Goal: Communication & Community: Answer question/provide support

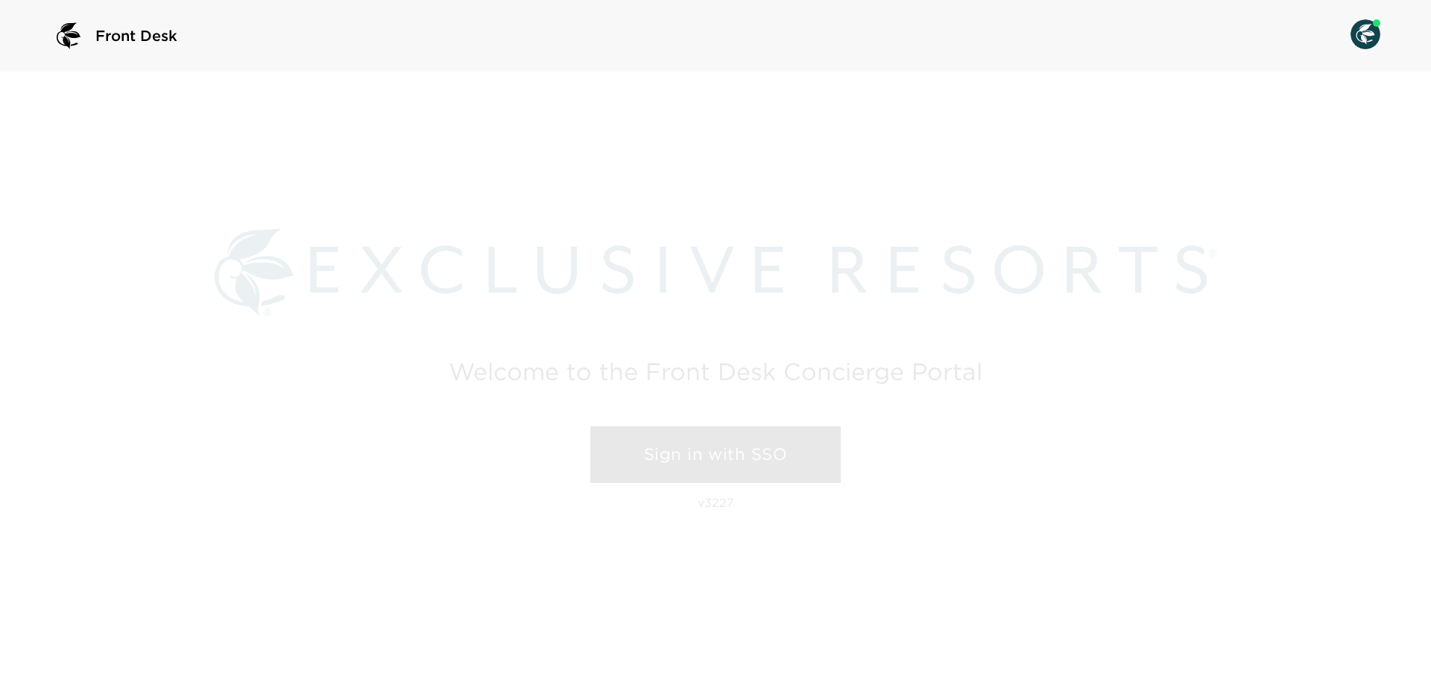
click at [642, 442] on link "Sign in with SSO" at bounding box center [715, 454] width 250 height 57
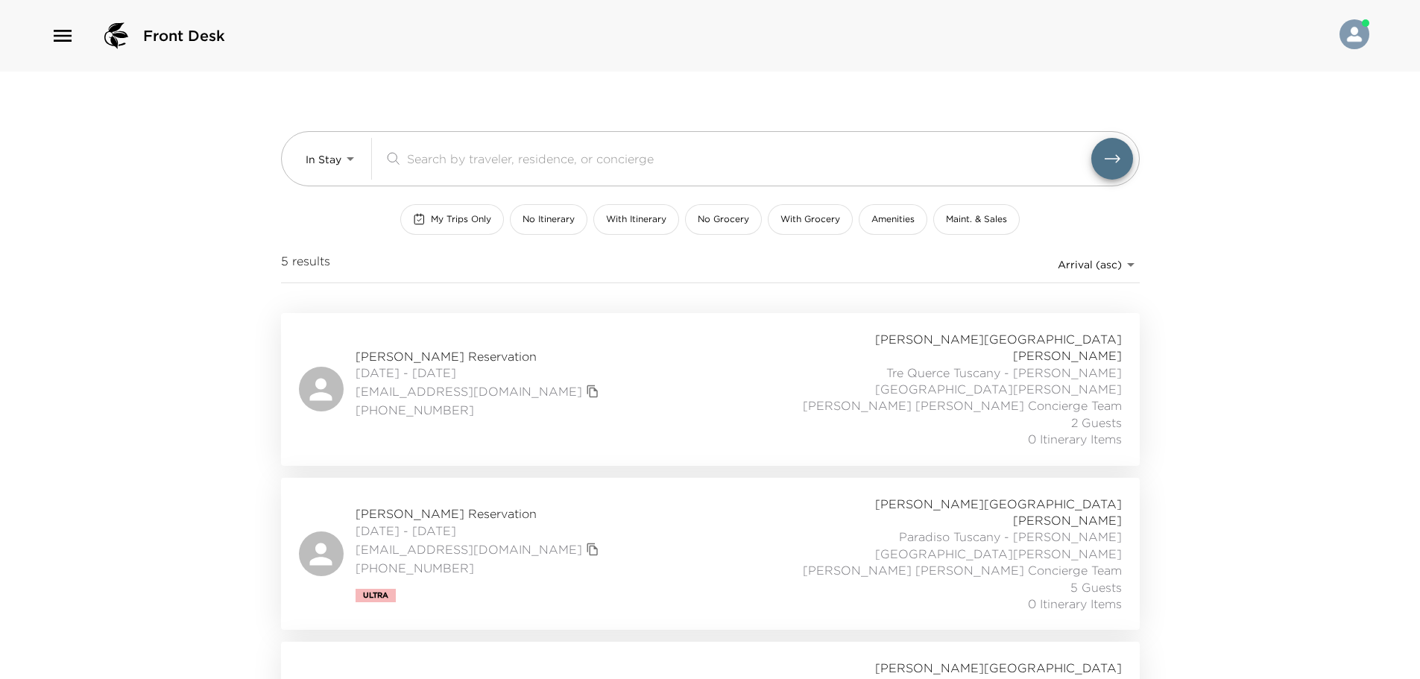
click at [63, 28] on icon "button" at bounding box center [63, 36] width 24 height 24
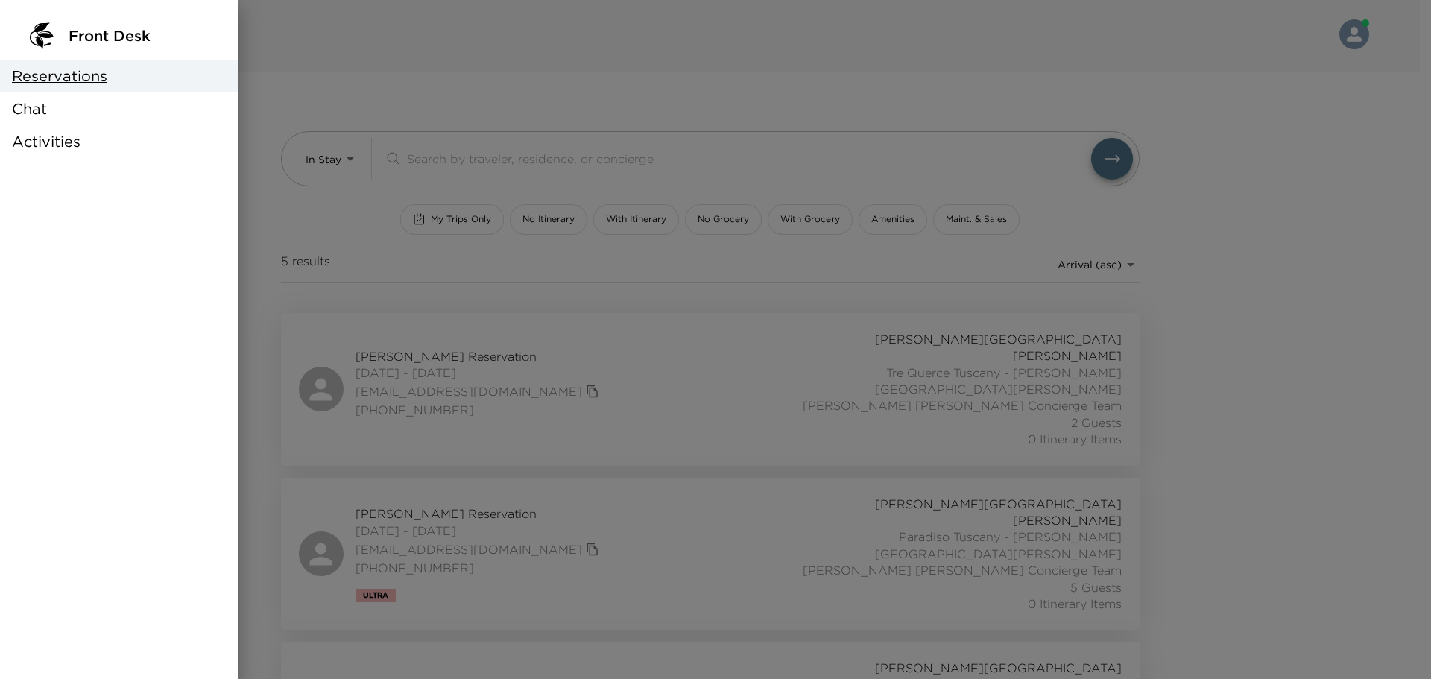
click at [97, 116] on div "Chat" at bounding box center [119, 108] width 239 height 33
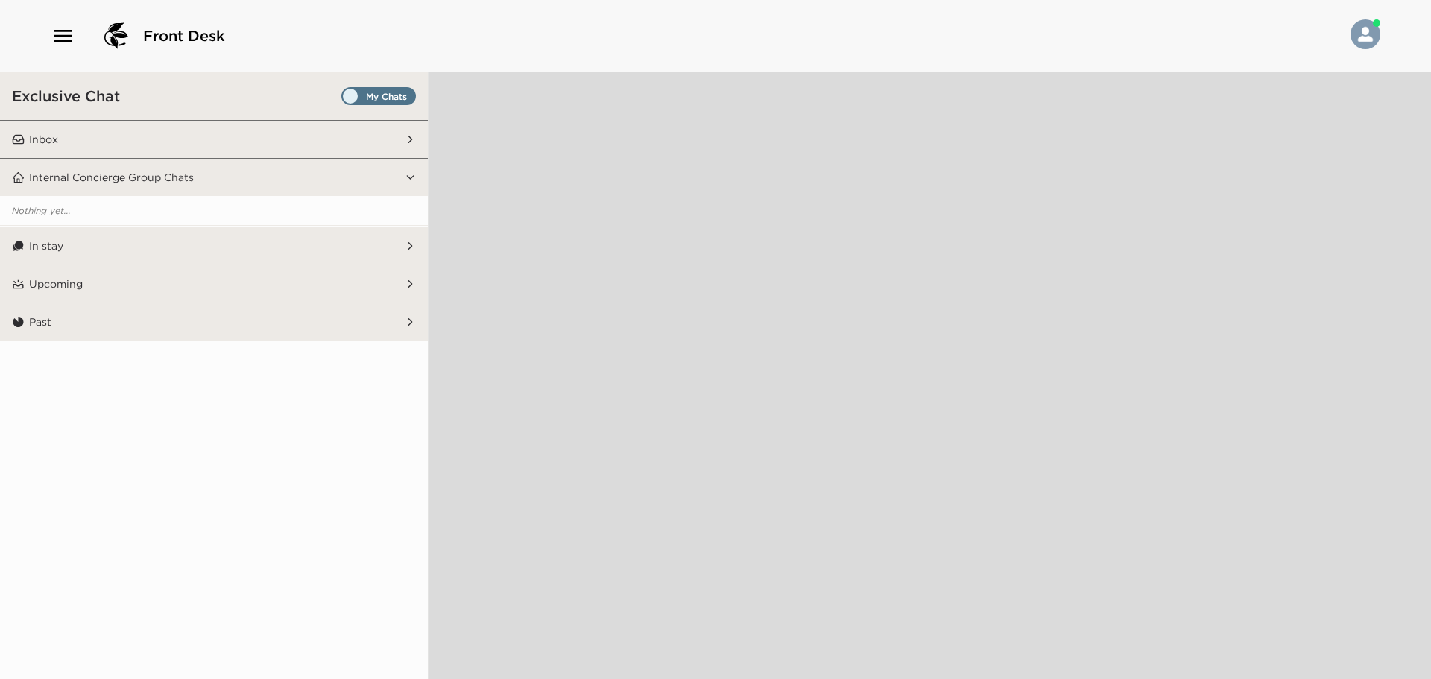
click at [349, 95] on span "Set all destinations" at bounding box center [378, 100] width 75 height 18
click at [344, 99] on input "Set all destinations" at bounding box center [344, 99] width 0 height 0
click at [310, 145] on button "Inbox" at bounding box center [215, 139] width 380 height 37
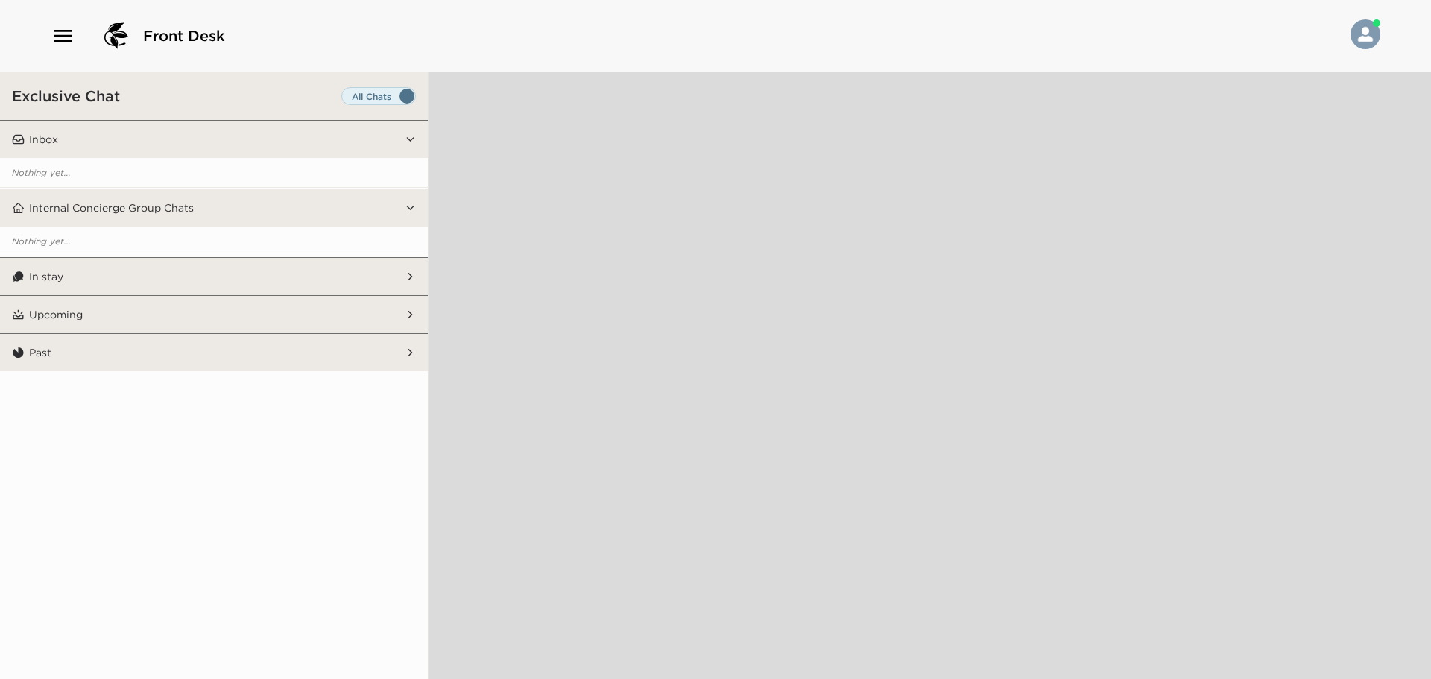
click at [254, 280] on button "In stay" at bounding box center [215, 276] width 380 height 37
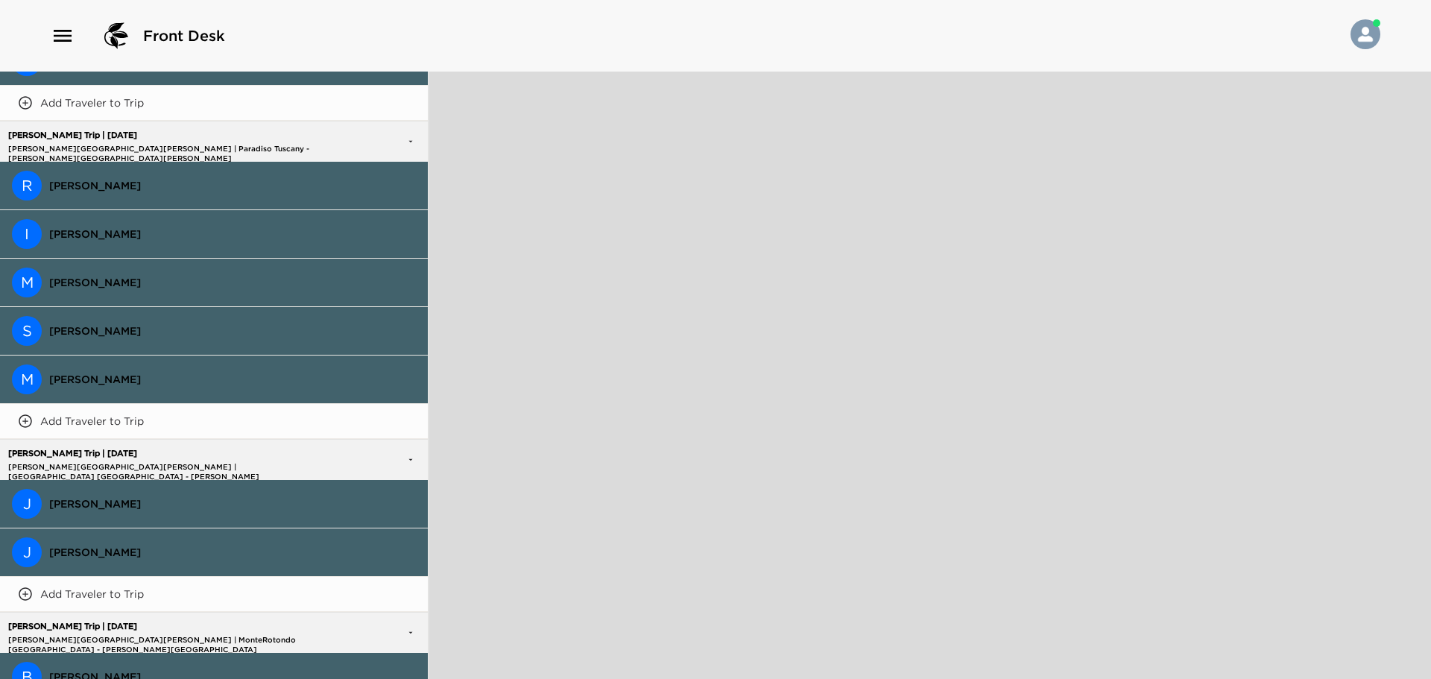
scroll to position [671, 0]
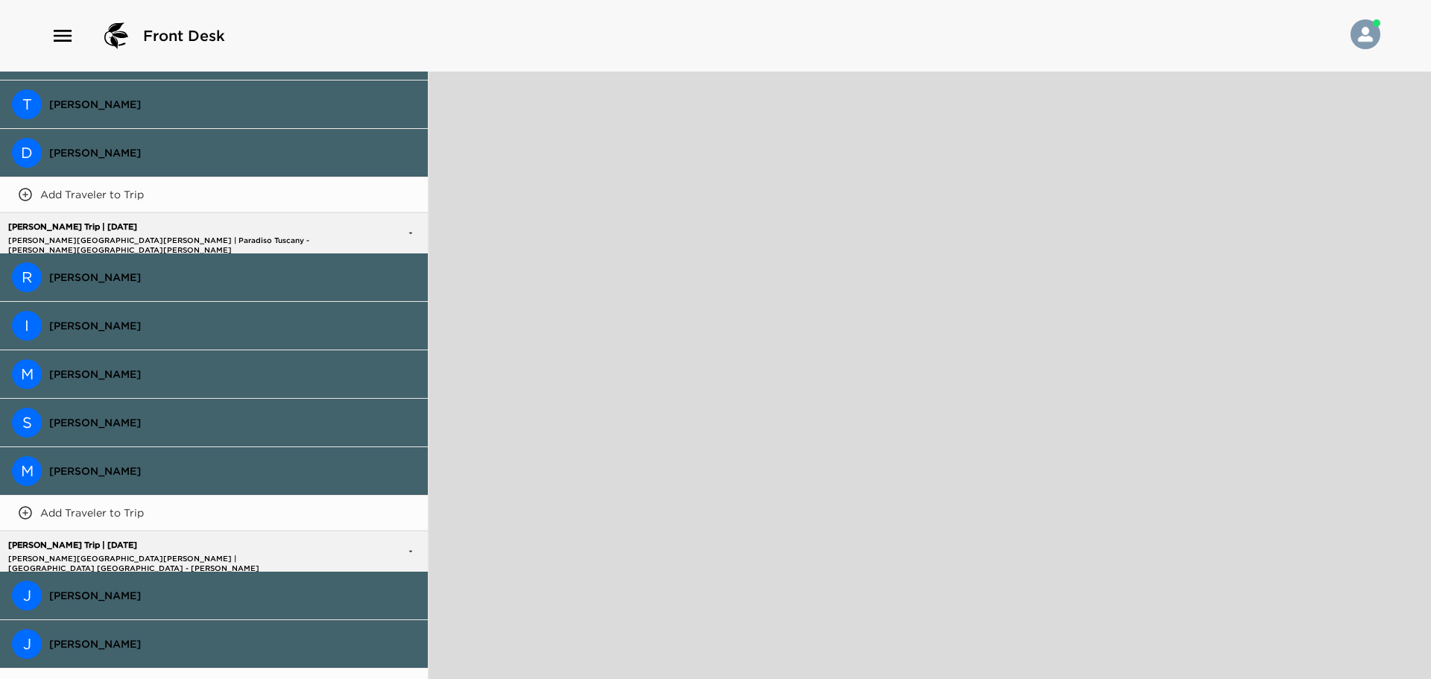
click at [145, 272] on span "[PERSON_NAME]" at bounding box center [232, 277] width 367 height 13
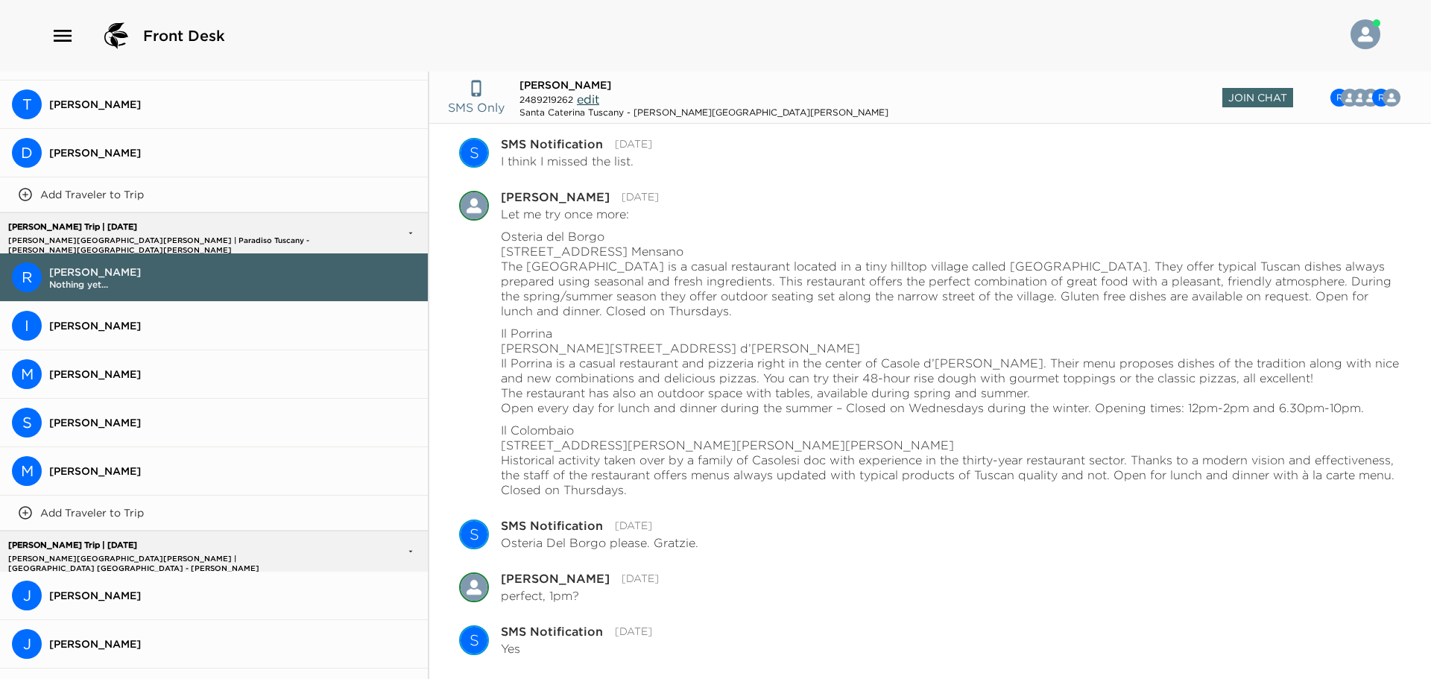
scroll to position [654, 0]
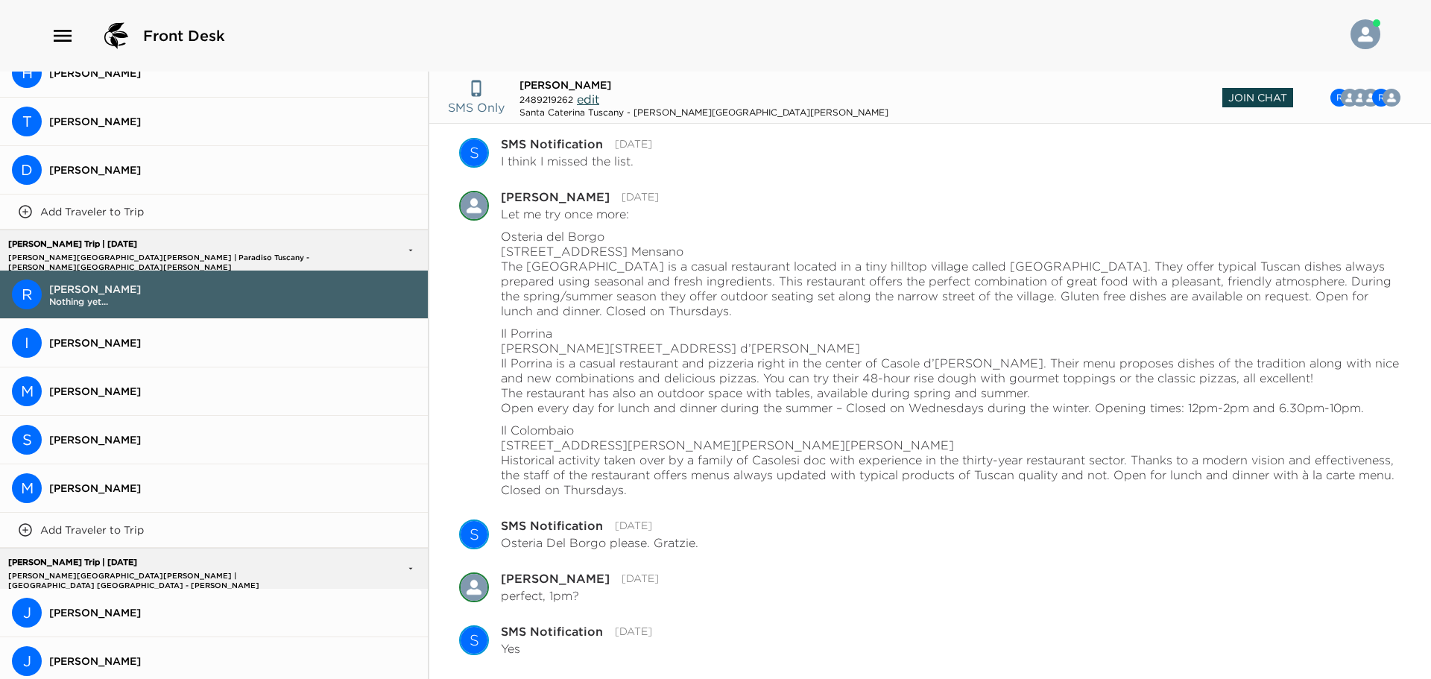
click at [1231, 93] on span "Join Chat" at bounding box center [1257, 97] width 71 height 19
click at [654, 653] on textarea "Write a message" at bounding box center [915, 654] width 912 height 31
paste textarea "Buongiorno [PERSON_NAME], I hope you are having a great day. I have been inform…"
type textarea "x"
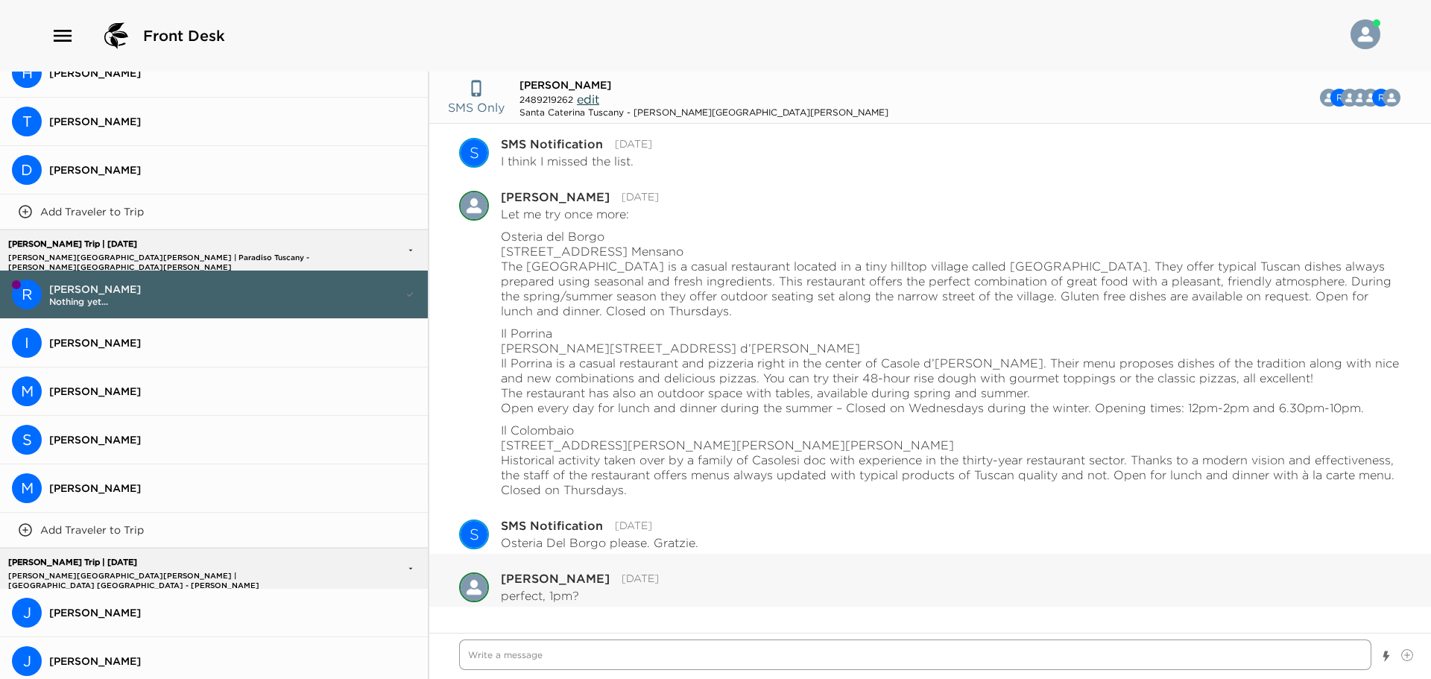
type textarea "Buongiorno [PERSON_NAME], I hope you are having a great day. I have been inform…"
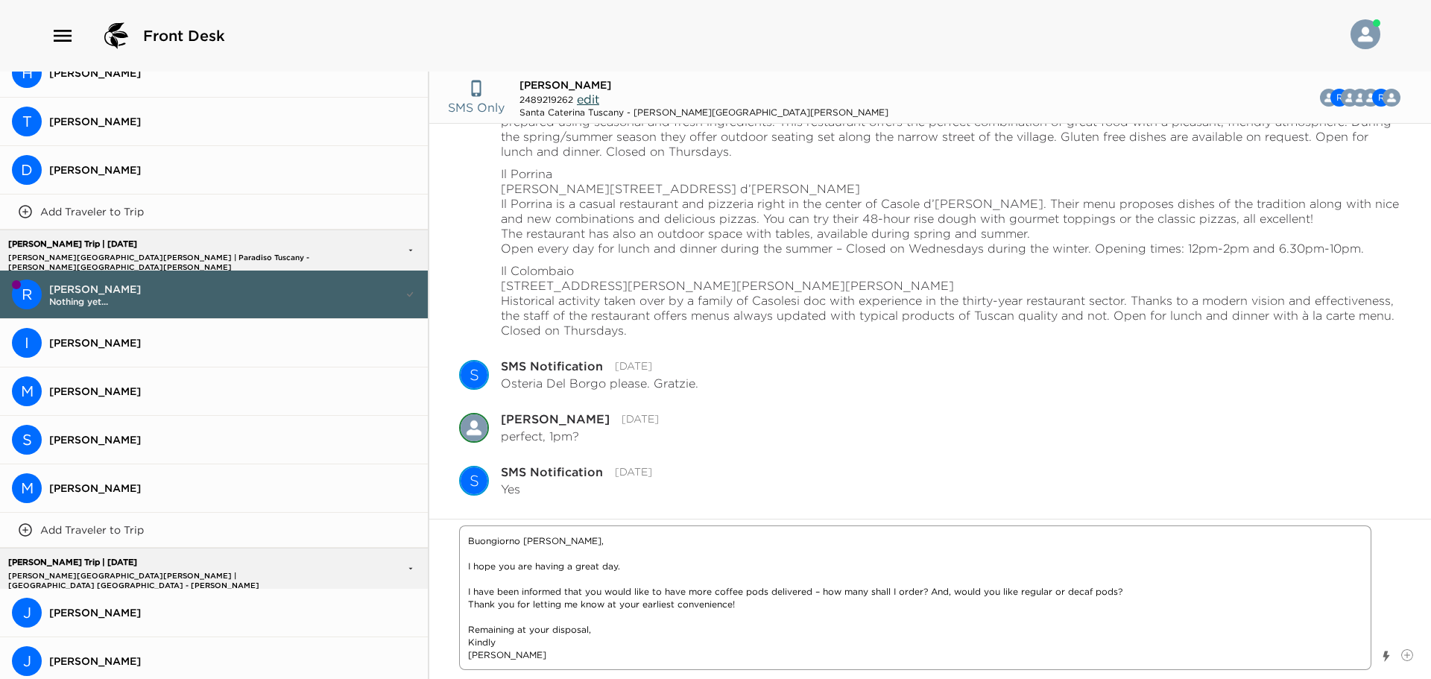
click at [528, 553] on textarea "Buongiorno [PERSON_NAME], I hope you are having a great day. I have been inform…" at bounding box center [915, 597] width 912 height 145
type textarea "x"
type textarea "Buongiorno [PERSON_NAME], I hope you are having a great day. I have been inform…"
type textarea "x"
type textarea "Buongiorno [PERSON_NAME], I hope you are having a great day. I have been inform…"
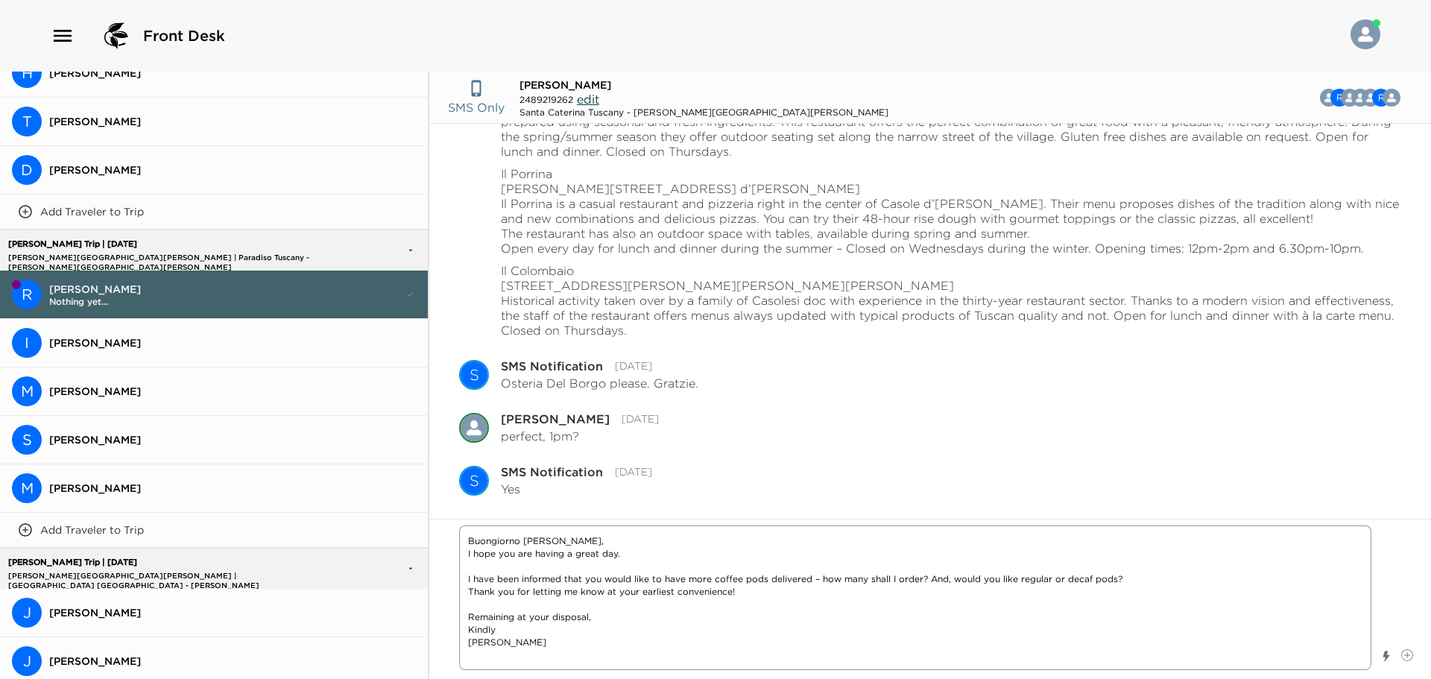
type textarea "x"
type textarea "Buongiorno [PERSON_NAME], I hope you are having a great day I have been informe…"
type textarea "x"
type textarea "Buongiorno [PERSON_NAME], I hope you are having a great day! I have been inform…"
type textarea "x"
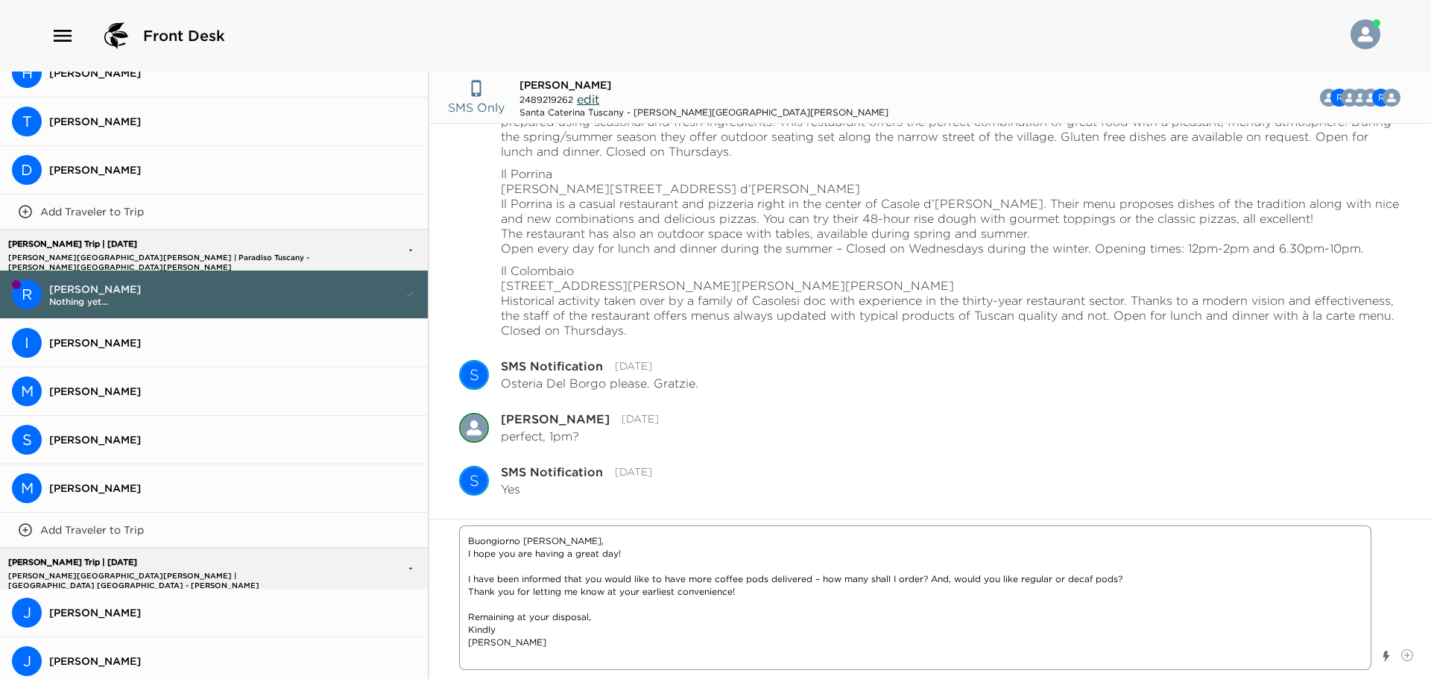
type textarea "Buongiorno [PERSON_NAME], I hope you are having a great day! I have been inform…"
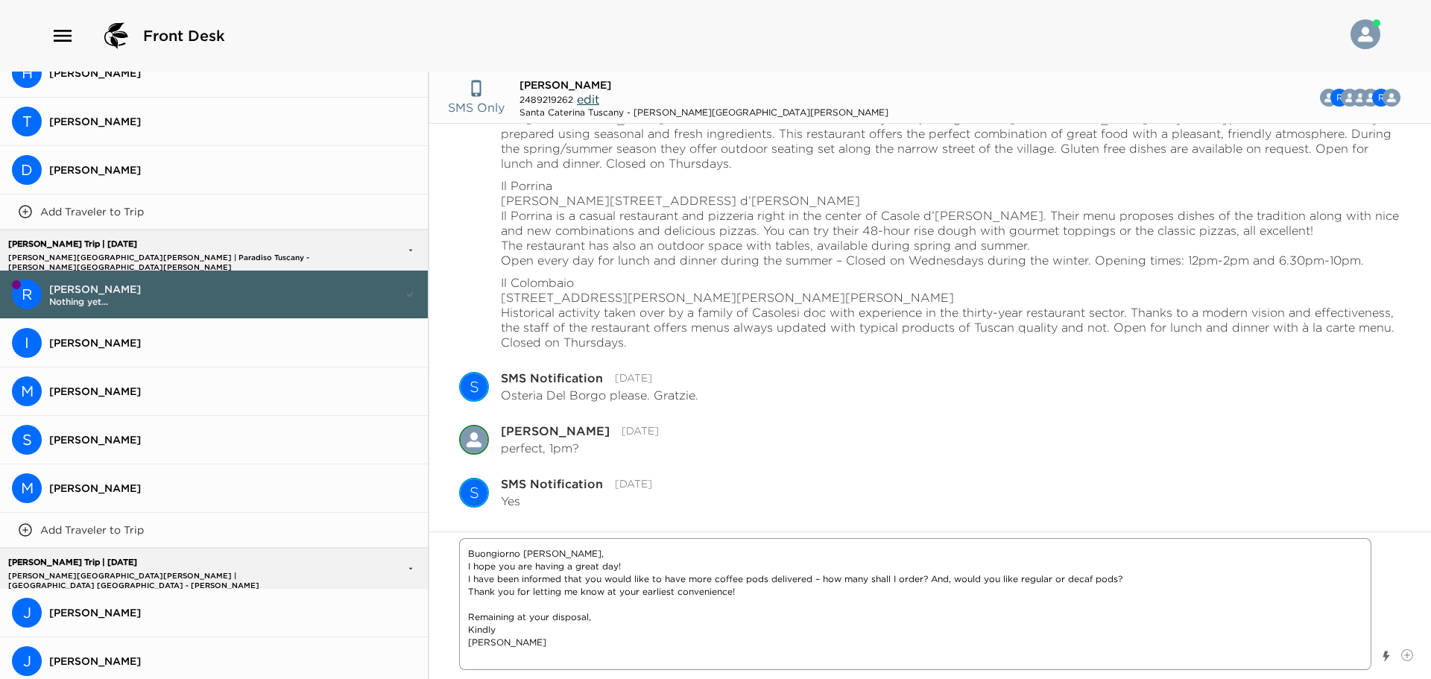
scroll to position [1307, 0]
click at [946, 580] on textarea "Buongiorno [PERSON_NAME], I hope you are having a great day! I have been inform…" at bounding box center [915, 604] width 912 height 132
type textarea "x"
type textarea "Buongiorno [PERSON_NAME], I hope you are having a great day! I have been inform…"
type textarea "x"
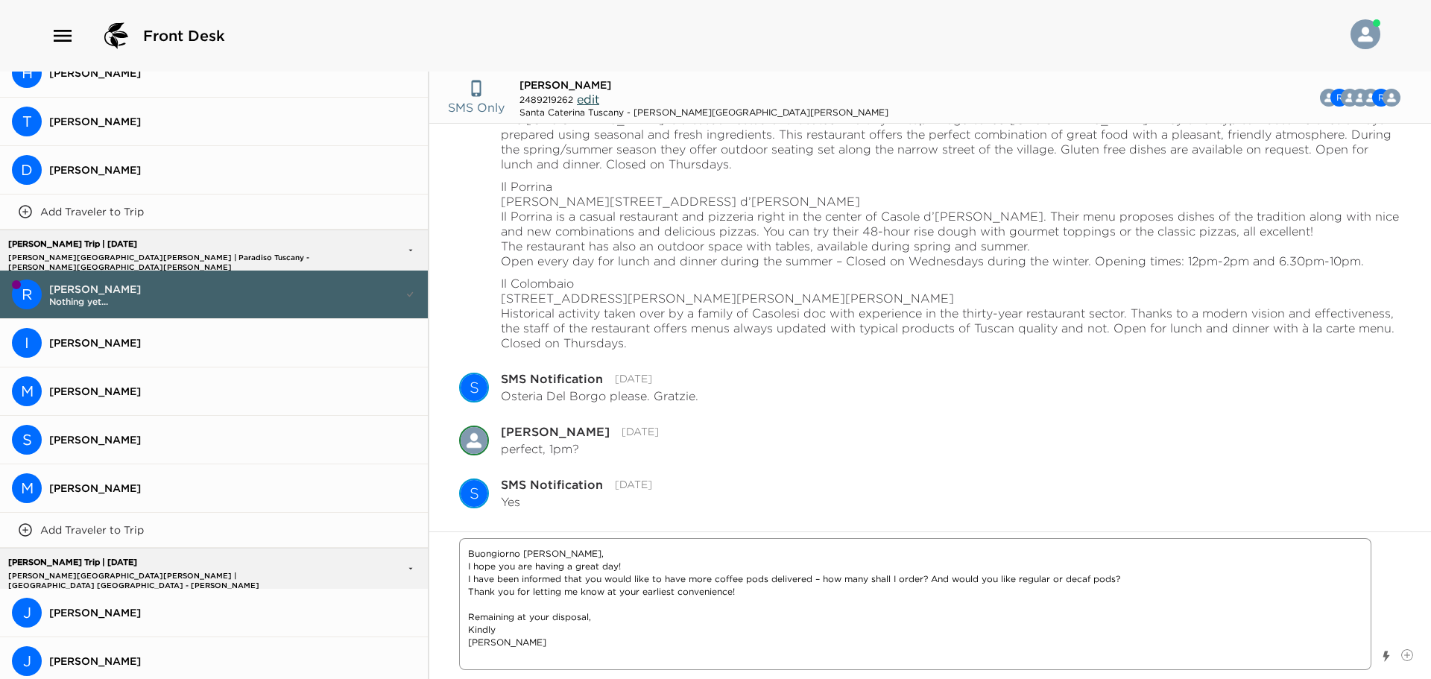
type textarea "Buongiorno [PERSON_NAME], I hope you are having a great day! I have been inform…"
type textarea "x"
type textarea "Buongiorno [PERSON_NAME], I hope you are having a great day! I have been inform…"
type textarea "x"
type textarea "Buongiorno [PERSON_NAME], I hope you are having a great day! I have been inform…"
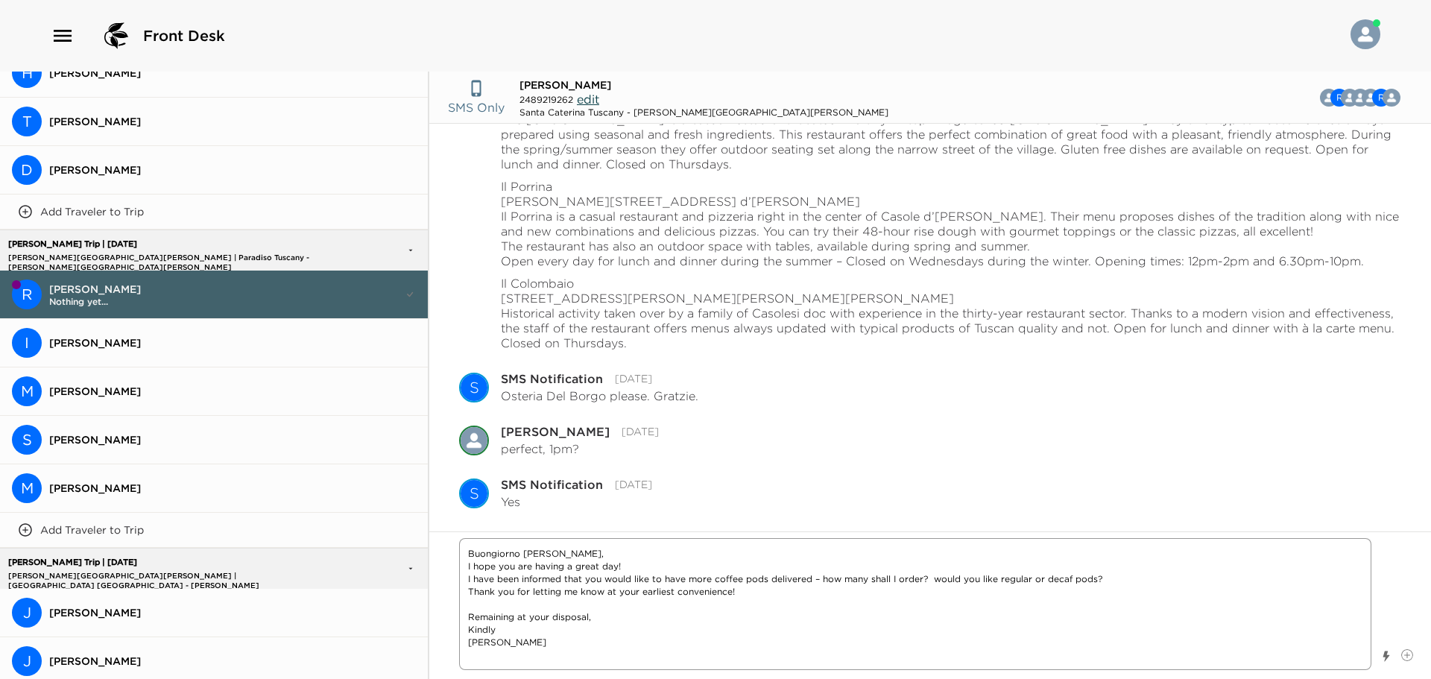
type textarea "x"
type textarea "Buongiorno [PERSON_NAME], I hope you are having a great day! I have been inform…"
type textarea "x"
type textarea "Buongiorno [PERSON_NAME], I hope you are having a great day! I have been inform…"
type textarea "x"
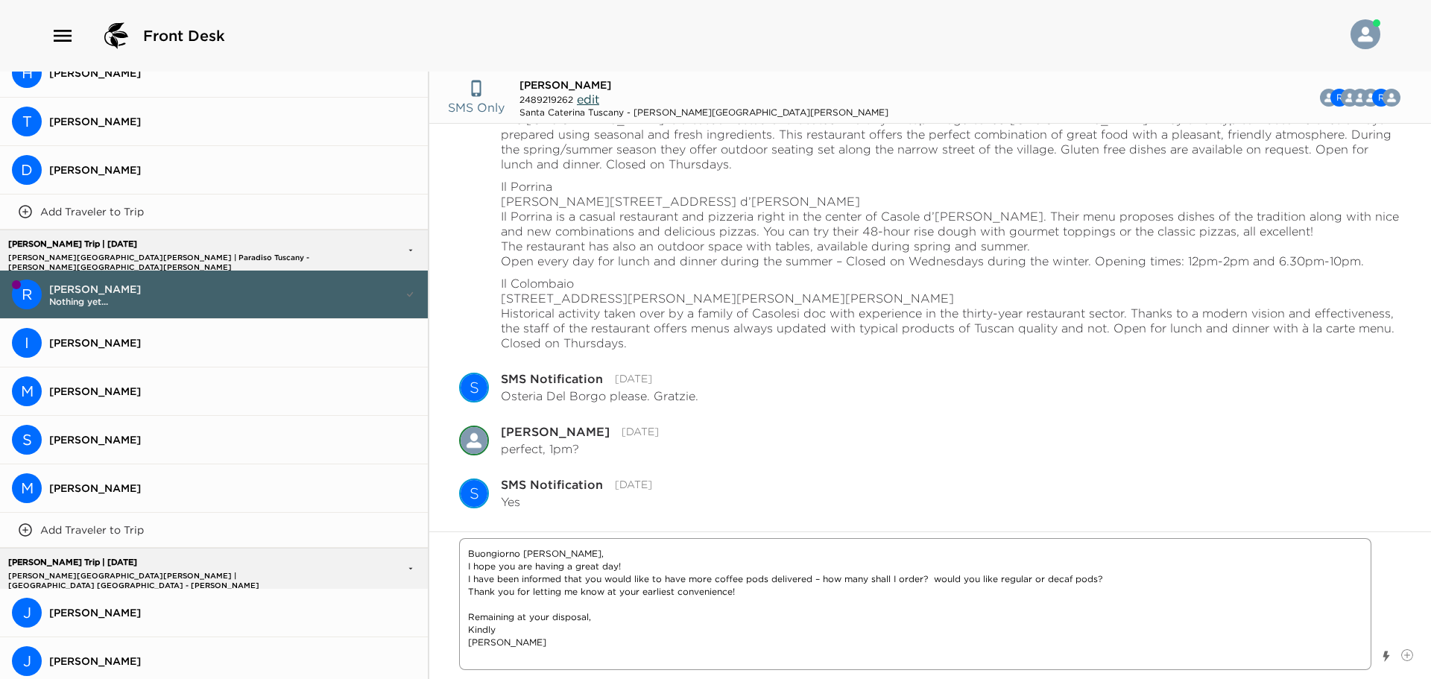
type textarea "Buongiorno [PERSON_NAME], I hope you are having a great day! I have been inform…"
type textarea "x"
type textarea "Buongiorno [PERSON_NAME], I hope you are having a great day! I have been inform…"
type textarea "x"
type textarea "Buongiorno [PERSON_NAME], I hope you are having a great day! I have been inform…"
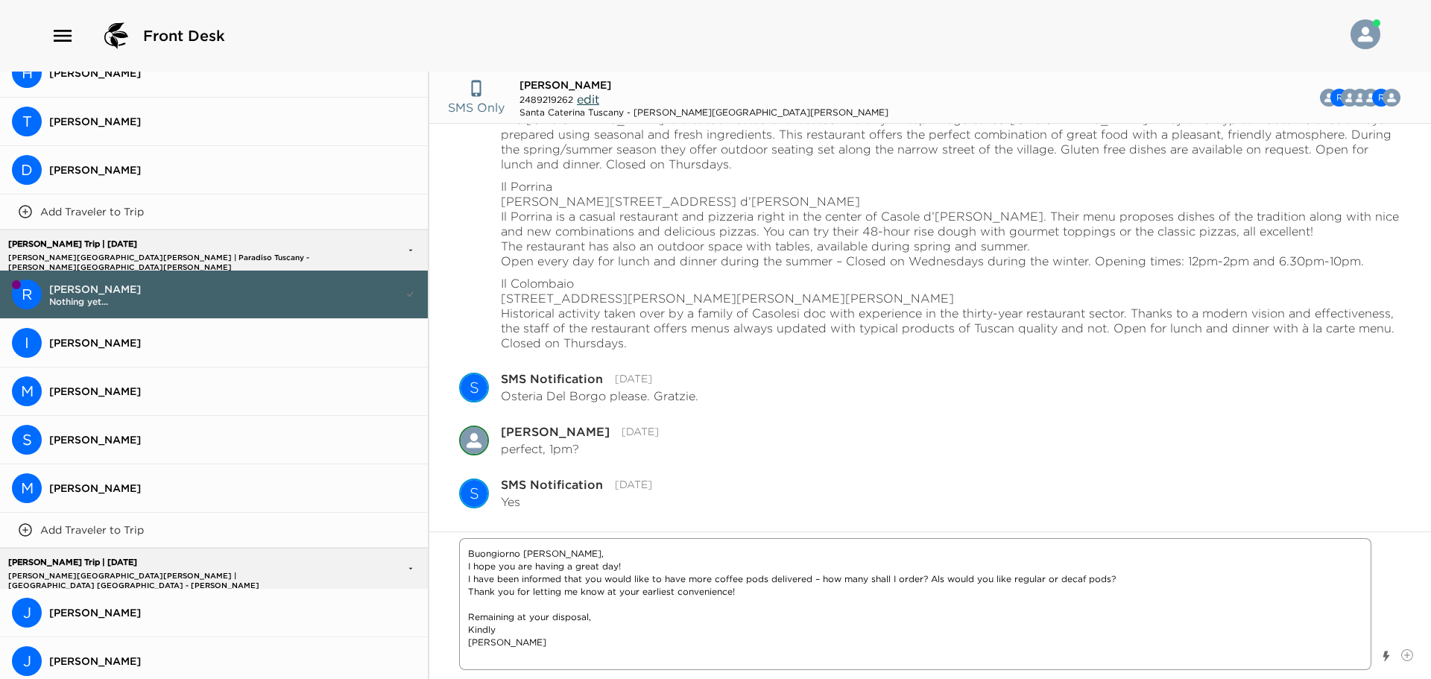
type textarea "x"
type textarea "Buongiorno [PERSON_NAME], I hope you are having a great day! I have been inform…"
type textarea "x"
type textarea "Buongiorno [PERSON_NAME], I hope you are having a great day! I have been inform…"
click at [1018, 579] on textarea "Buongiorno [PERSON_NAME], I hope you are having a great day! I have been inform…" at bounding box center [915, 604] width 912 height 132
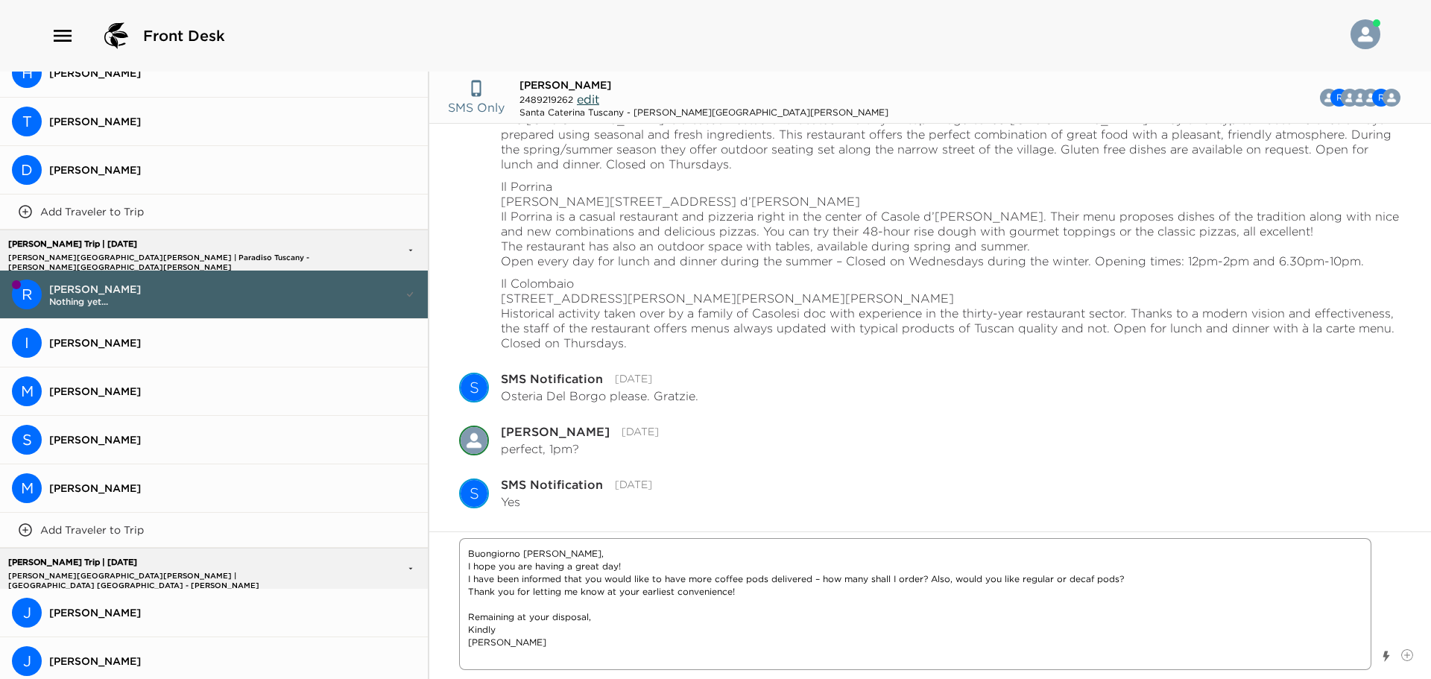
type textarea "x"
type textarea "Buongiorno [PERSON_NAME], I hope you are having a great day! I have been inform…"
type textarea "x"
type textarea "Buongiorno [PERSON_NAME], I hope you are having a great day! I have been inform…"
type textarea "x"
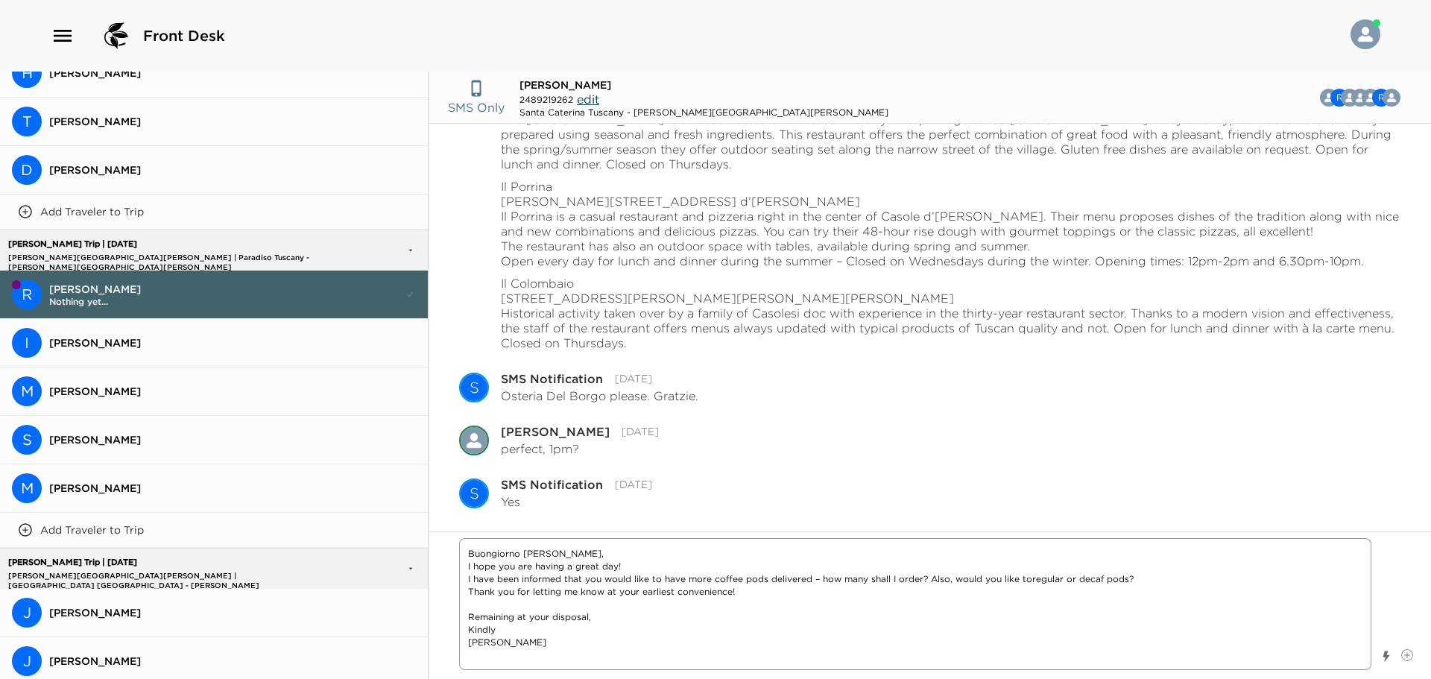
type textarea "Buongiorno [PERSON_NAME], I hope you are having a great day! I have been inform…"
type textarea "x"
type textarea "Buongiorno [PERSON_NAME], I hope you are having a great day! I have been inform…"
type textarea "x"
type textarea "Buongiorno [PERSON_NAME], I hope you are having a great day! I have been inform…"
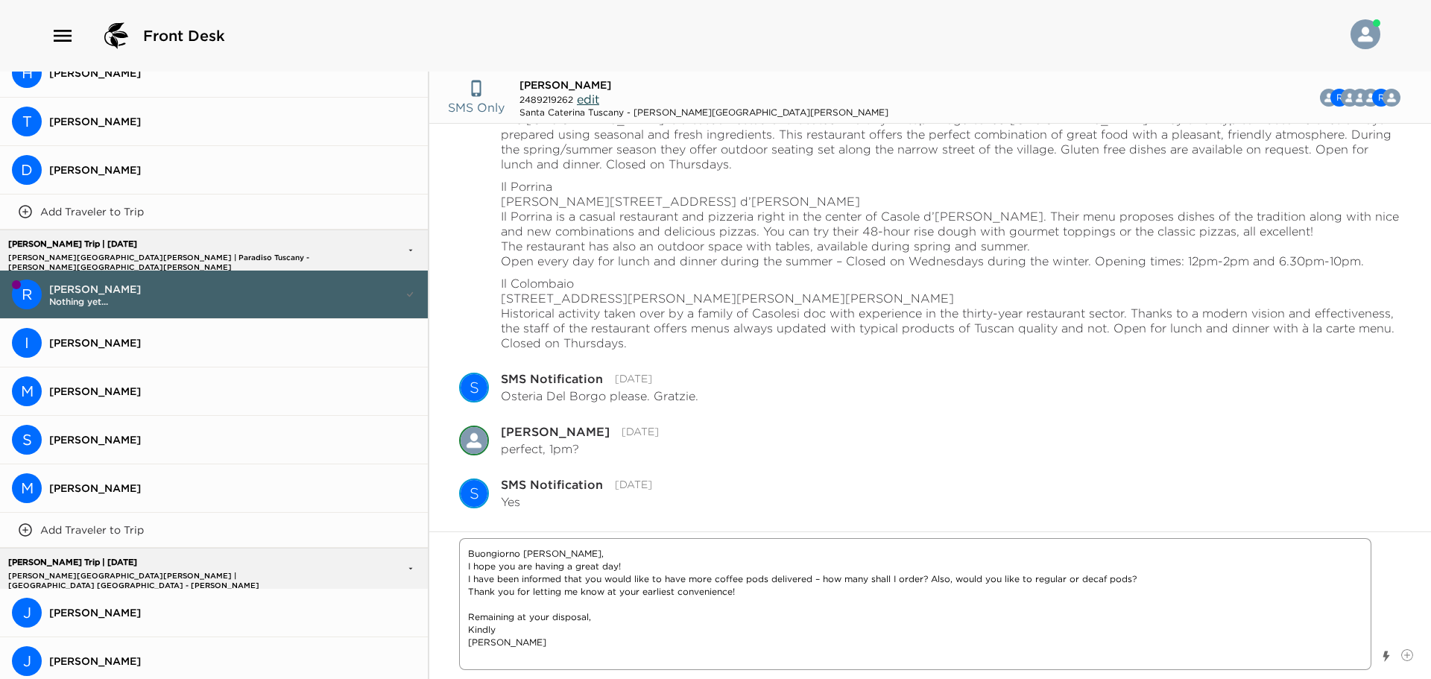
type textarea "x"
type textarea "Buongiorno [PERSON_NAME], I hope you are having a great day! I have been inform…"
type textarea "x"
type textarea "Buongiorno [PERSON_NAME], I hope you are having a great day! I have been inform…"
type textarea "x"
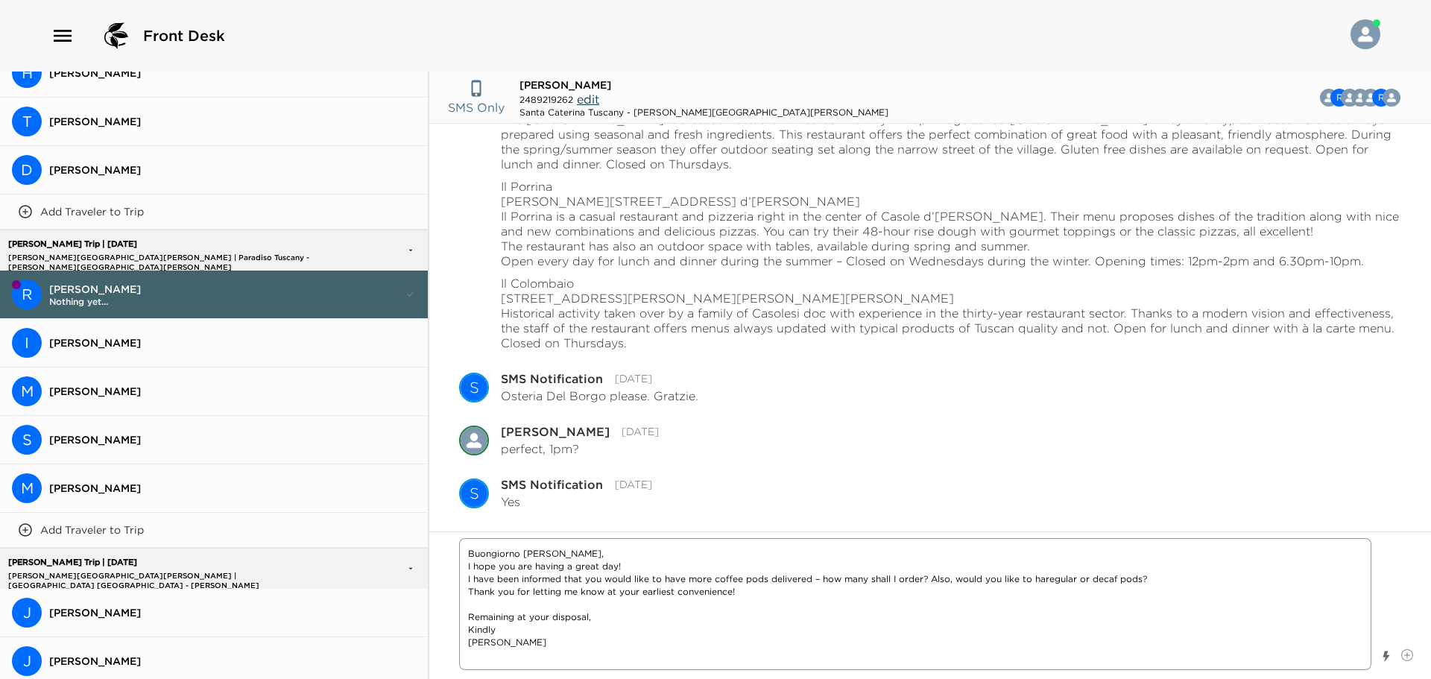
type textarea "Buongiorno [PERSON_NAME], I hope you are having a great day! I have been inform…"
type textarea "x"
type textarea "Buongiorno [PERSON_NAME], I hope you are having a great day! I have been inform…"
type textarea "x"
type textarea "Buongiorno [PERSON_NAME], I hope you are having a great day! I have been inform…"
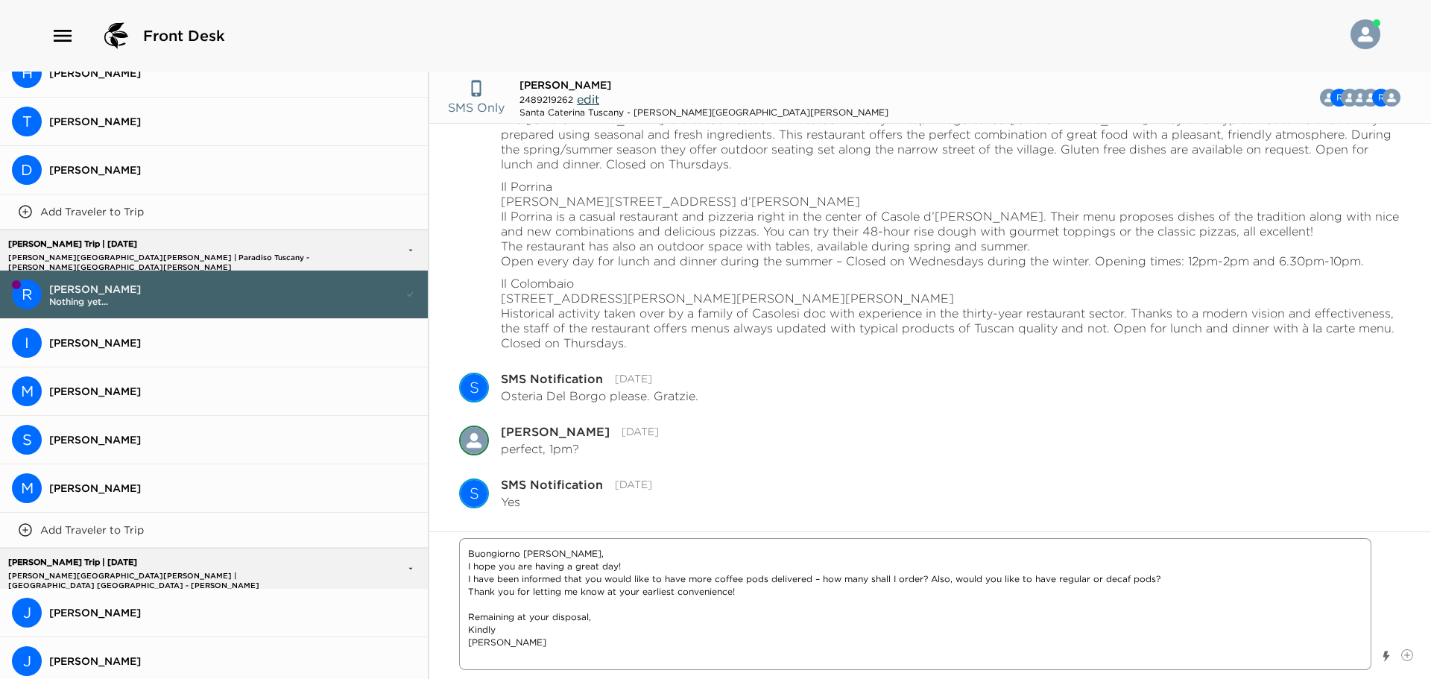
click at [520, 614] on textarea "Buongiorno [PERSON_NAME], I hope you are having a great day! I have been inform…" at bounding box center [915, 604] width 912 height 132
type textarea "x"
type textarea "Buongiorno [PERSON_NAME], I hope you are having a great day! I have been inform…"
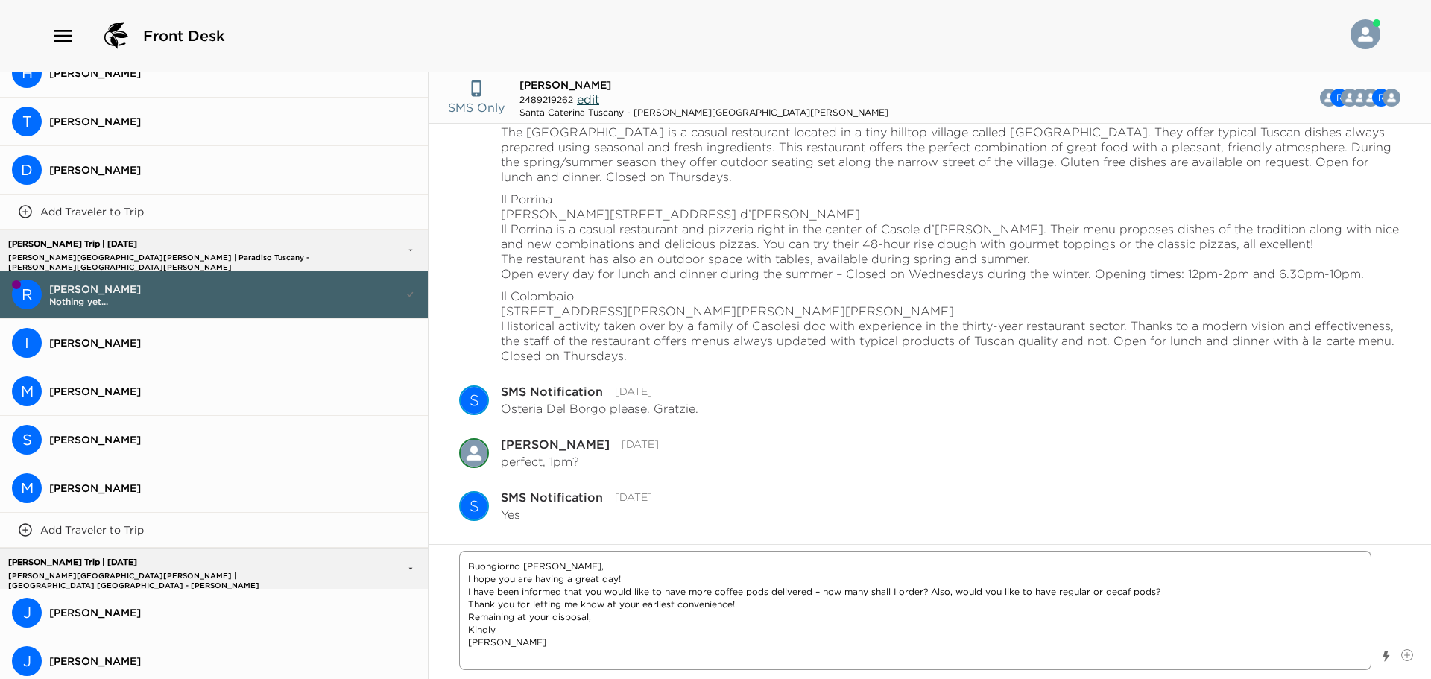
click at [532, 655] on textarea "Buongiorno [PERSON_NAME], I hope you are having a great day! I have been inform…" at bounding box center [915, 610] width 912 height 119
type textarea "x"
type textarea "Buongiorno [PERSON_NAME], I hope you are having a great day! I have been inform…"
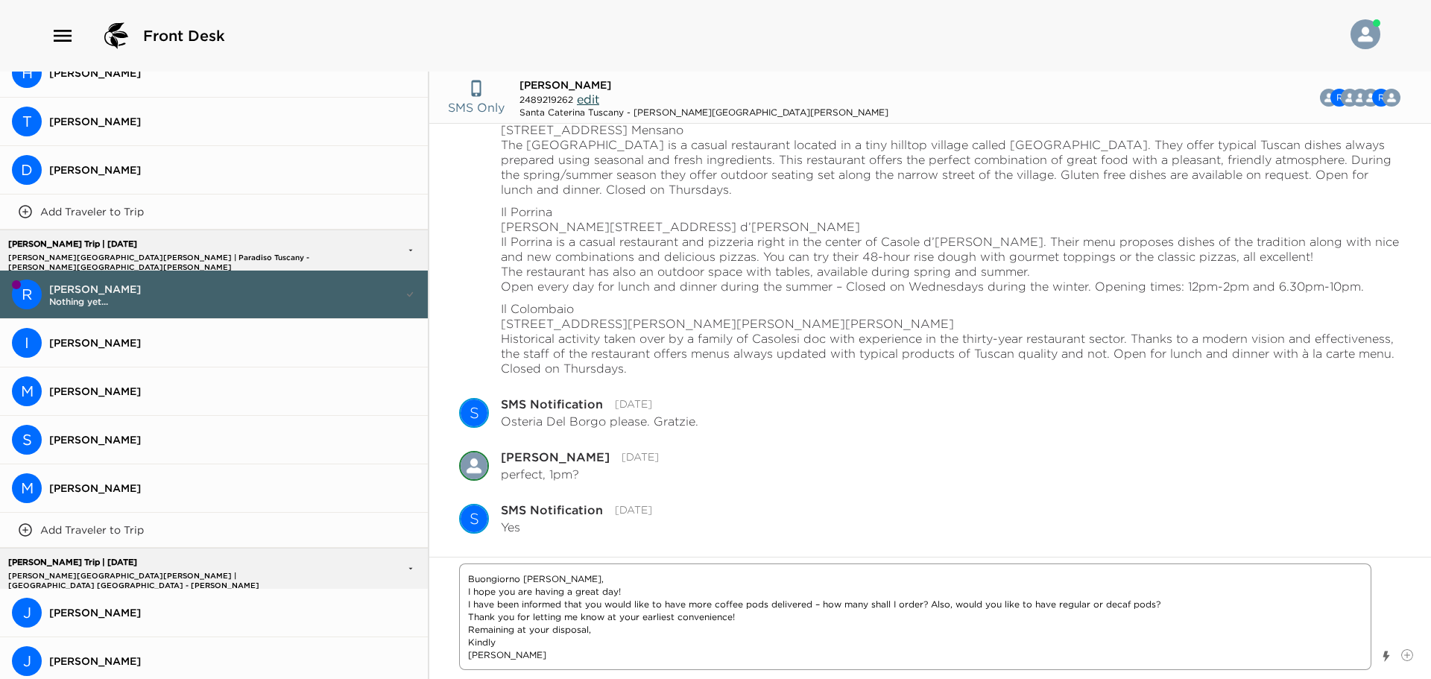
type textarea "x"
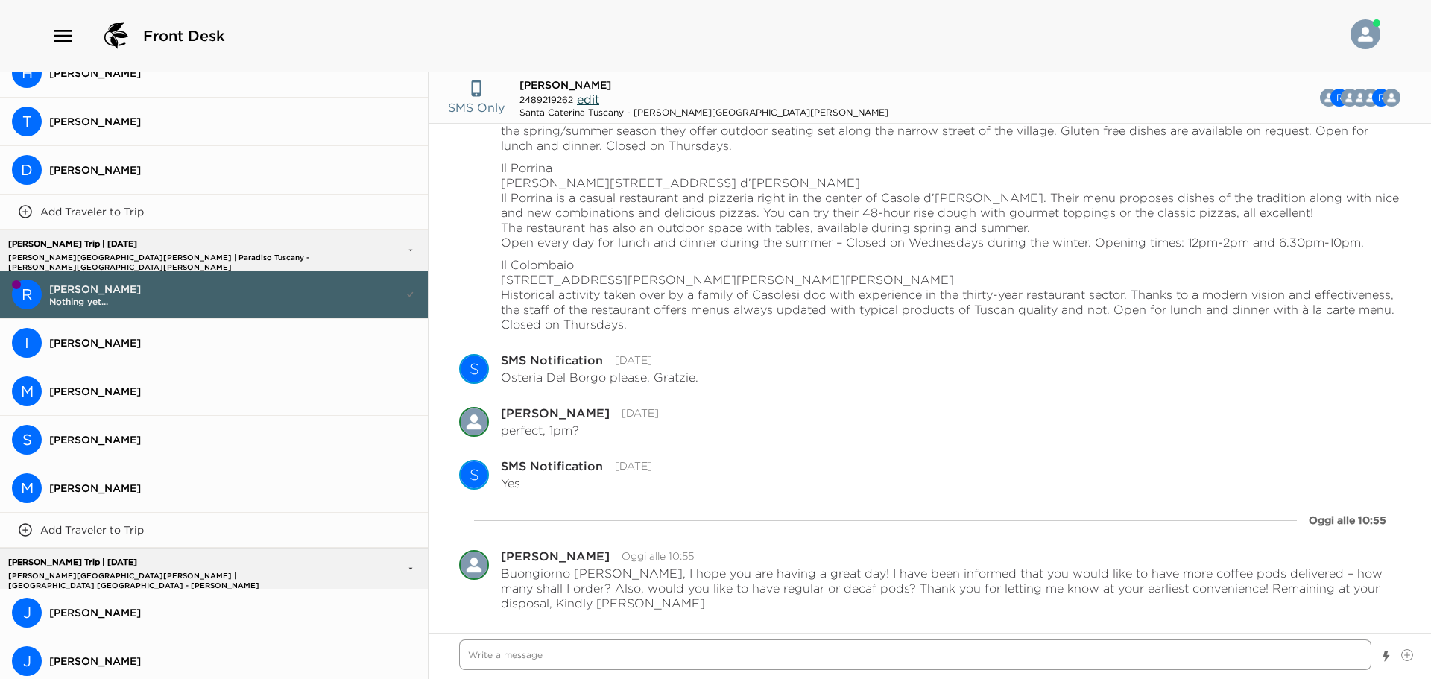
type textarea "x"
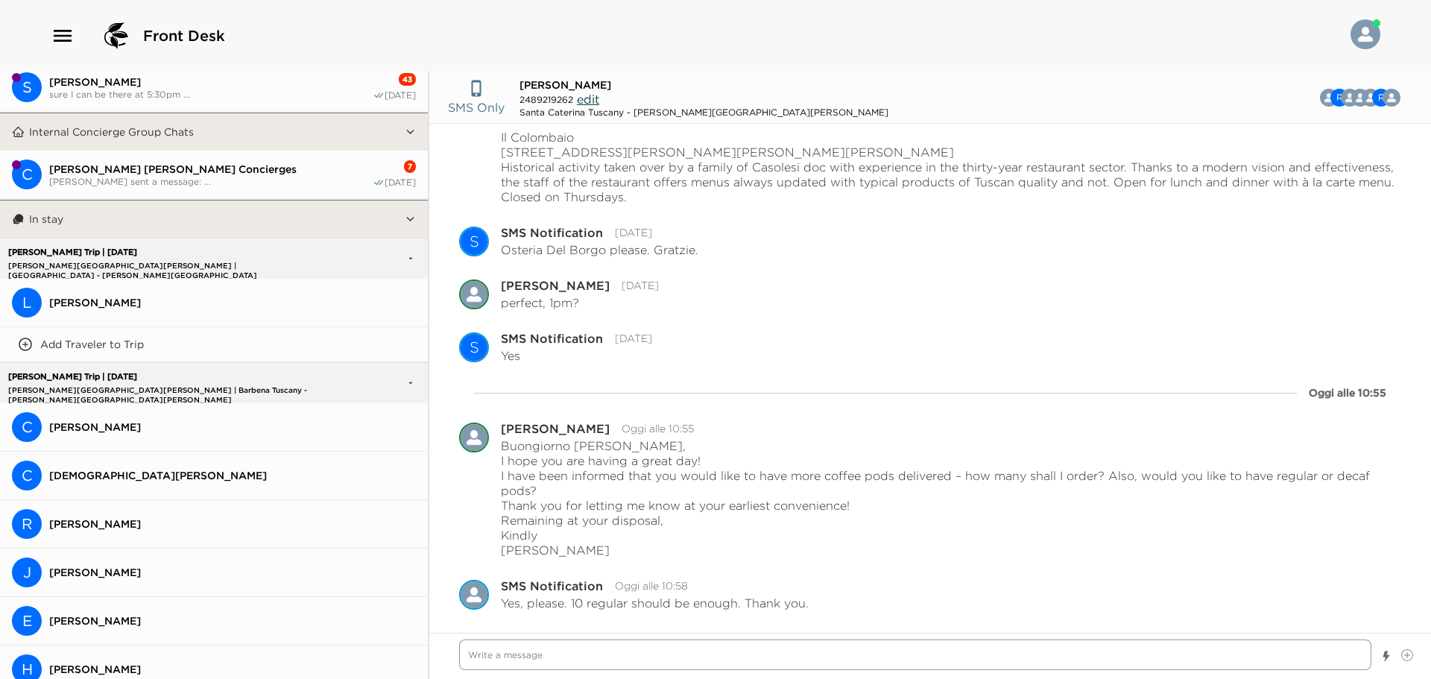
scroll to position [0, 0]
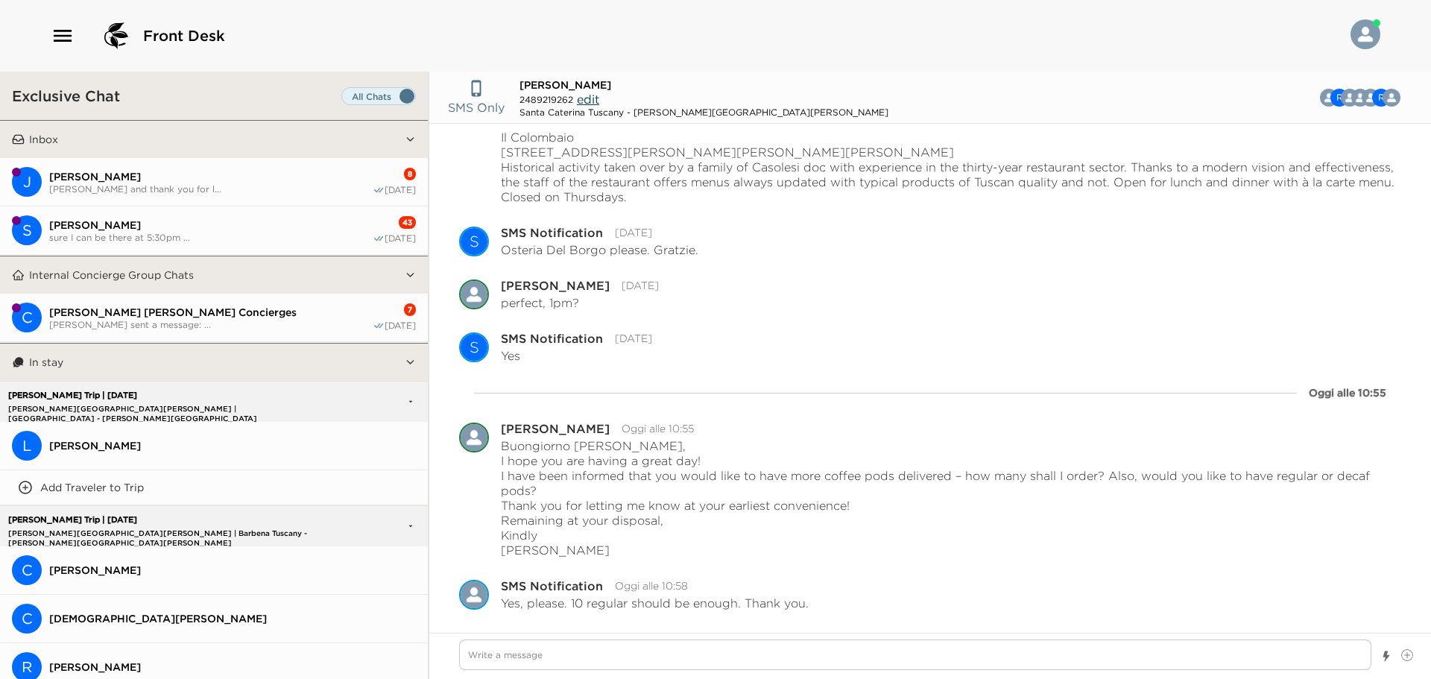
click at [268, 194] on button "J [PERSON_NAME] [PERSON_NAME] and thank you for l... 8 [DATE]" at bounding box center [214, 182] width 428 height 48
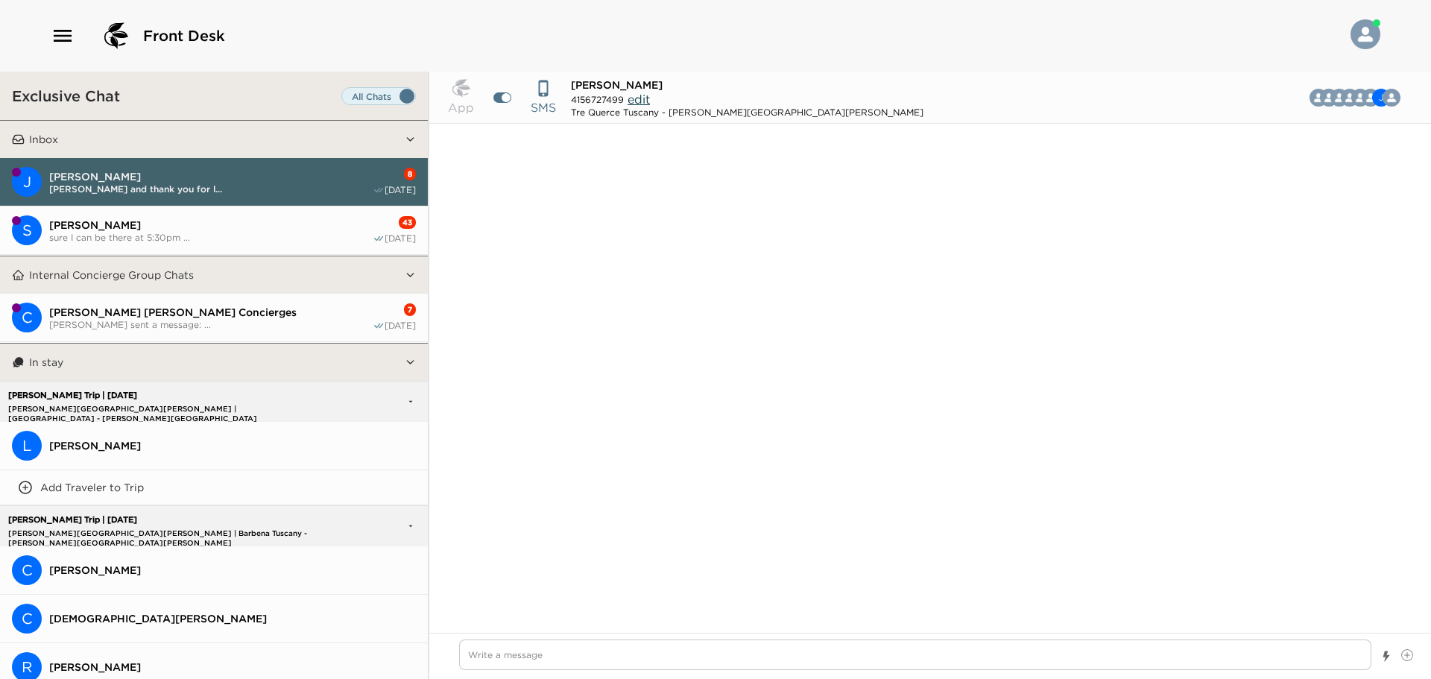
scroll to position [1076, 0]
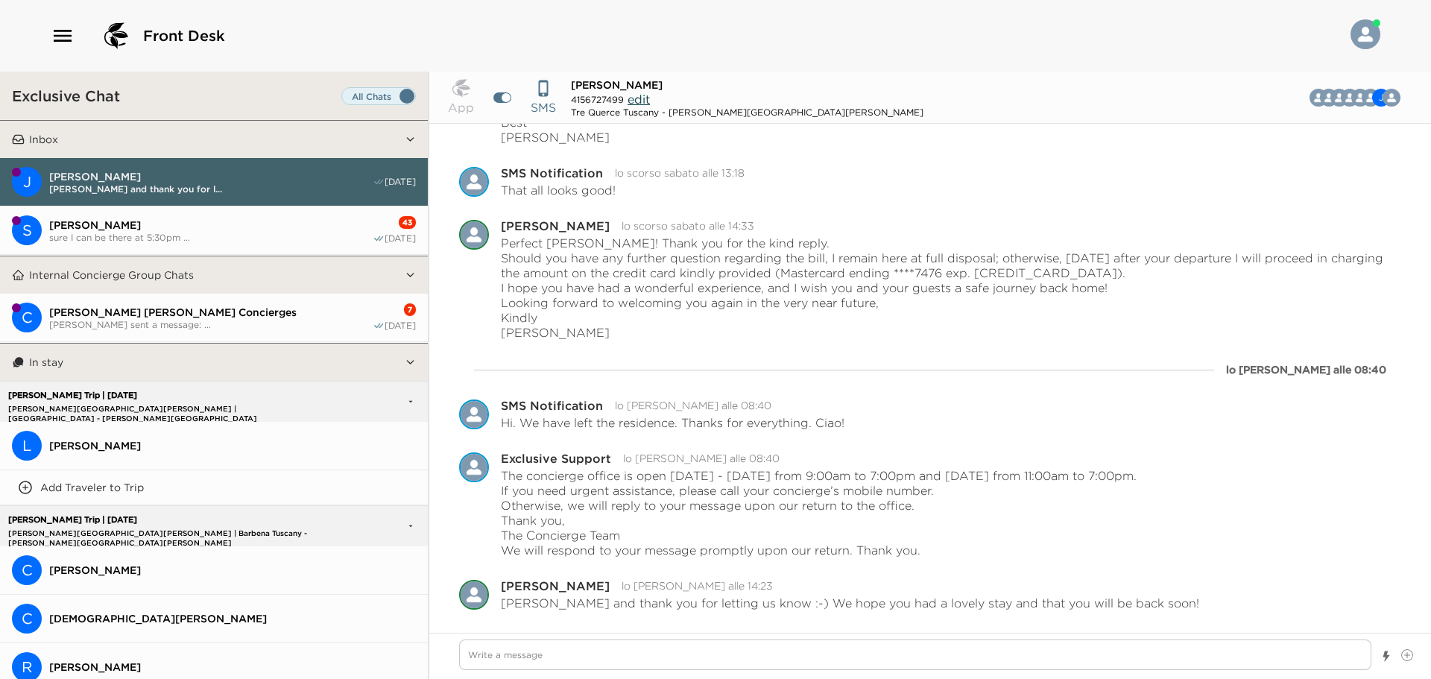
click at [279, 243] on button "S [PERSON_NAME] sure I can be there at 5:30pm ... 43 [DATE]" at bounding box center [214, 230] width 428 height 48
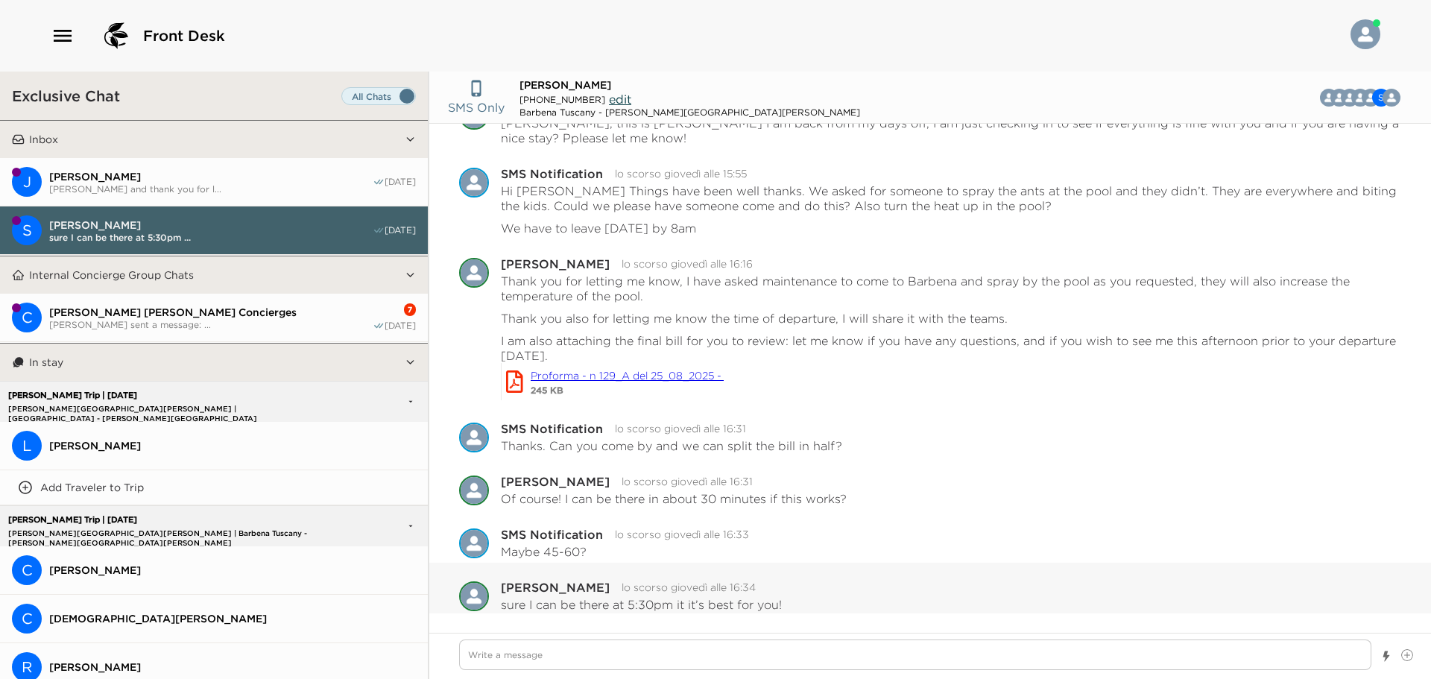
scroll to position [981, 0]
click at [199, 338] on button "C [PERSON_NAME] [PERSON_NAME] Concierges [PERSON_NAME] sent a message: ... 7 [D…" at bounding box center [214, 318] width 428 height 48
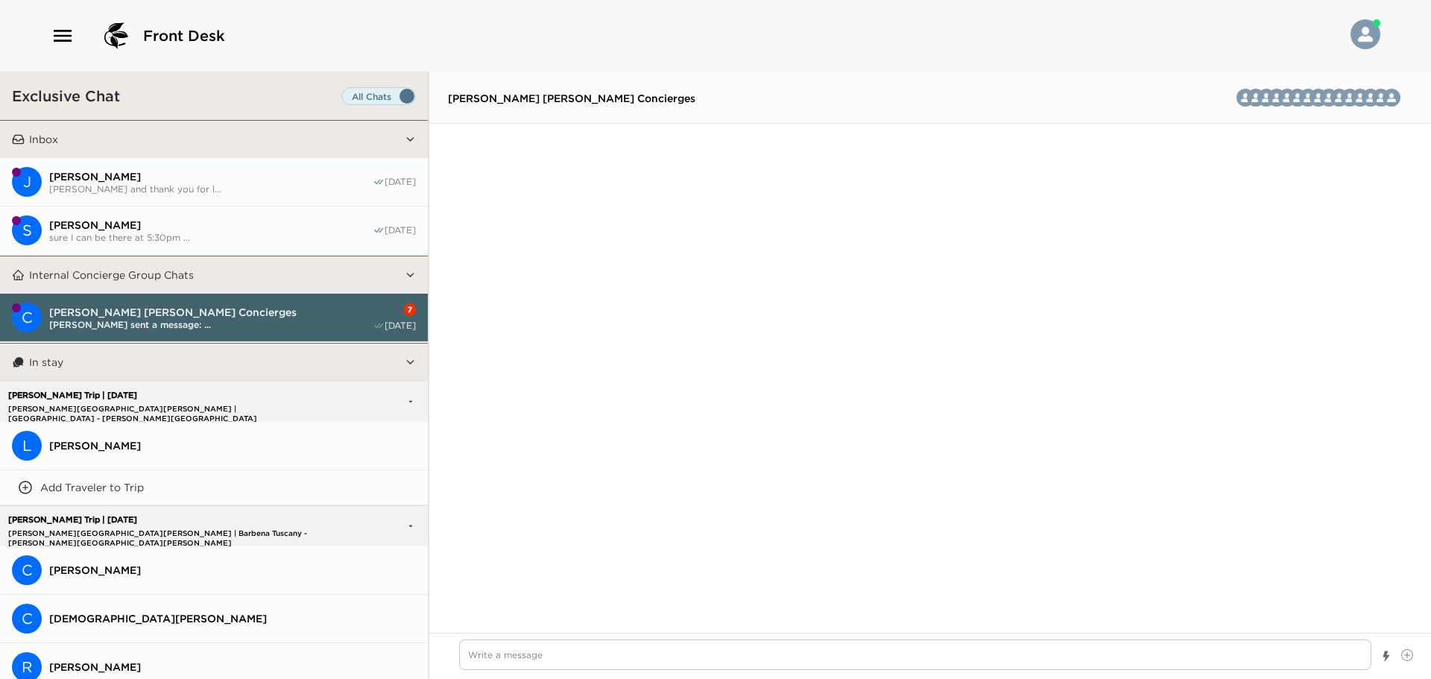
scroll to position [2976, 0]
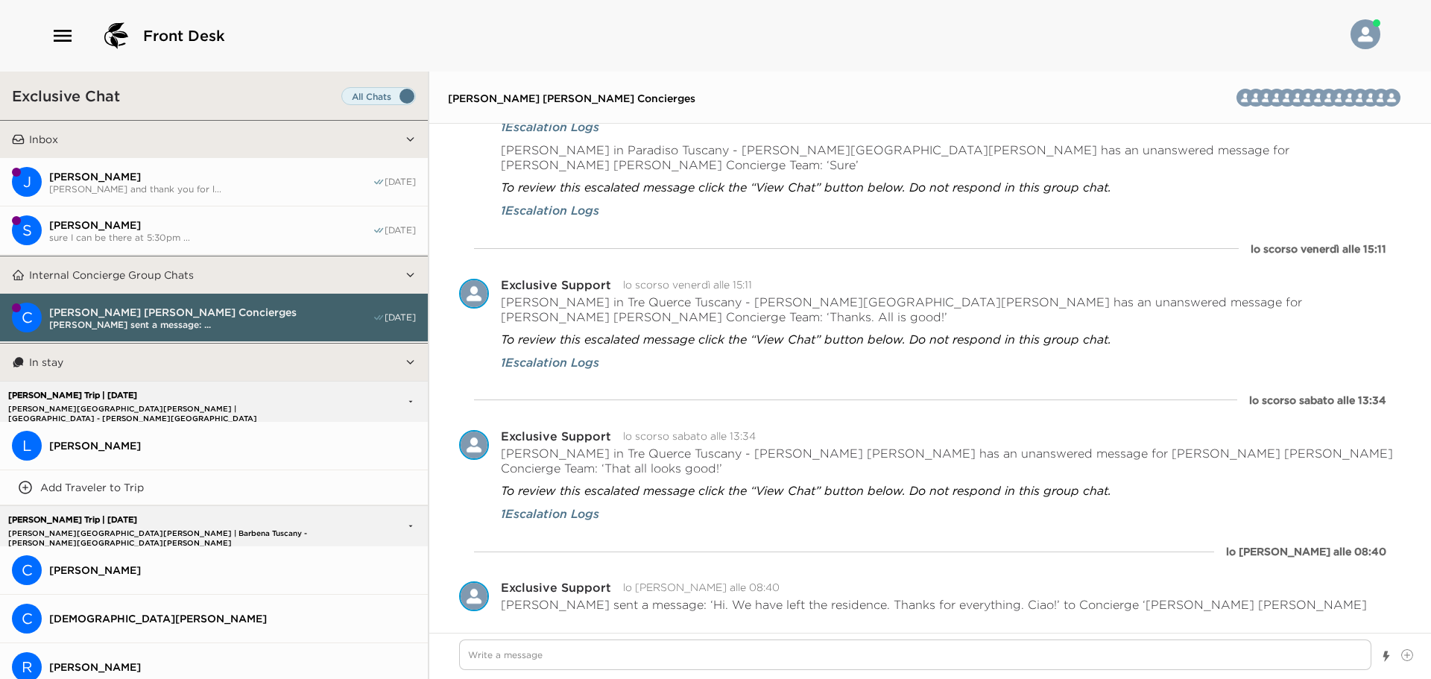
click at [215, 178] on span "[PERSON_NAME]" at bounding box center [210, 176] width 323 height 13
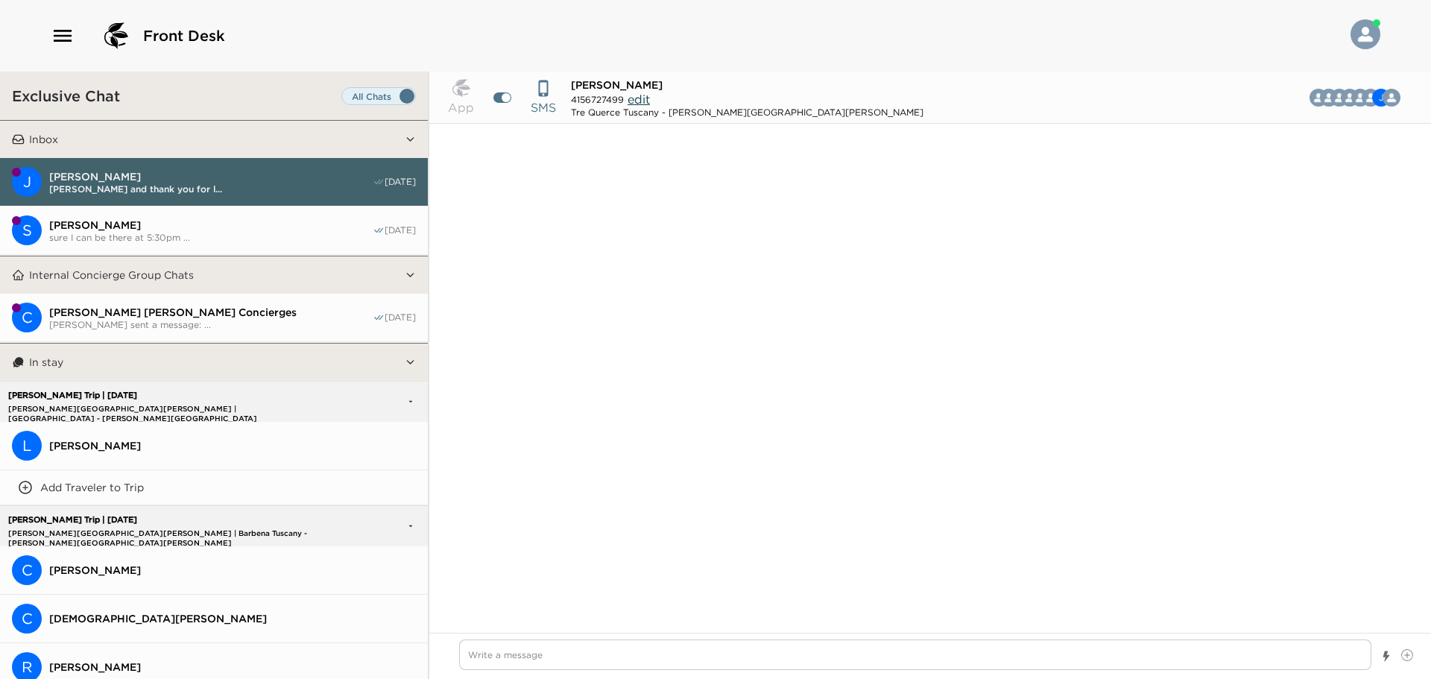
scroll to position [1076, 0]
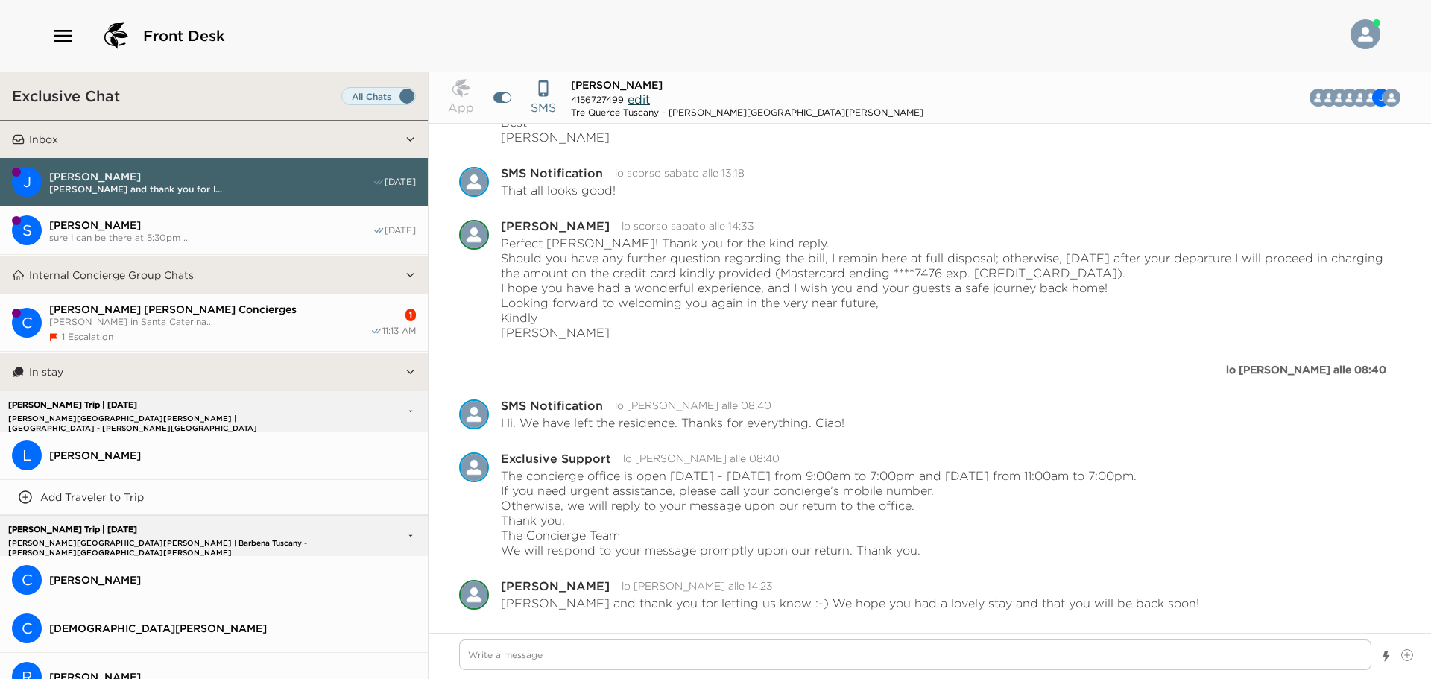
click at [280, 335] on div "1 Escalation" at bounding box center [209, 336] width 321 height 11
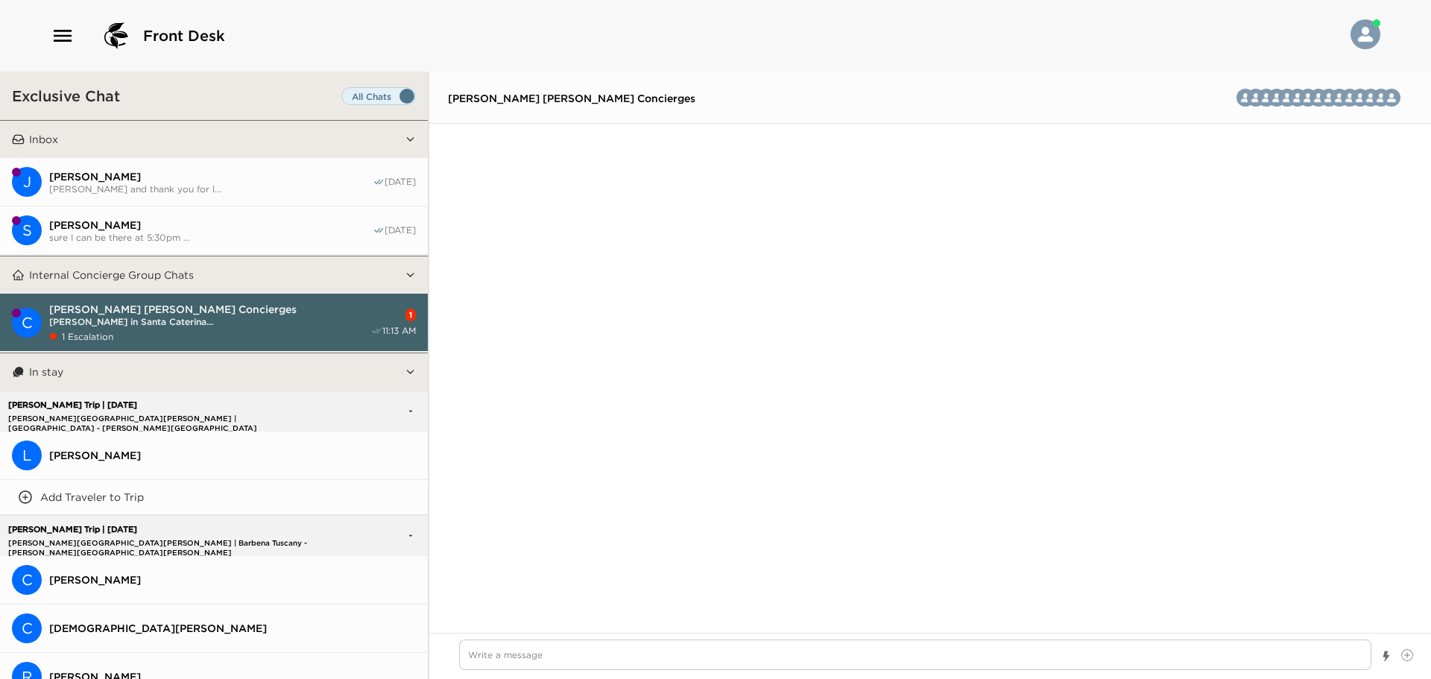
scroll to position [3877, 0]
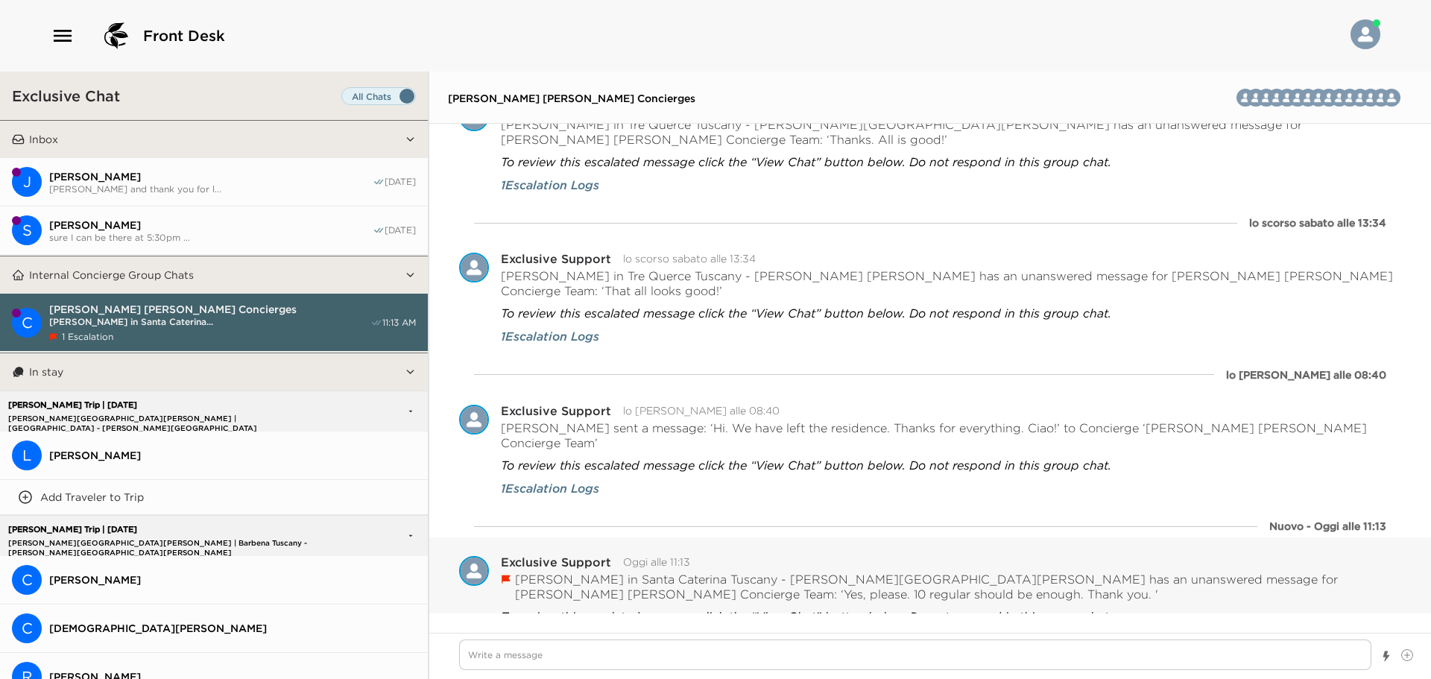
click at [533, 639] on button "View Chat" at bounding box center [535, 649] width 68 height 21
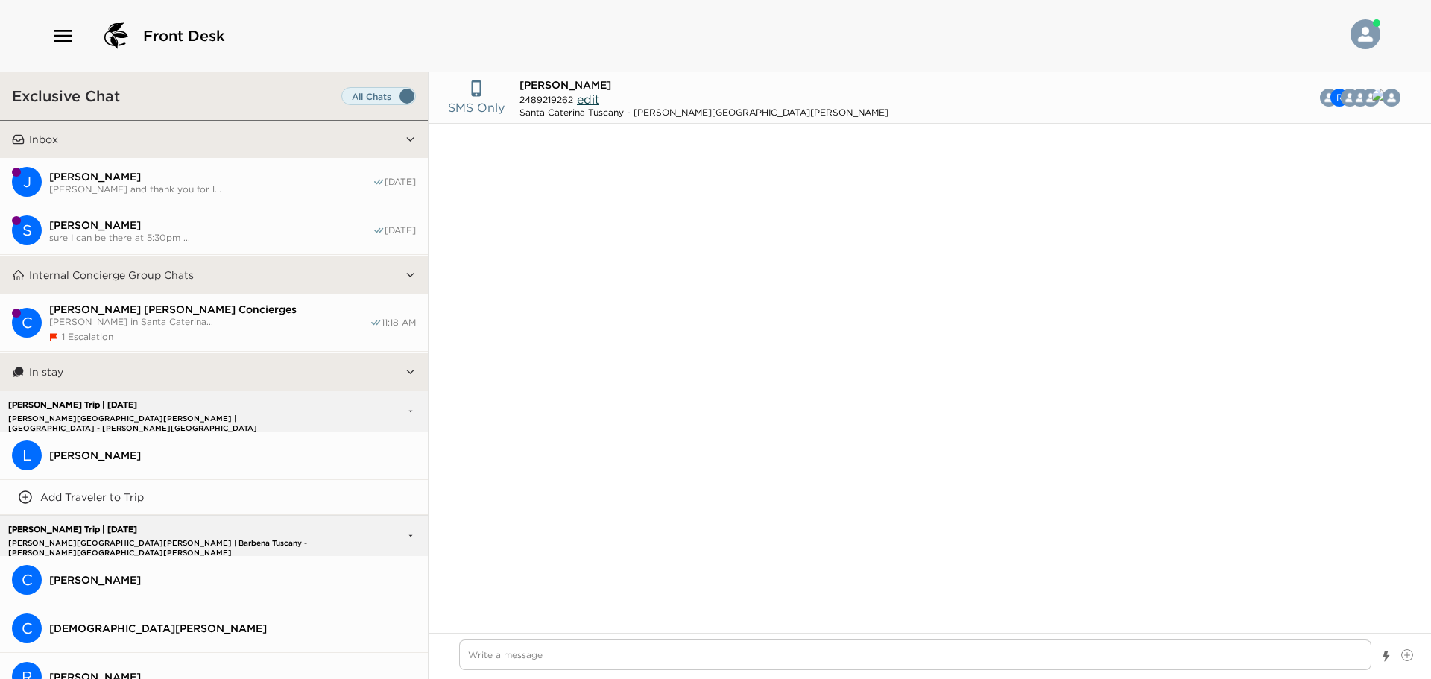
scroll to position [932, 0]
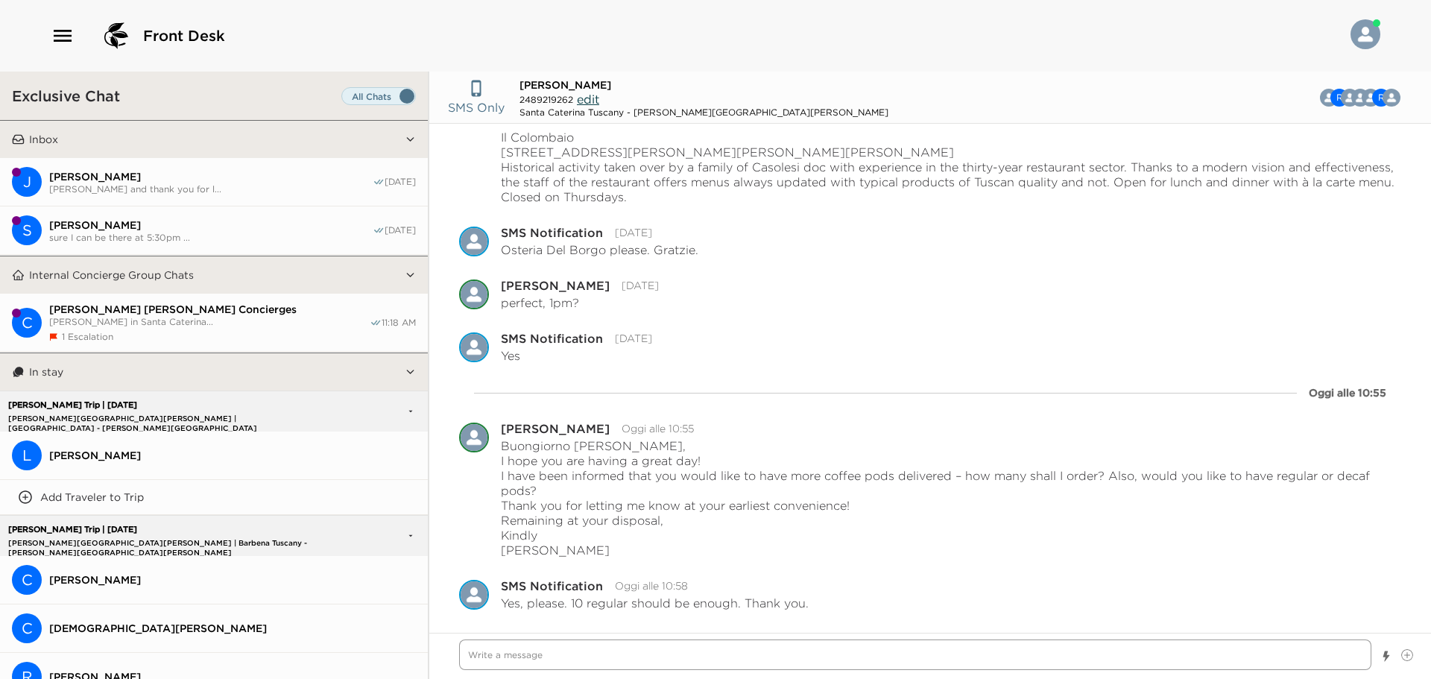
click at [696, 652] on textarea "Write a message" at bounding box center [915, 654] width 912 height 31
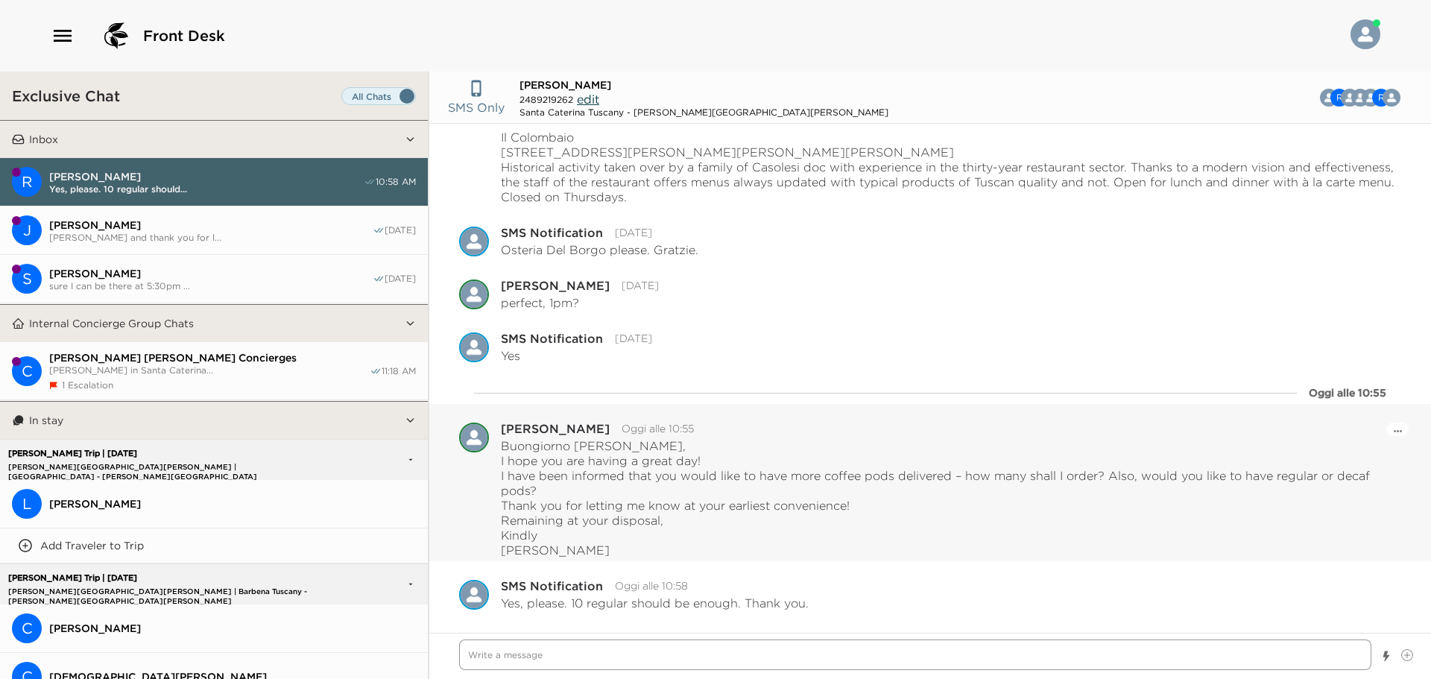
type textarea "x"
type textarea "P"
type textarea "x"
type textarea "Pe"
type textarea "x"
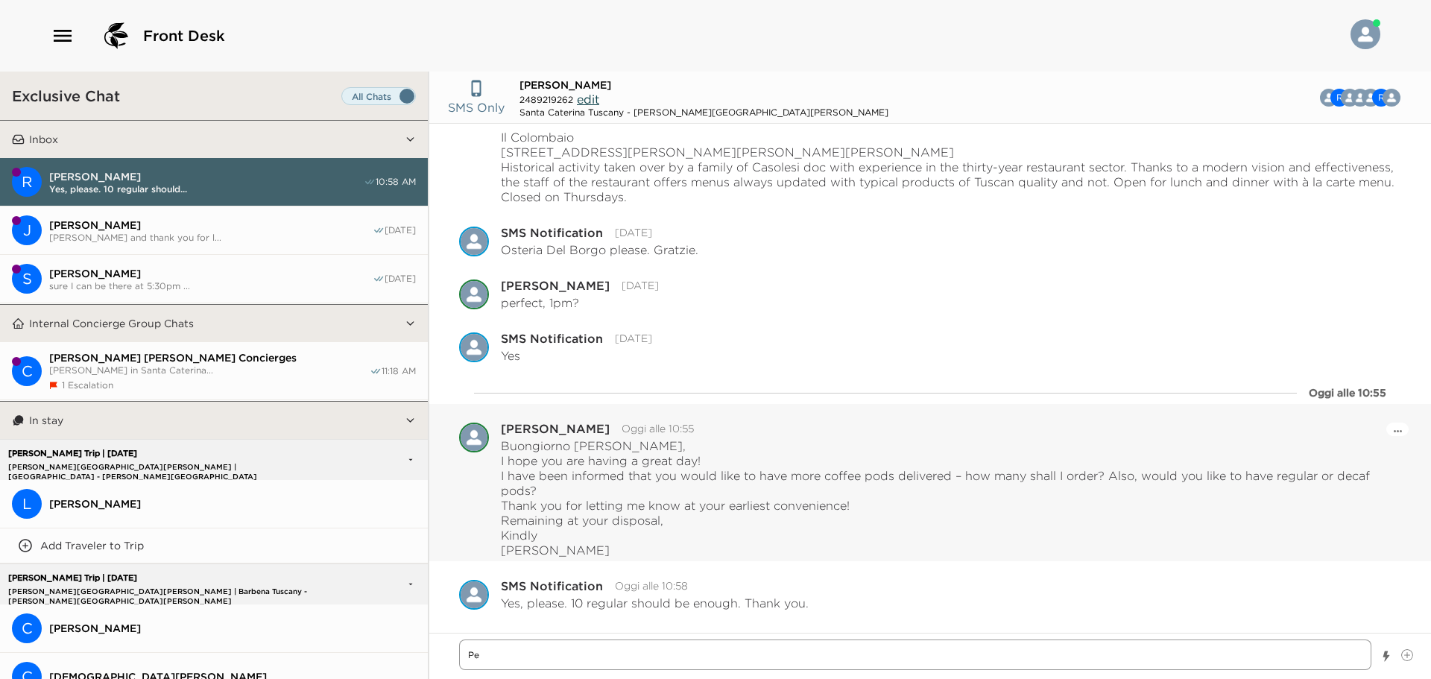
type textarea "Per"
type textarea "x"
type textarea "Perf"
type textarea "x"
type textarea "Perfe"
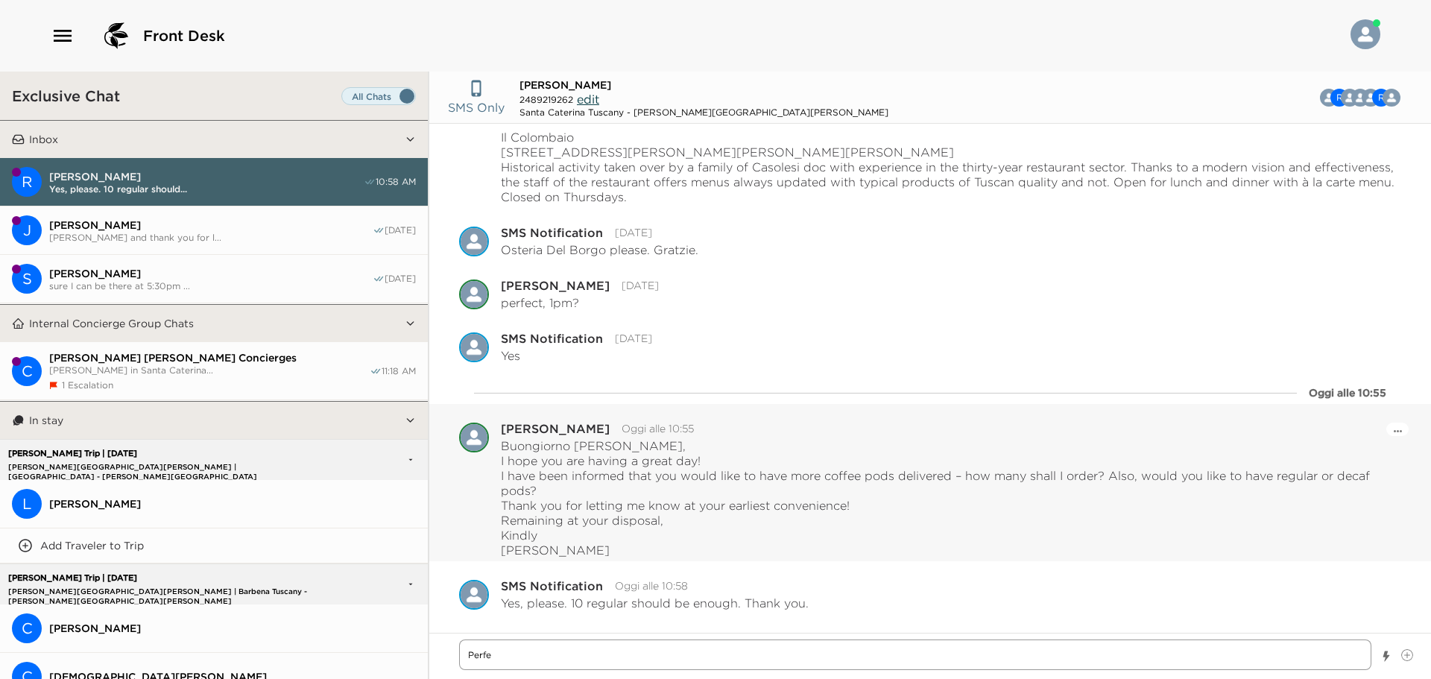
type textarea "x"
type textarea "Perfet"
type textarea "x"
type textarea "Perfetc"
type textarea "x"
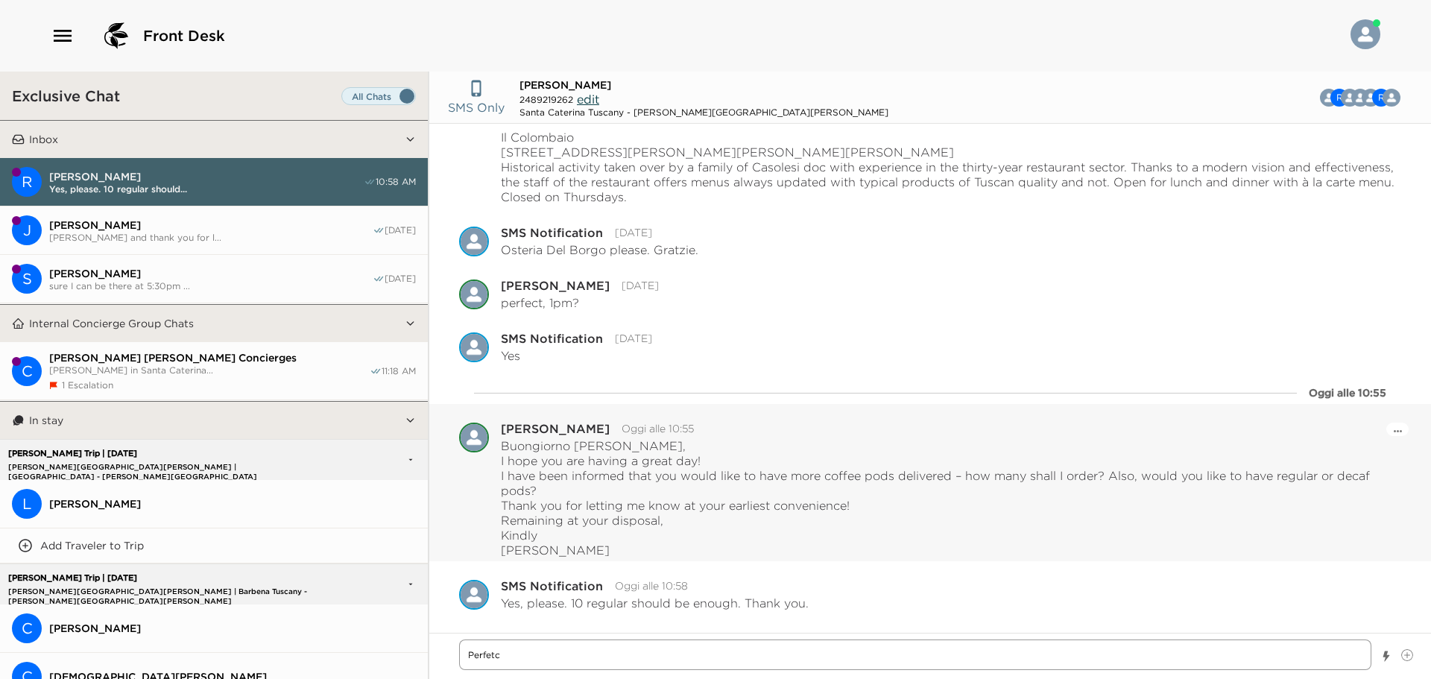
type textarea "Perfet"
type textarea "x"
type textarea "Perfe"
type textarea "x"
type textarea "Perfec"
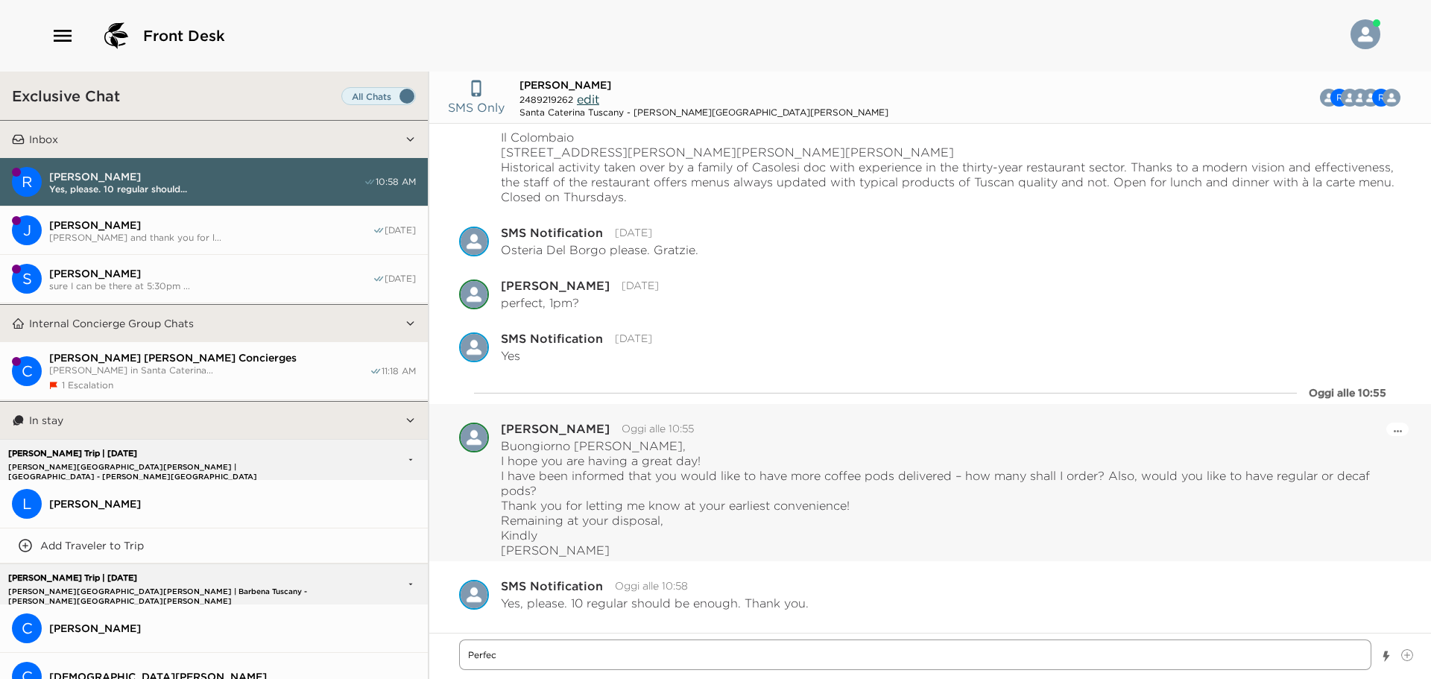
type textarea "x"
type textarea "Perfect"
type textarea "x"
type textarea "Perfect!"
type textarea "x"
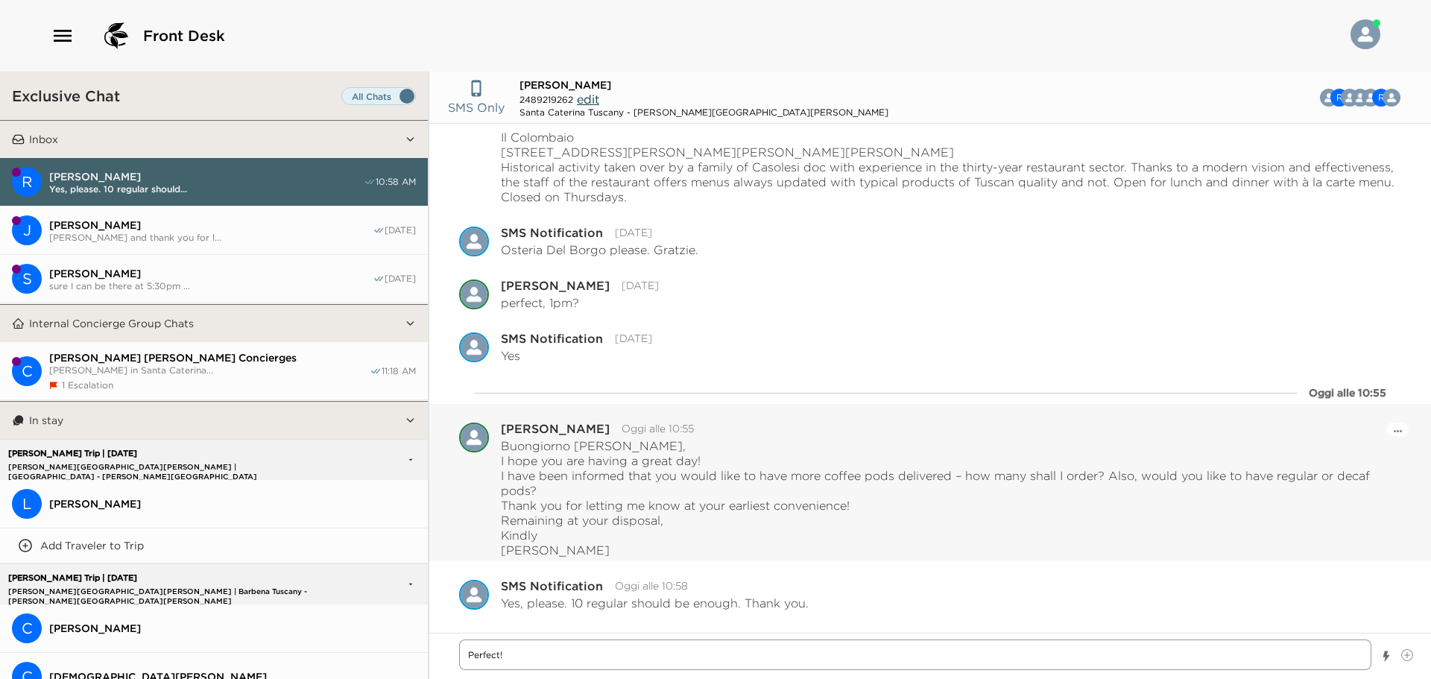
type textarea "Perfect!"
type textarea "x"
type textarea "Perfect! O"
type textarea "x"
type textarea "Perfect! Ou"
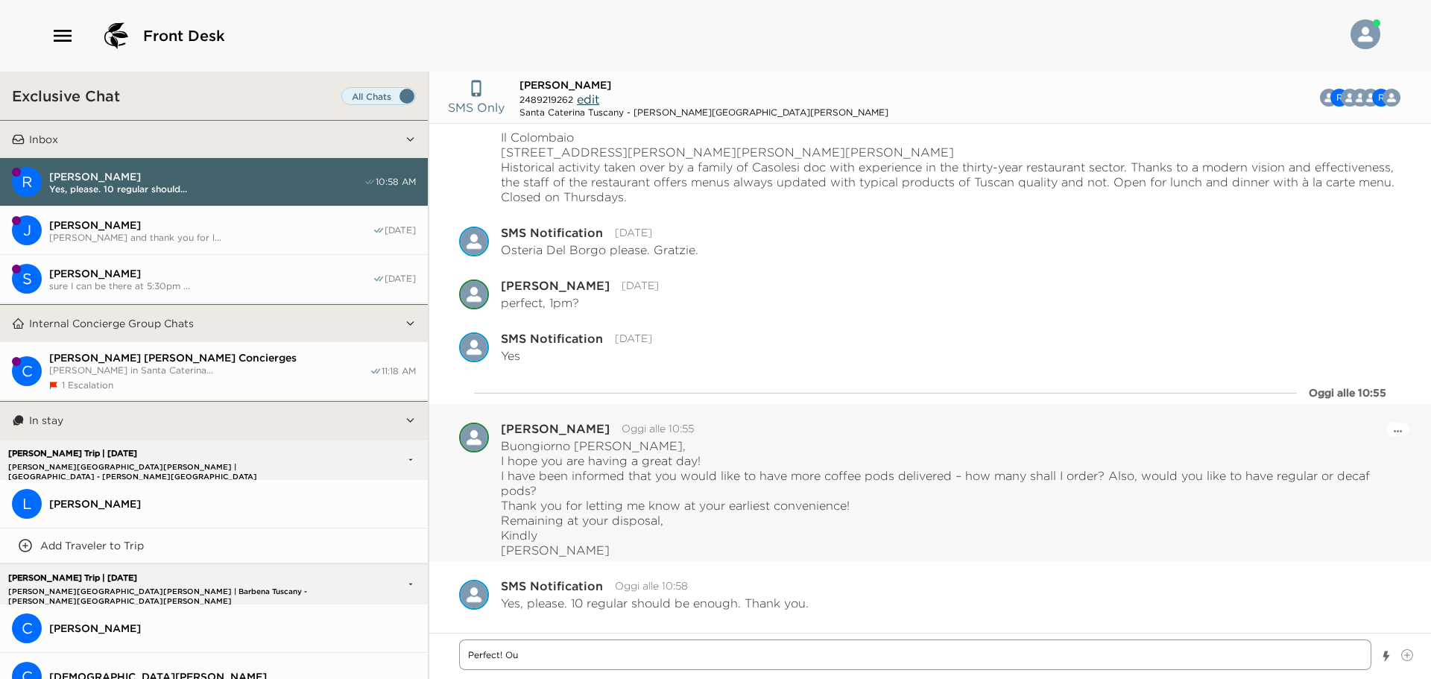
type textarea "x"
type textarea "Perfect! Our"
type textarea "x"
type textarea "Perfect! Our"
type textarea "x"
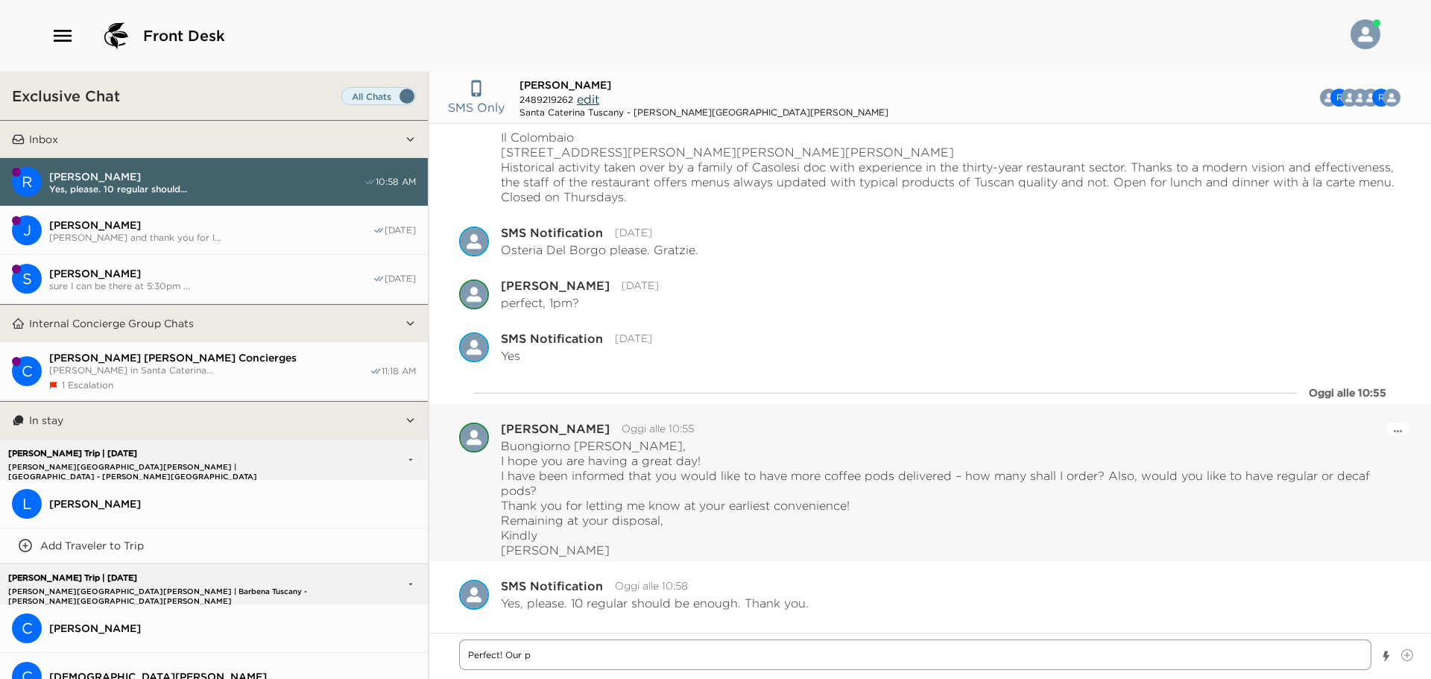
type textarea "Perfect! Our po"
type textarea "x"
type textarea "Perfect! Our p"
type textarea "x"
type textarea "Perfect! Our"
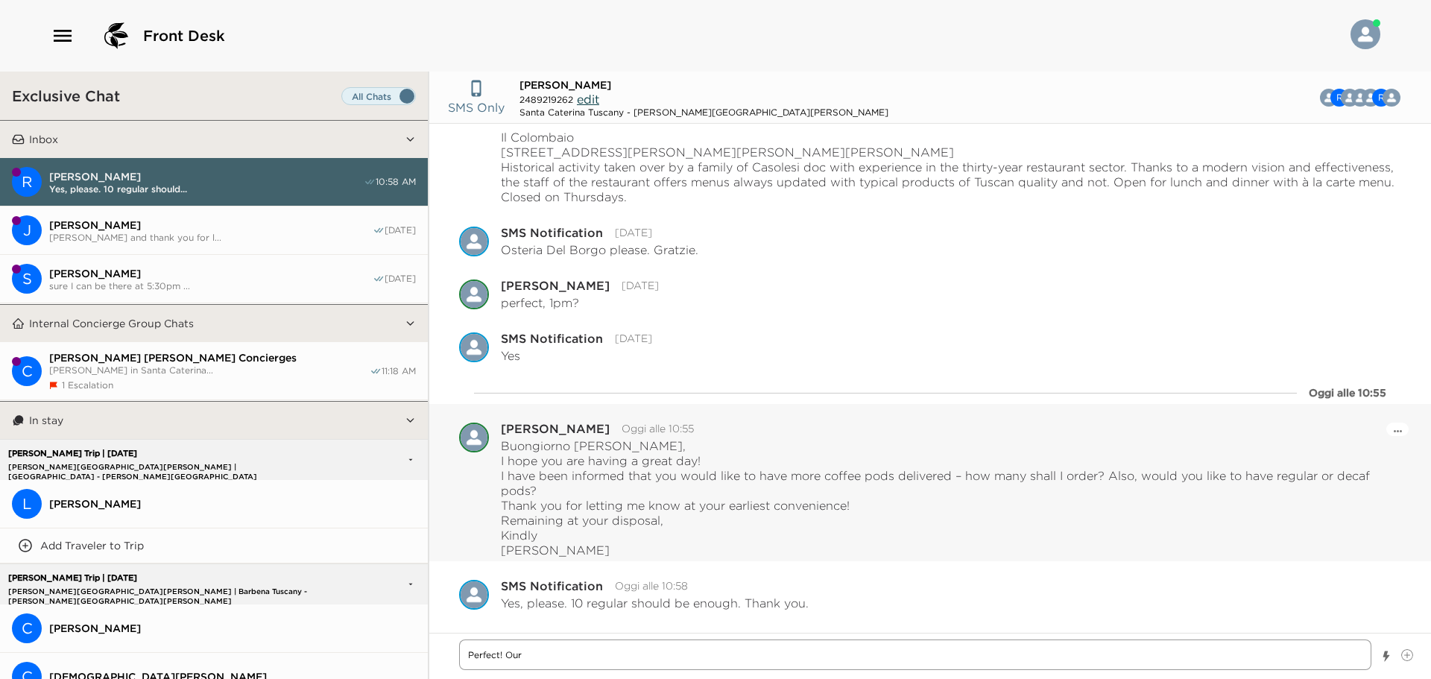
type textarea "x"
type textarea "Perfect! Our p"
type textarea "x"
type textarea "Perfect! Our po"
type textarea "x"
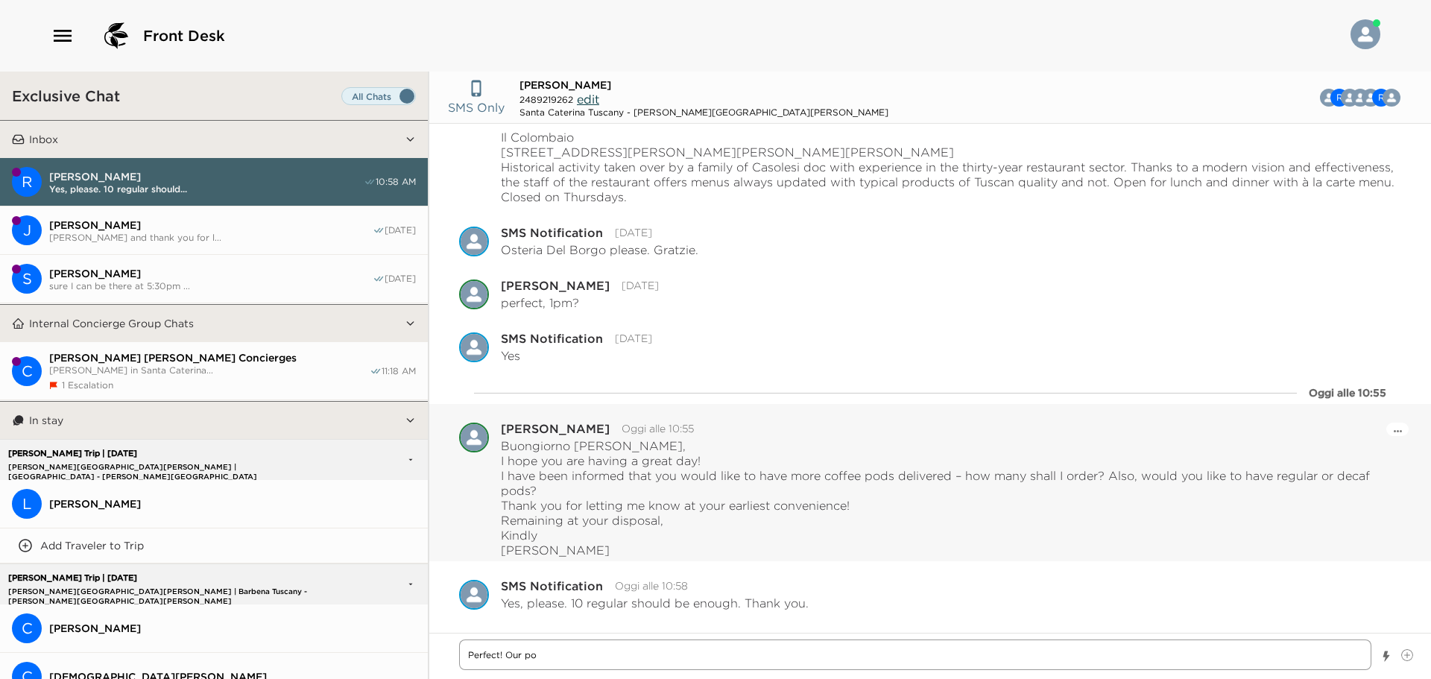
type textarea "Perfect! Our por"
type textarea "x"
type textarea "Perfect! Our port"
type textarea "x"
type textarea "Perfect! Our porte"
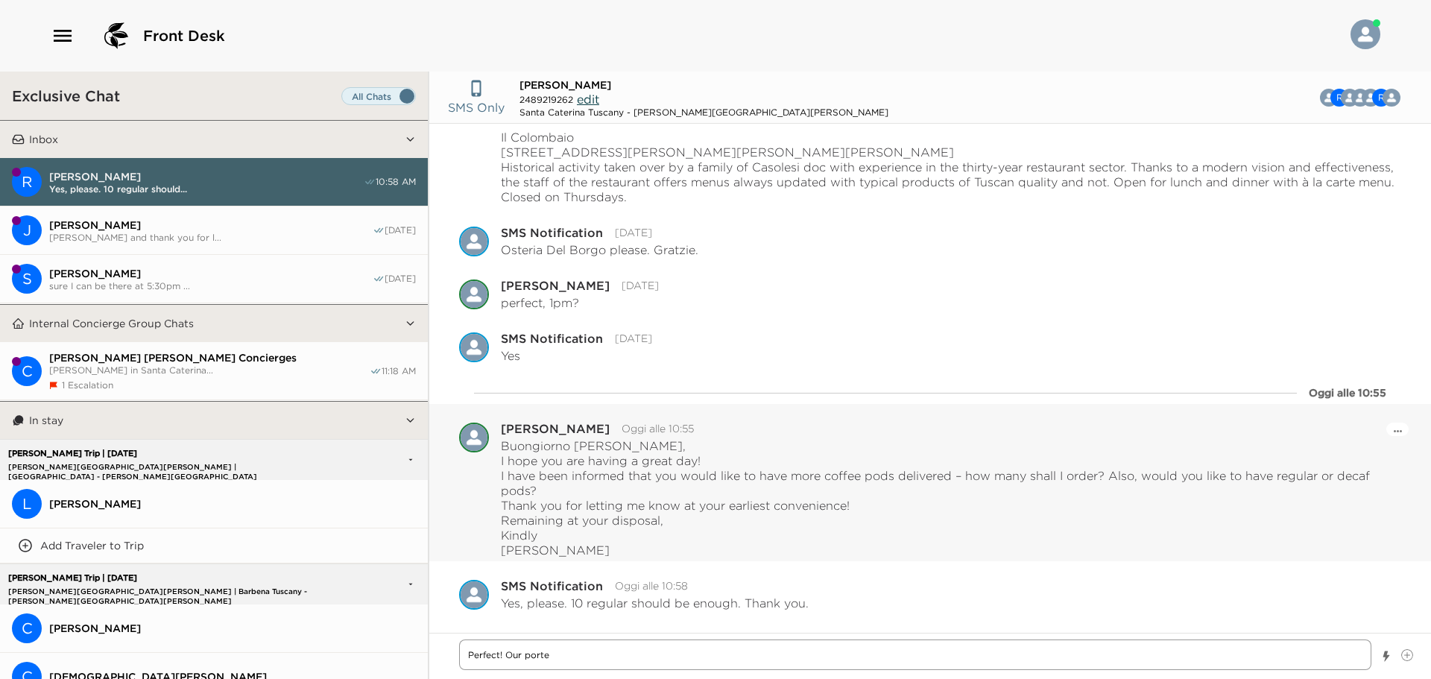
type textarea "x"
type textarea "Perfect! Our [PERSON_NAME]"
type textarea "x"
type textarea "Perfect! Our porters"
type textarea "x"
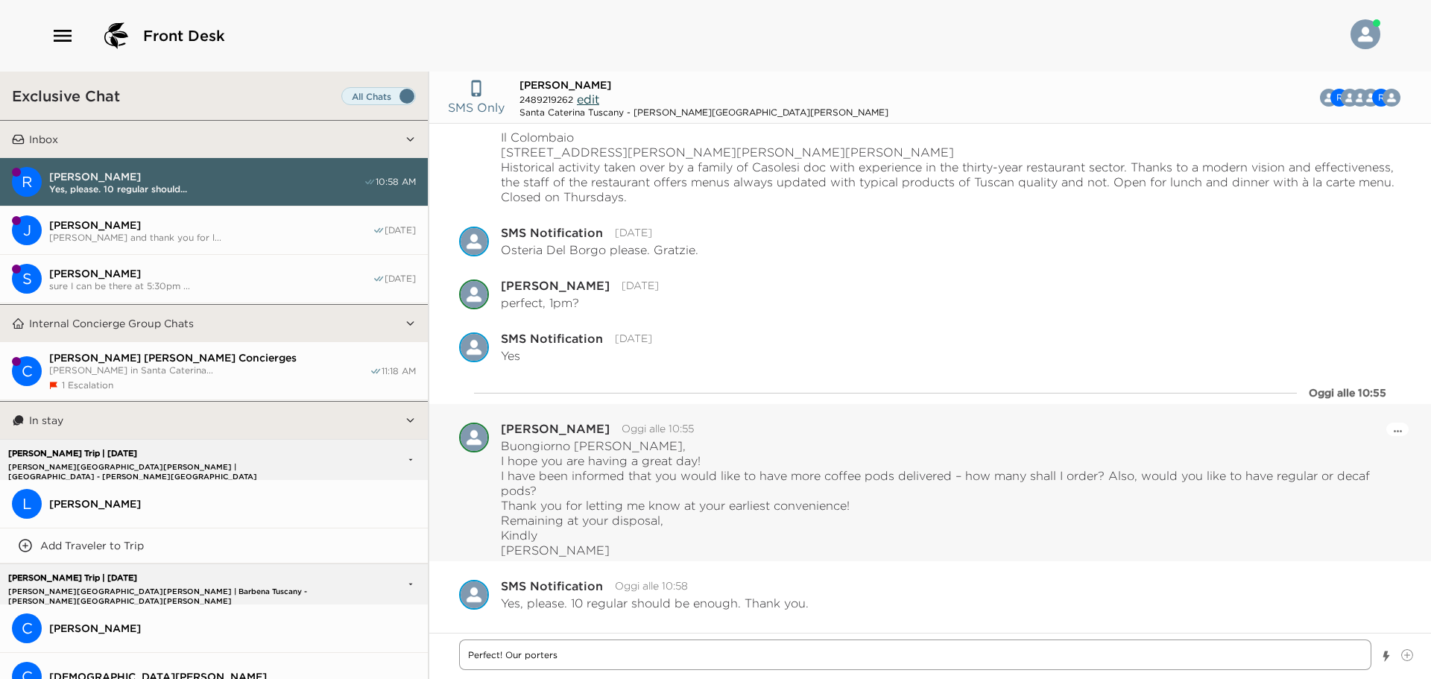
type textarea "Perfect! Our porters"
type textarea "x"
type textarea "Perfect! Our porters w"
type textarea "x"
type textarea "Perfect! Our porters wi"
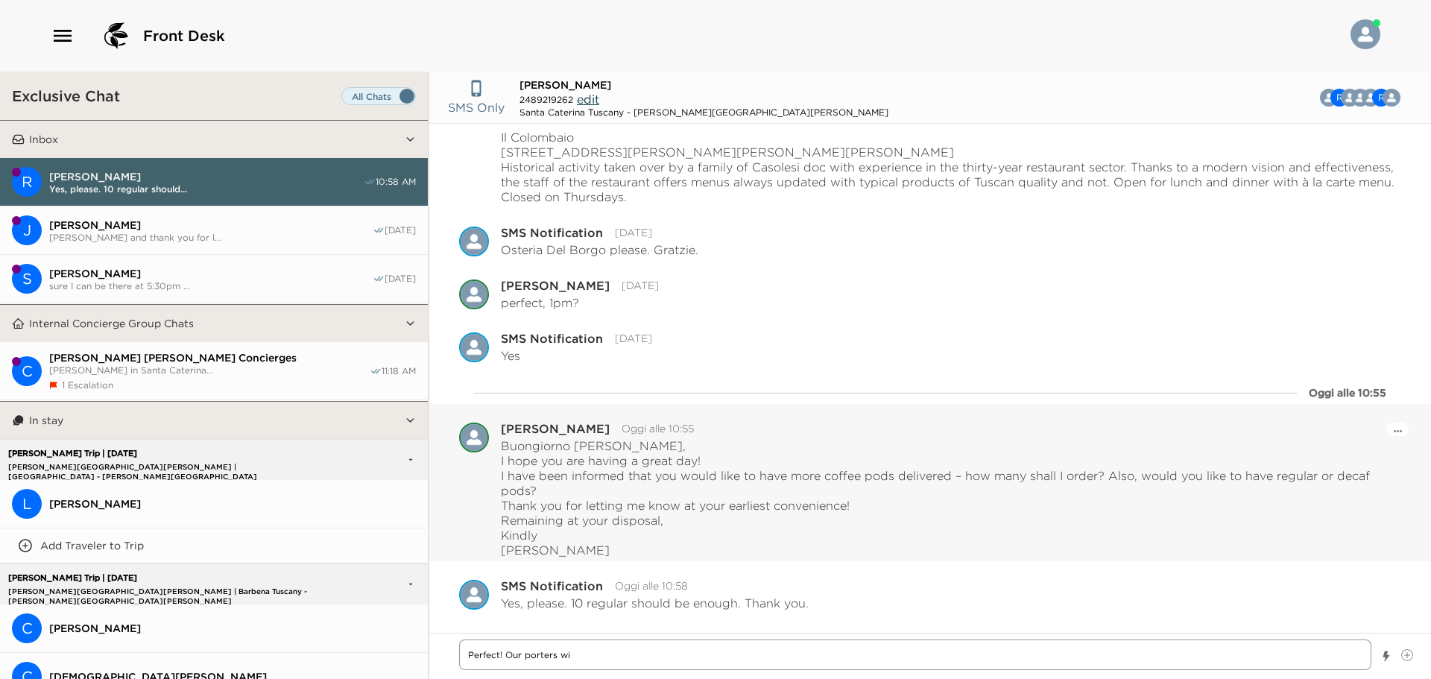
type textarea "x"
type textarea "Perfect! Our porters wil"
type textarea "x"
type textarea "Perfect! Our porters will"
type textarea "x"
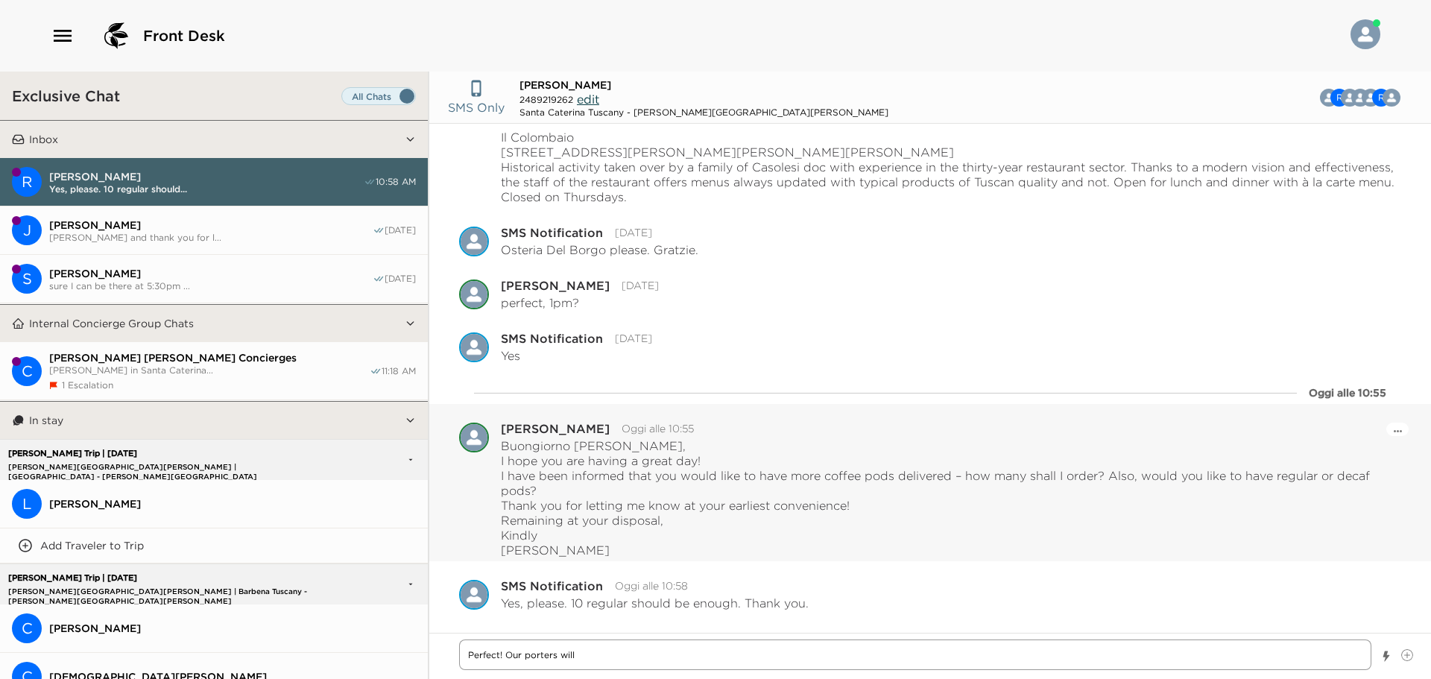
type textarea "Perfect! Our porters will"
type textarea "x"
type textarea "Perfect! Our porters will d"
type textarea "x"
type textarea "Perfect! Our porters will de"
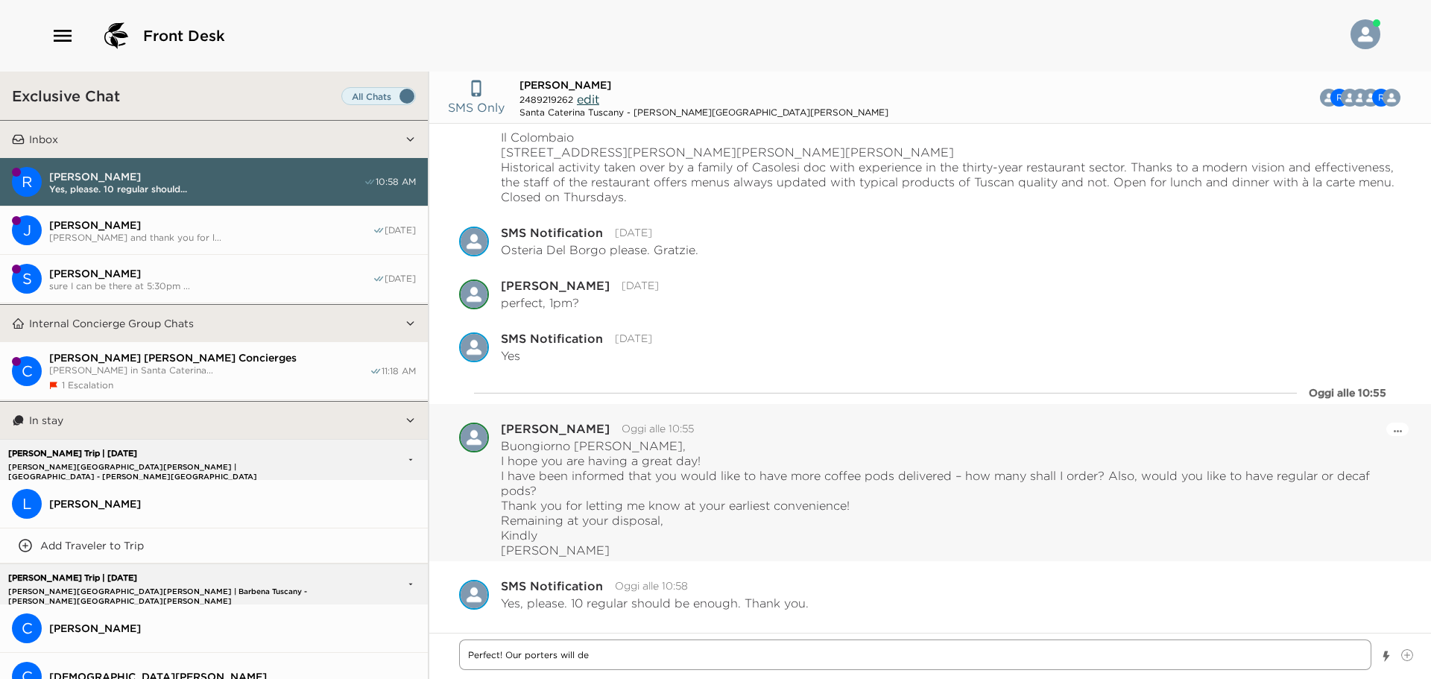
type textarea "x"
type textarea "Perfect! Our porters will del"
type textarea "x"
type textarea "Perfect! Our porters will deli"
type textarea "x"
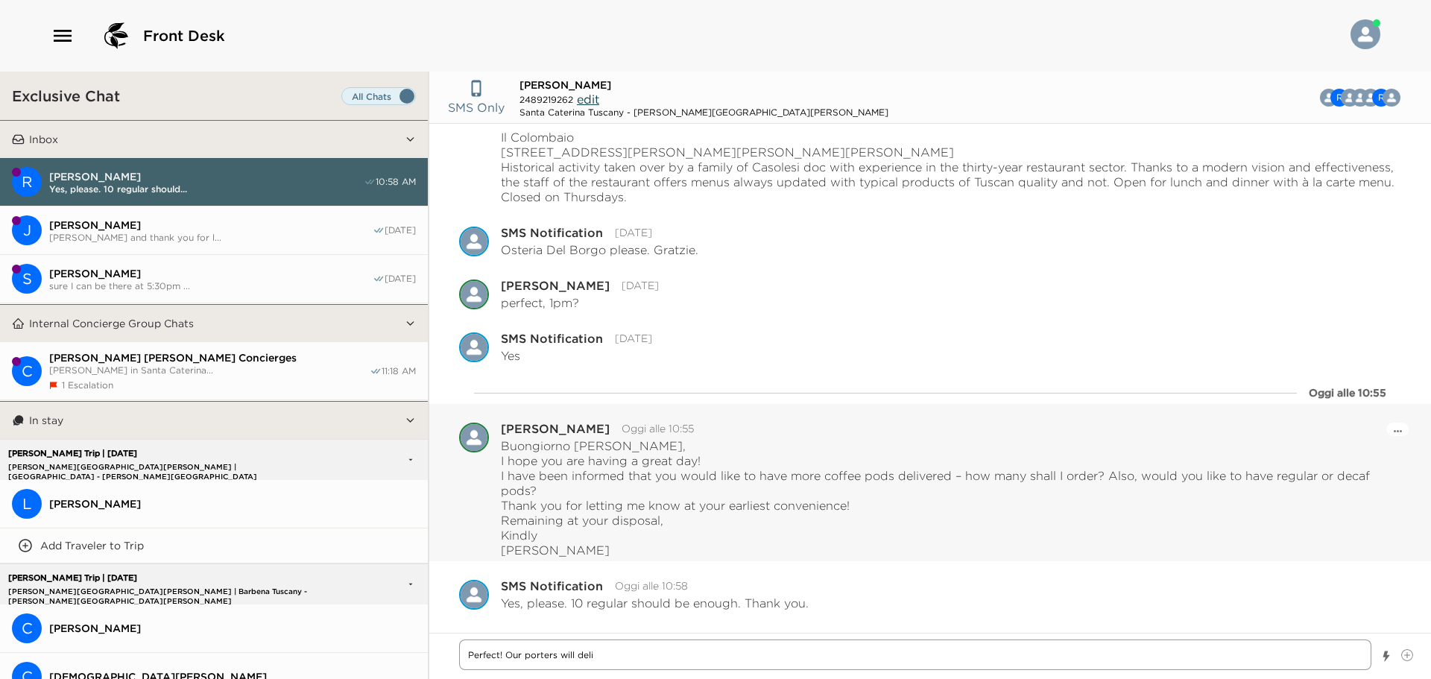
type textarea "Perfect! Our porters will deliv"
type textarea "x"
type textarea "Perfect! Our porters will delive"
type textarea "x"
type textarea "Perfect! Our porters will deliver"
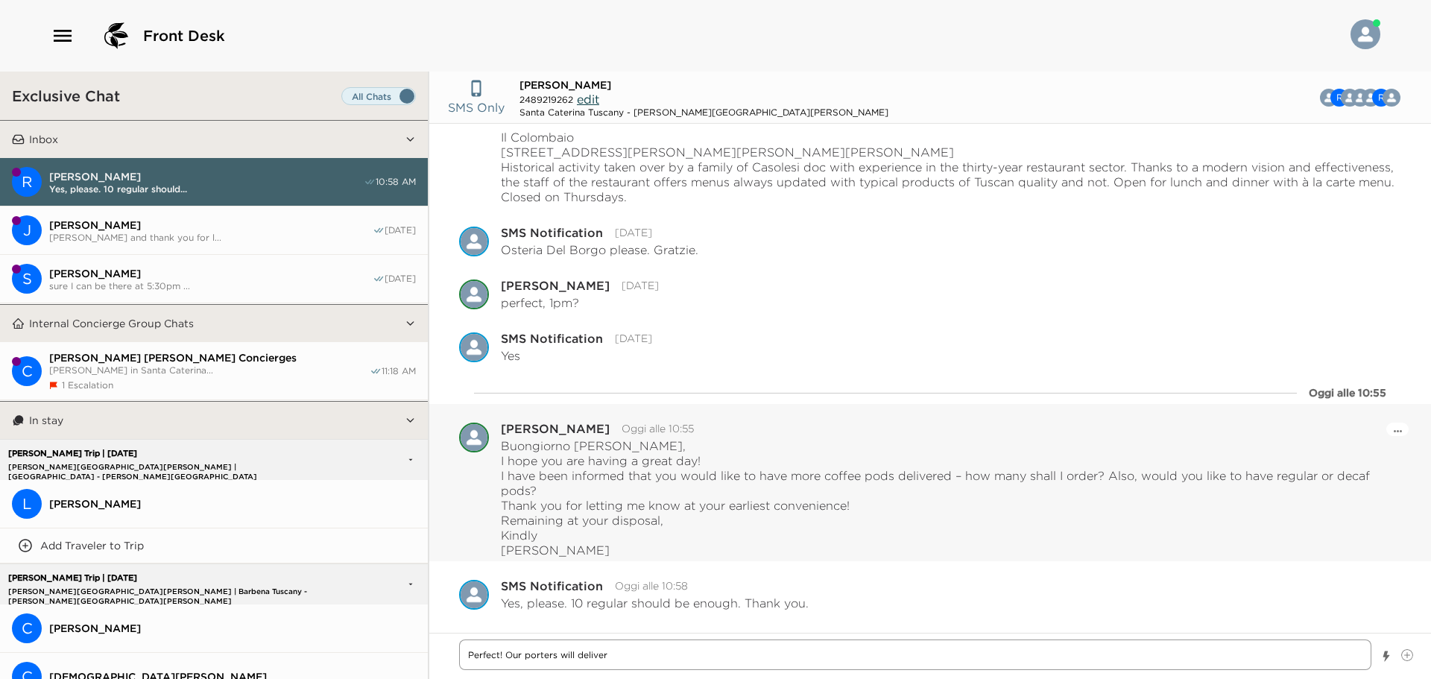
type textarea "x"
type textarea "Perfect! Our porters will deliver"
type textarea "x"
type textarea "Perfect! Our porters will deliver t"
type textarea "x"
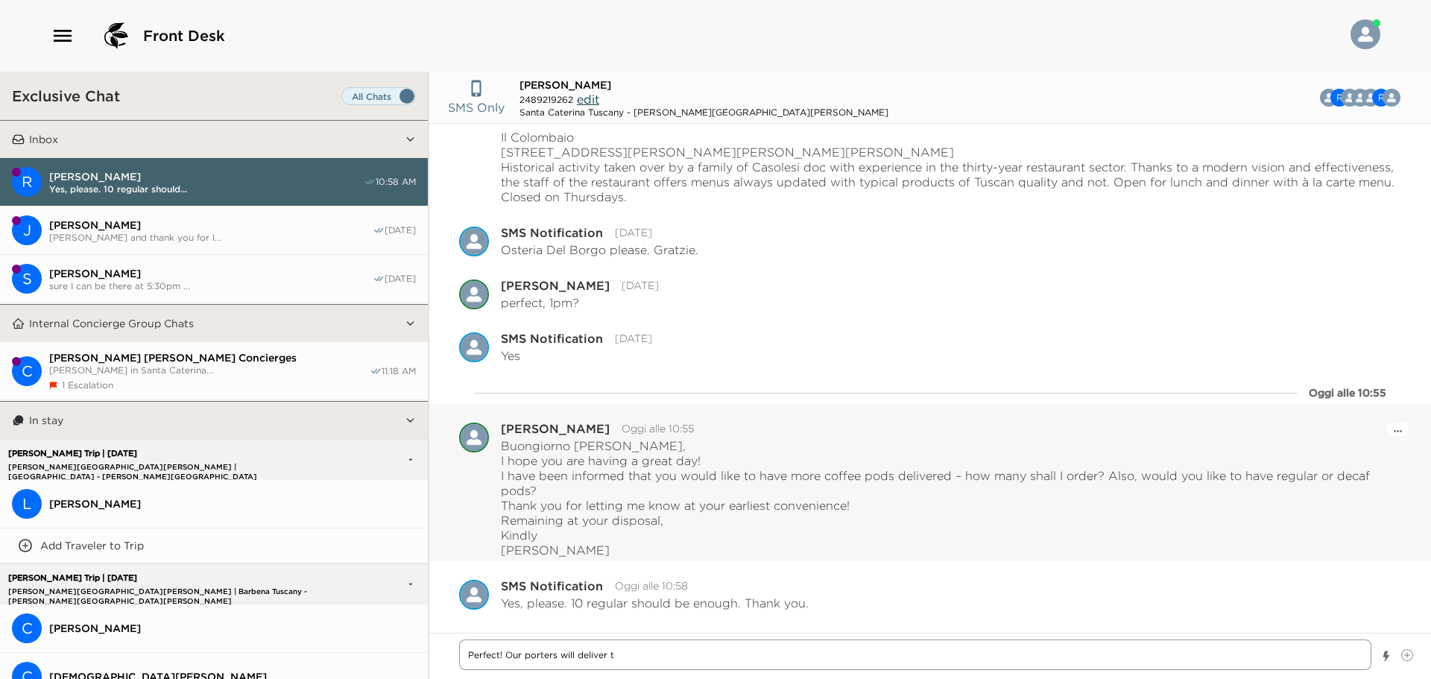
type textarea "Perfect! Our porters will deliver th"
type textarea "x"
type textarea "Perfect! Our porters will deliver the"
type textarea "x"
type textarea "Perfect! Our porters will deliver them"
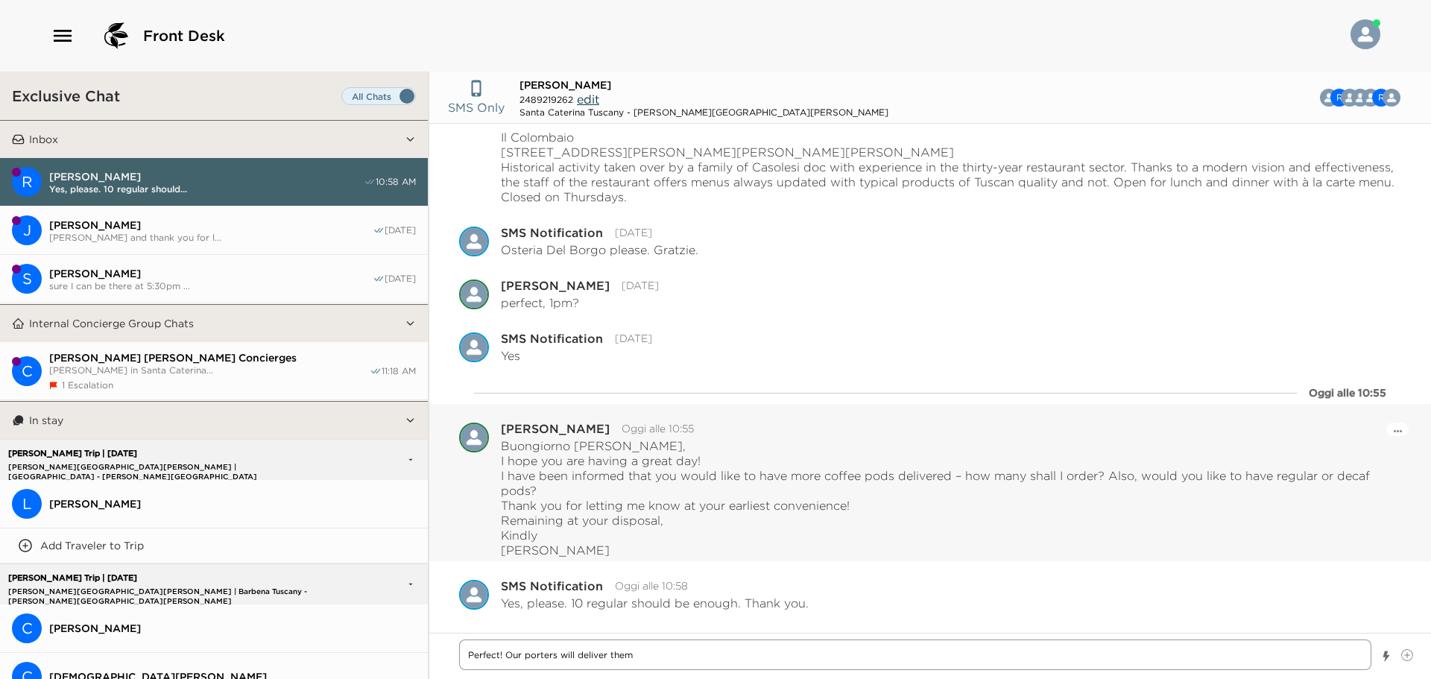
type textarea "x"
type textarea "Perfect! Our porters will deliver them"
type textarea "x"
type textarea "Perfect! Our porters will deliver them t"
type textarea "x"
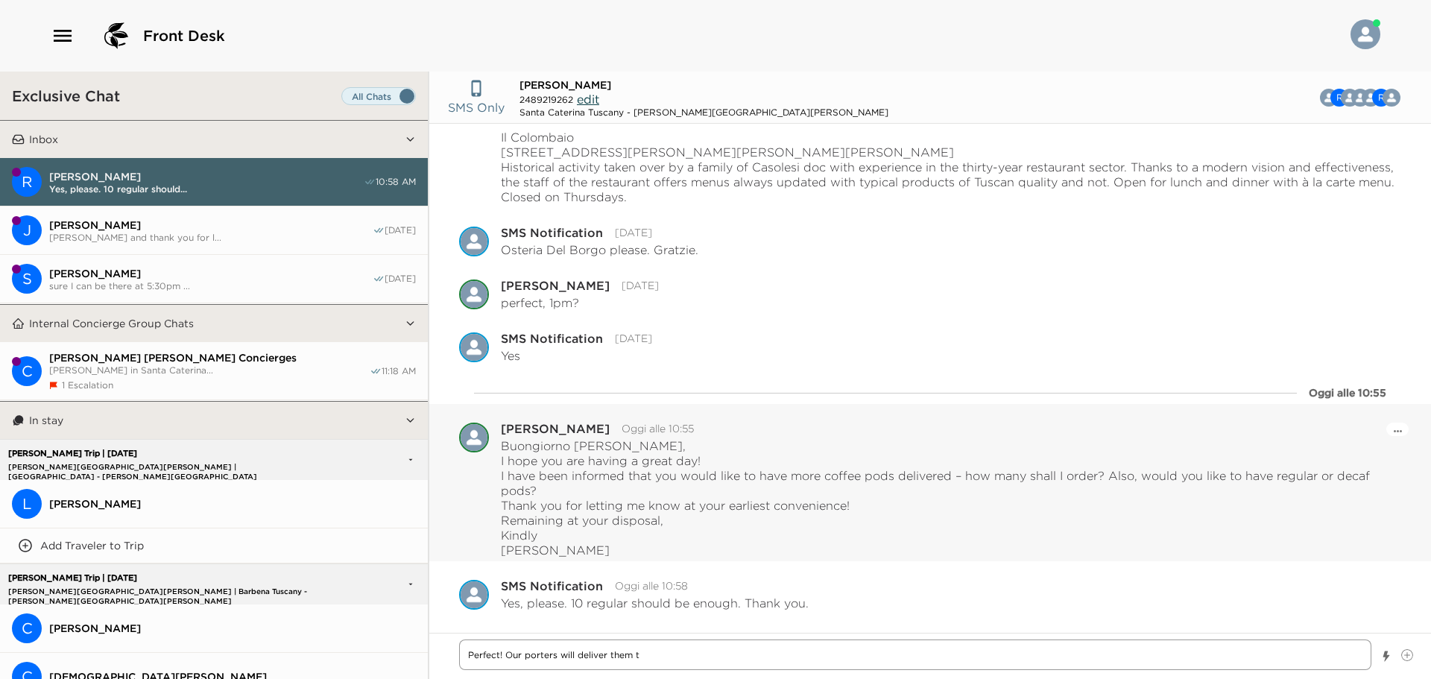
type textarea "Perfect! Our porters will deliver them th"
type textarea "x"
type textarea "Perfect! Our porters will deliver them thr"
type textarea "x"
type textarea "Perfect! Our porters will deliver them thro"
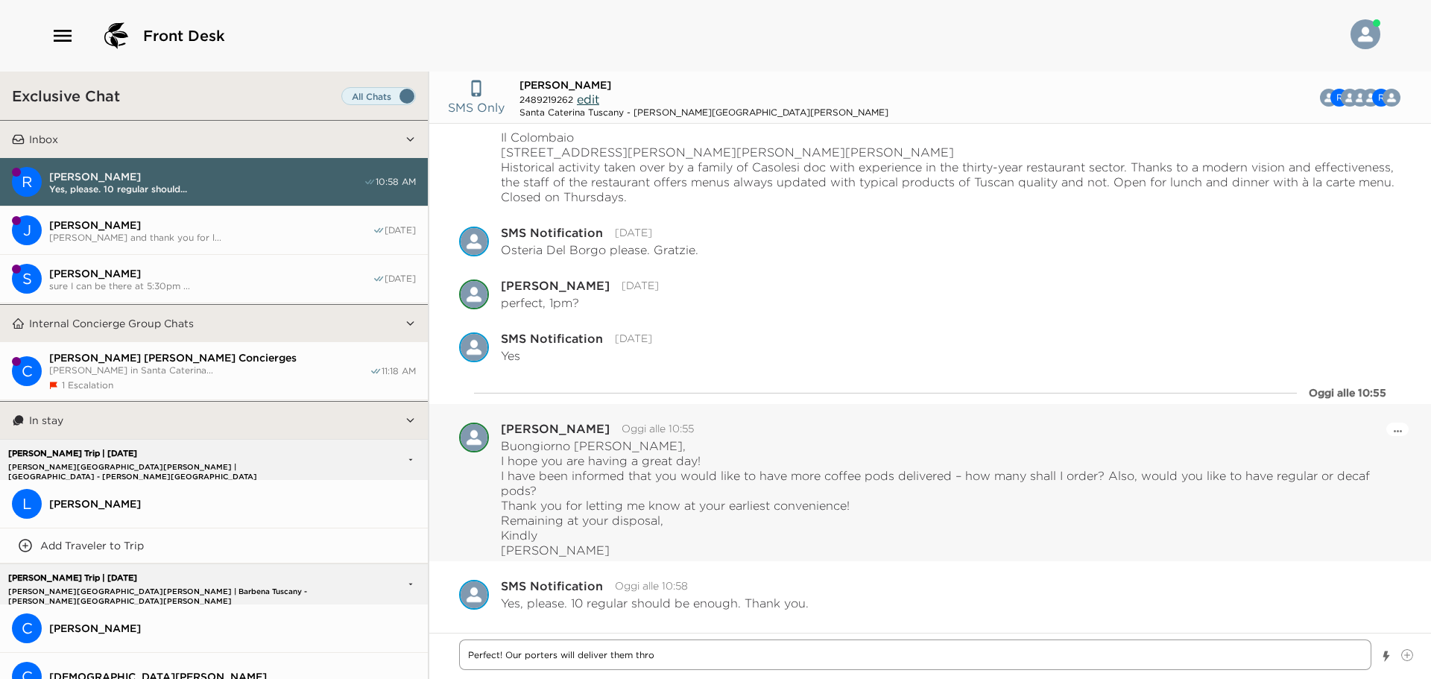
type textarea "x"
type textarea "Perfect! Our porters will deliver them throu"
type textarea "x"
type textarea "Perfect! Our porters will deliver them throug"
type textarea "x"
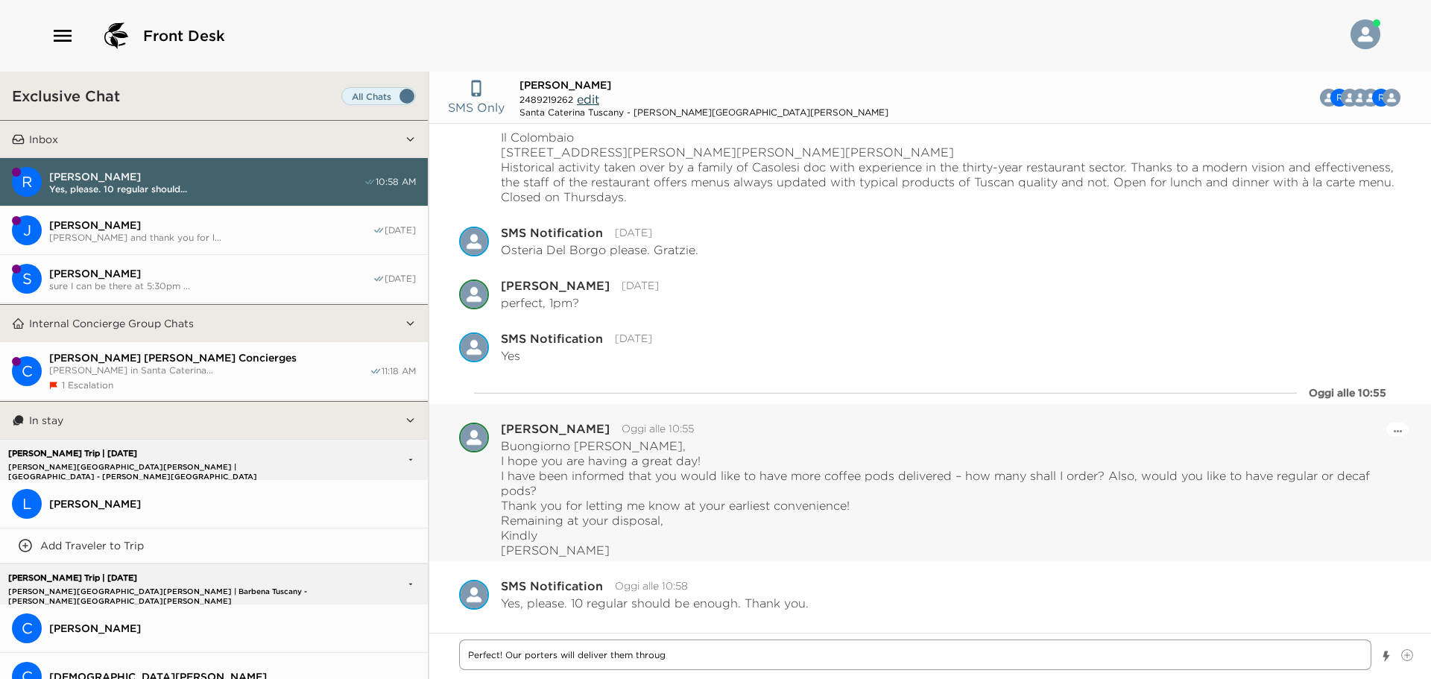
type textarea "Perfect! Our porters will deliver them through"
type textarea "x"
type textarea "Perfect! Our porters will deliver them througho"
type textarea "x"
type textarea "Perfect! Our porters will deliver them throughou"
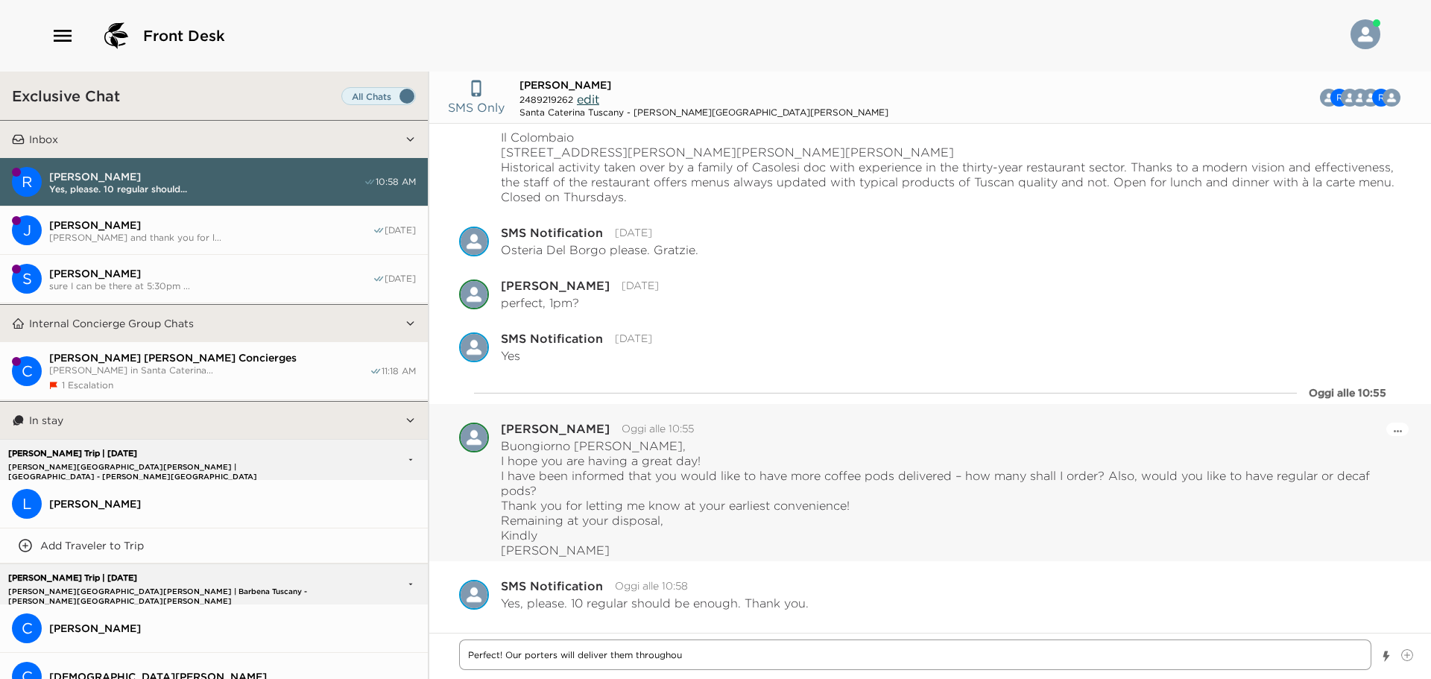
type textarea "x"
type textarea "Perfect! Our porters will deliver them throughout"
type textarea "x"
type textarea "Perfect! Our porters will deliver them throughout"
type textarea "x"
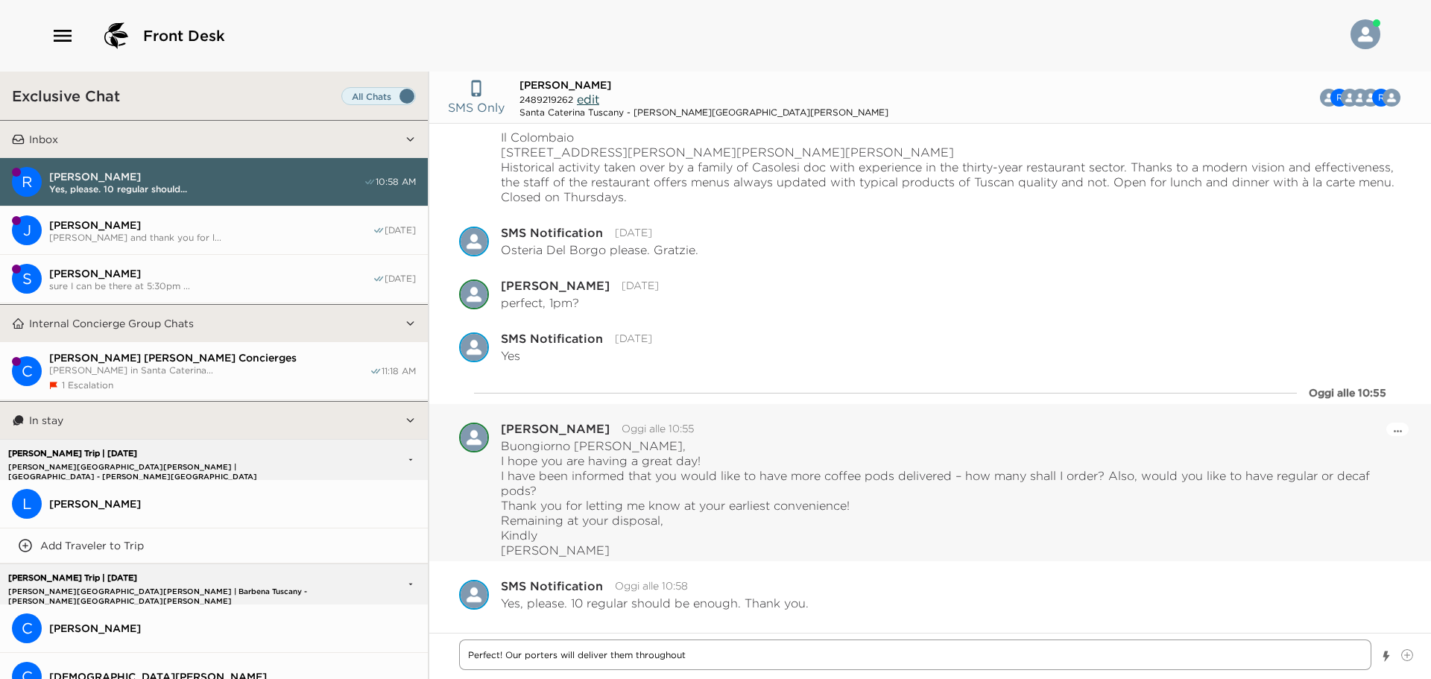
type textarea "Perfect! Our porters will deliver them throughout t"
type textarea "x"
type textarea "Perfect! Our porters will deliver them throughout th"
type textarea "x"
type textarea "Perfect! Our porters will deliver them throughout the"
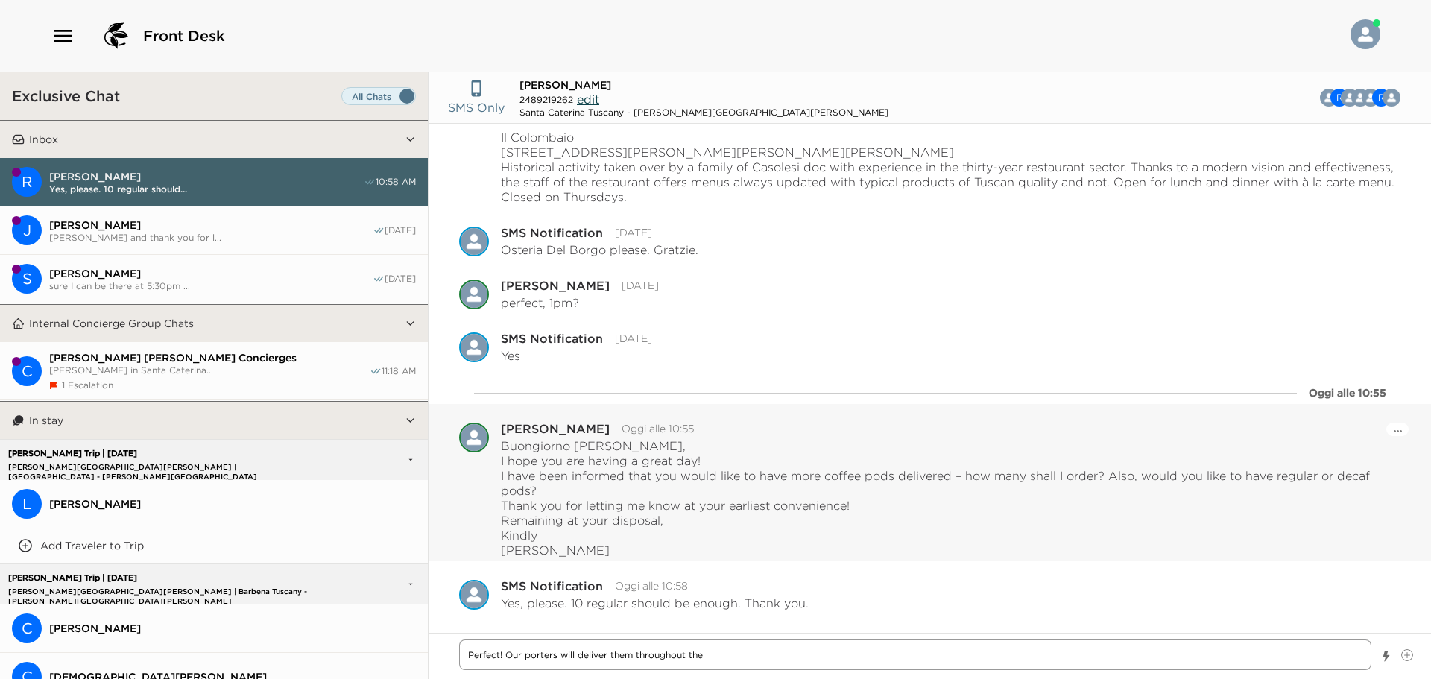
type textarea "x"
type textarea "Perfect! Our porters will deliver them throughout the"
type textarea "x"
type textarea "Perfect! Our porters will deliver them throughout the d"
type textarea "x"
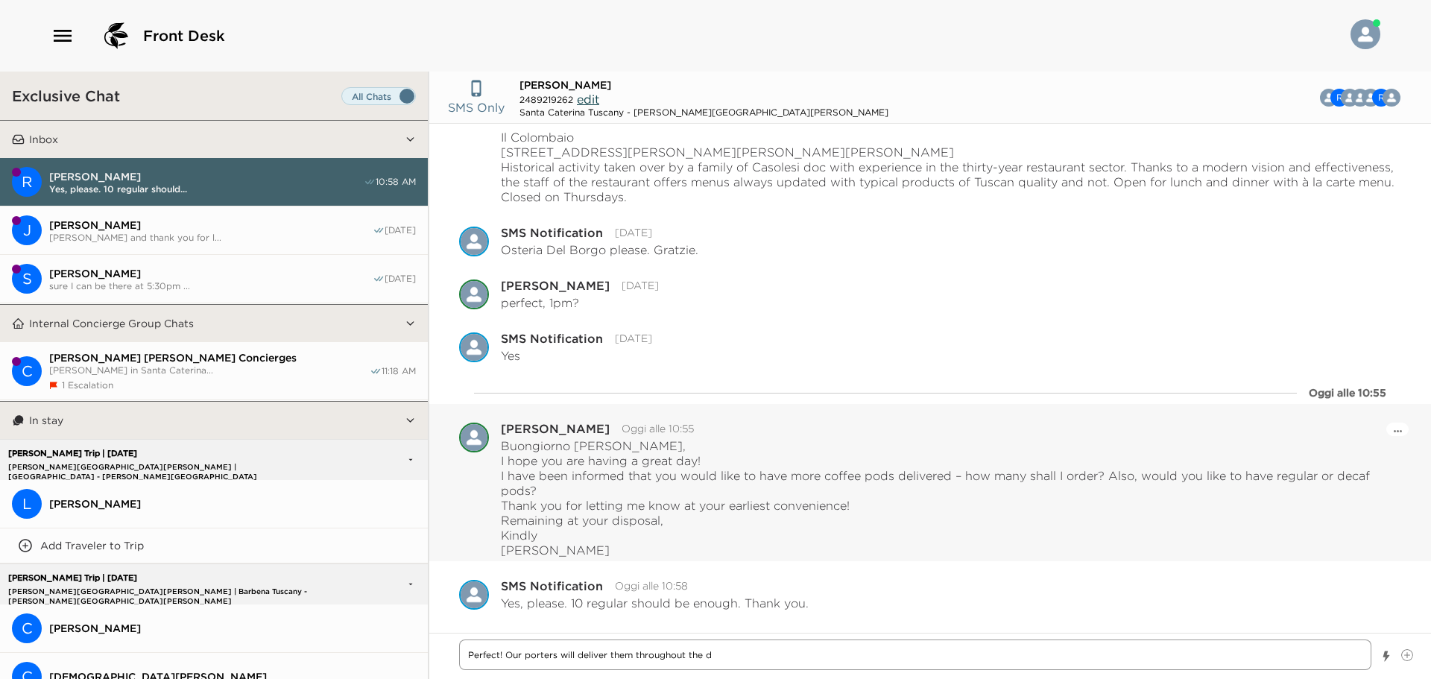
type textarea "Perfect! Our porters will deliver them throughout the da"
type textarea "x"
type textarea "Perfect! Our porters will deliver them throughout the day"
type textarea "x"
type textarea "Perfect! Our porters will deliver them throughout the day"
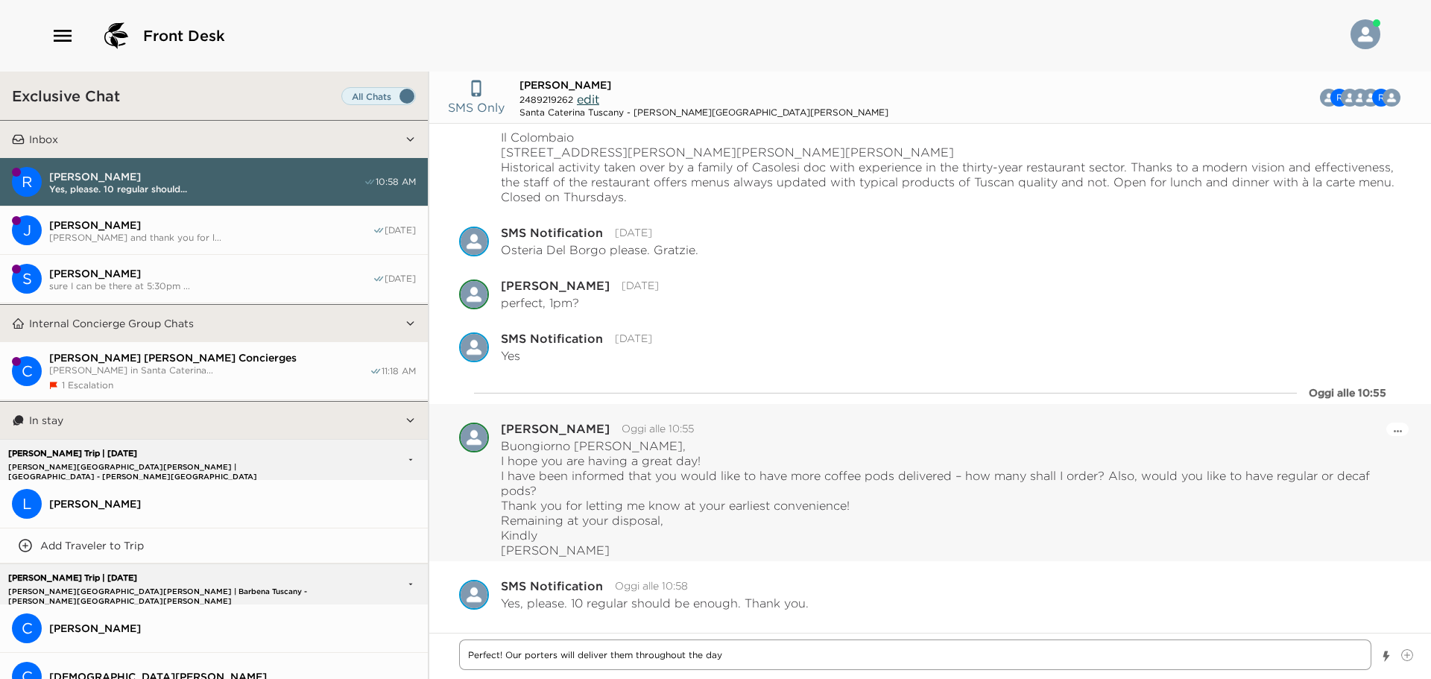
type textarea "x"
type textarea "Perfect! Our porters will deliver them throughout the day :"
type textarea "x"
type textarea "Perfect! Our porters will deliver them throughout the day :)"
type textarea "x"
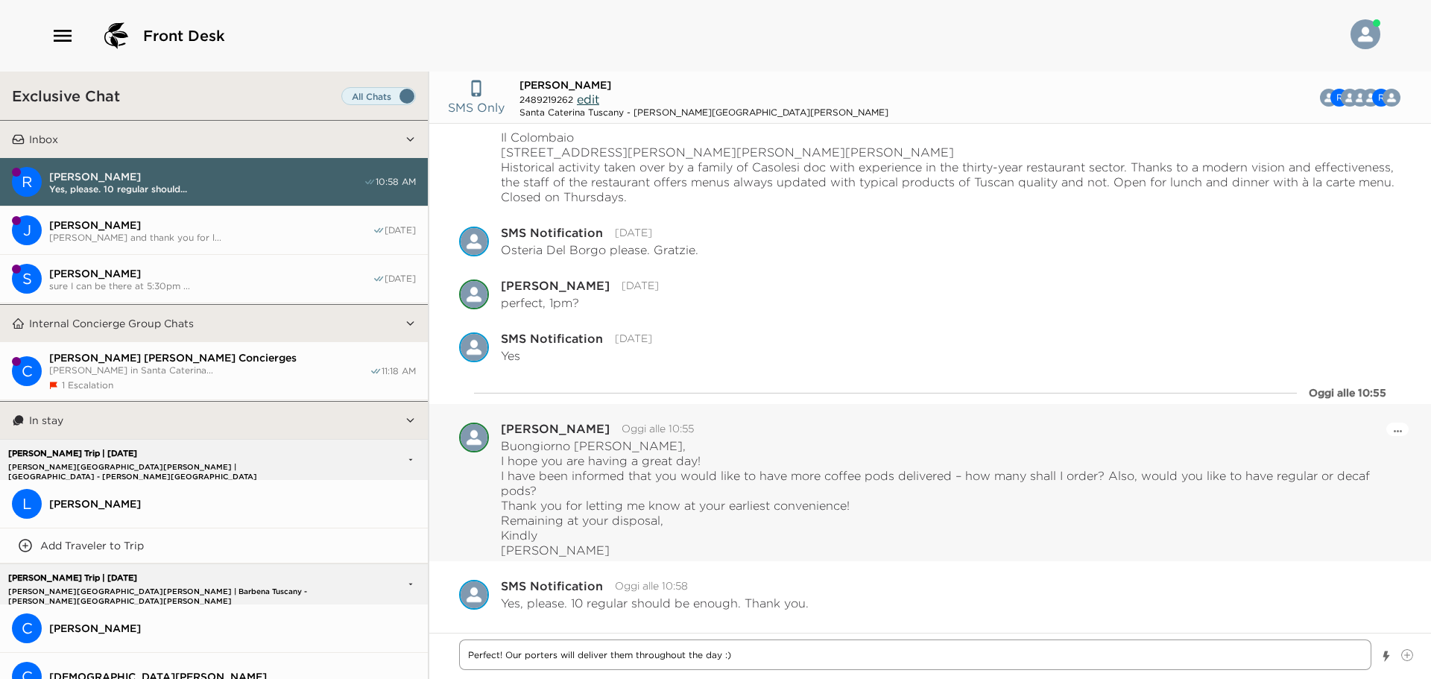
type textarea "Perfect! Our porters will deliver them throughout the day :)"
type textarea "x"
type textarea "Perfect! Our porters will deliver them throughout the day :)"
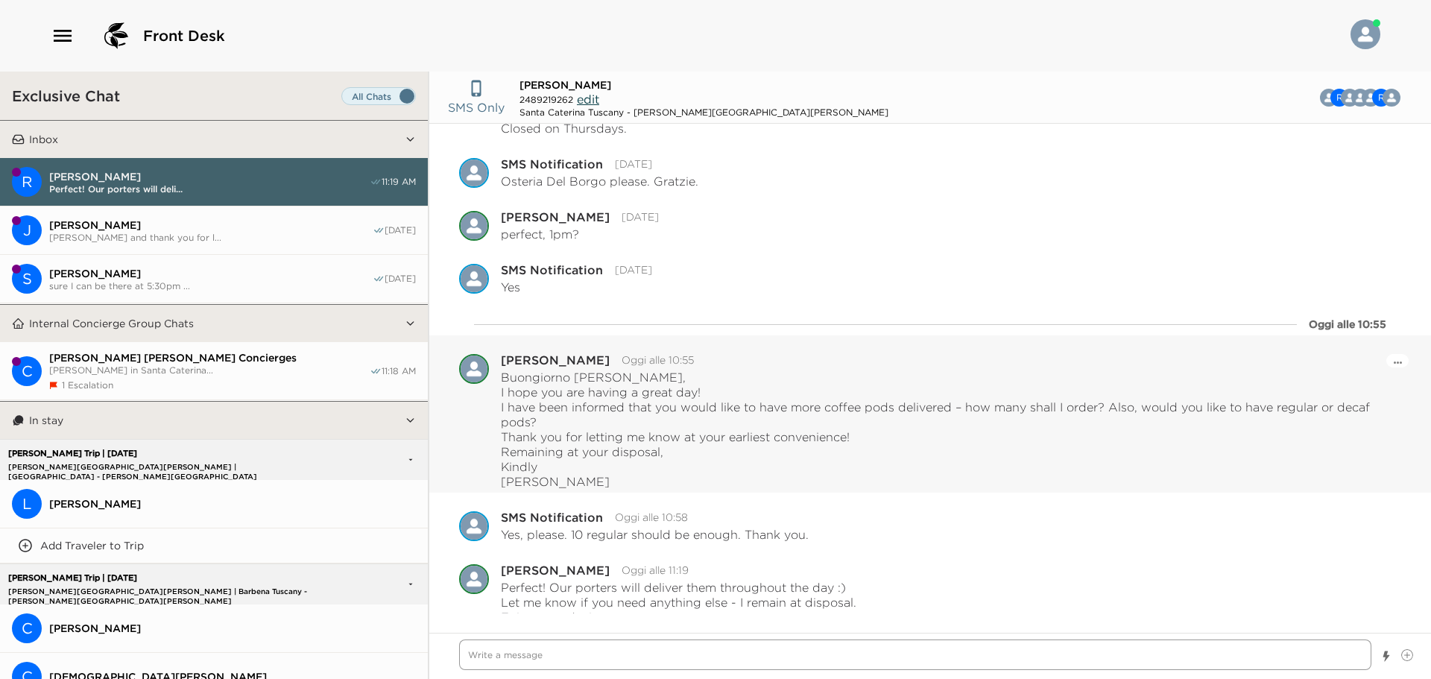
scroll to position [1015, 0]
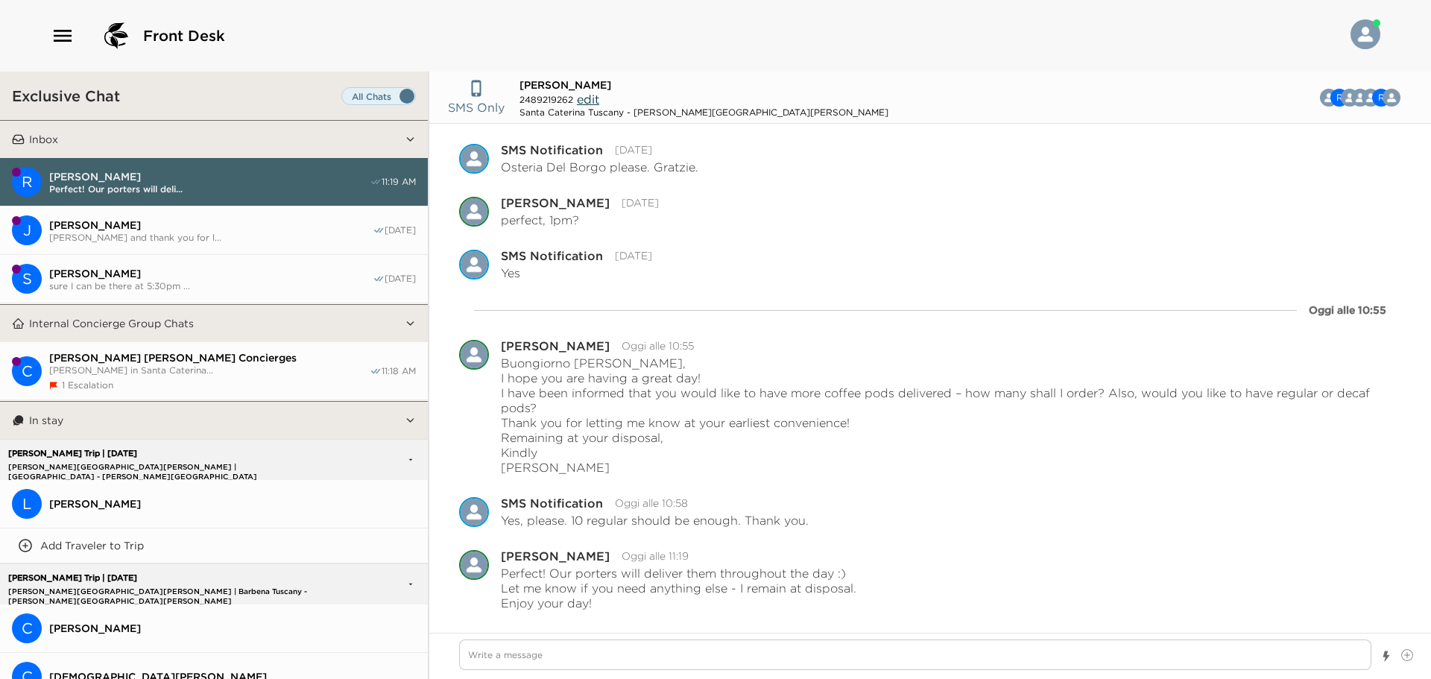
click at [159, 364] on span "[PERSON_NAME] in Santa Caterina..." at bounding box center [209, 369] width 320 height 11
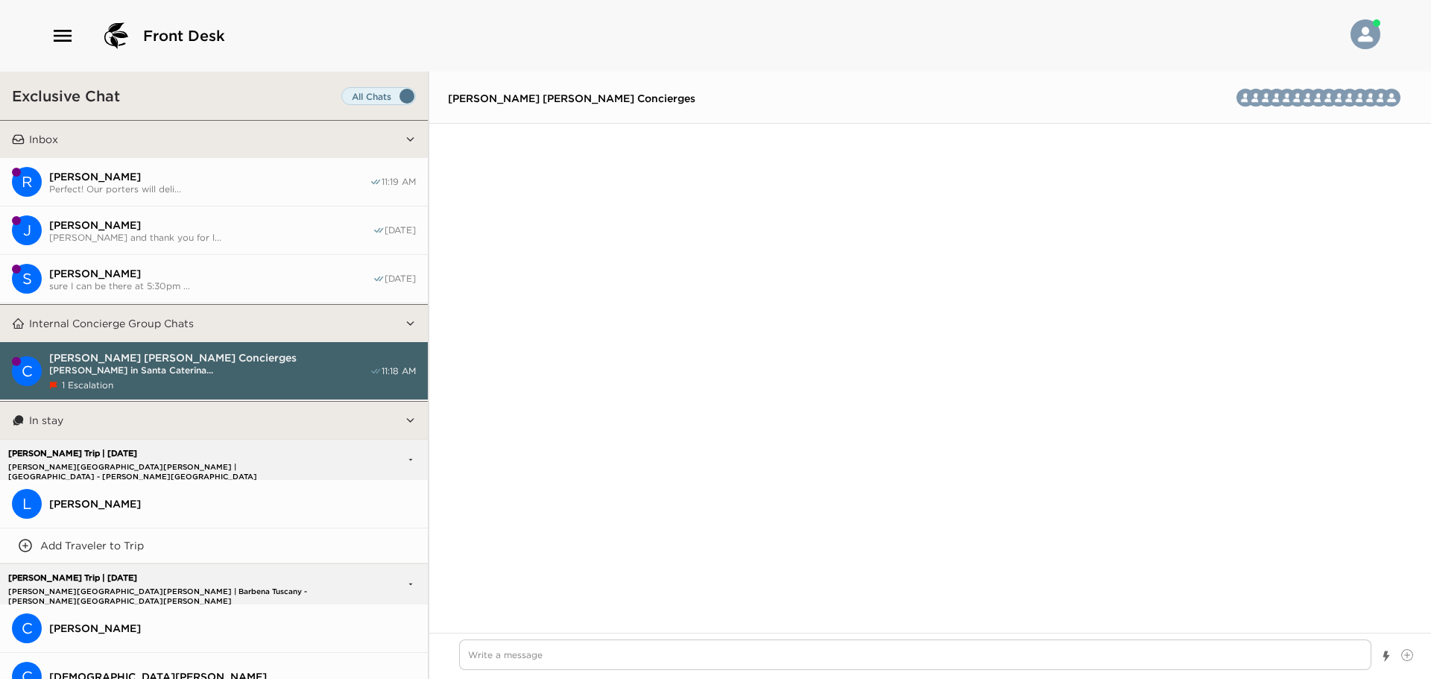
scroll to position [4411, 0]
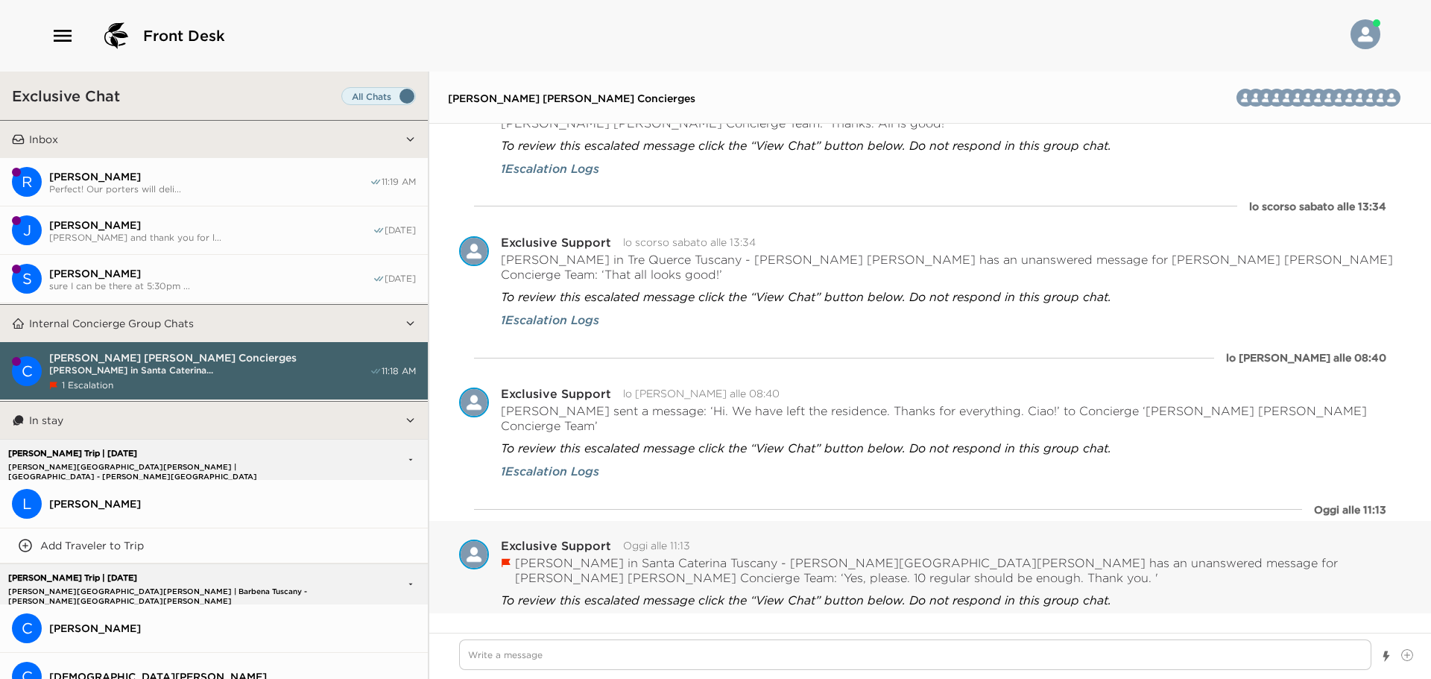
click at [623, 639] on button "Resolved" at bounding box center [604, 649] width 62 height 21
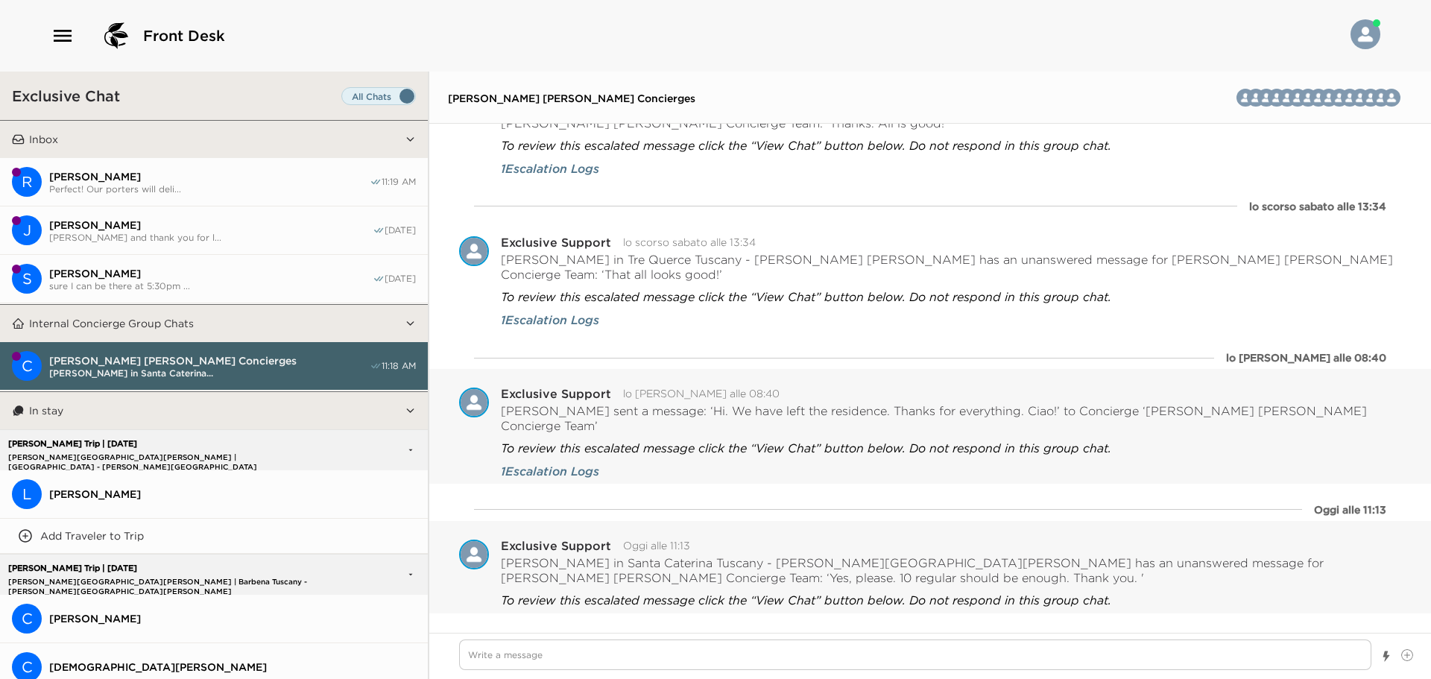
scroll to position [4384, 0]
